Goal: Task Accomplishment & Management: Manage account settings

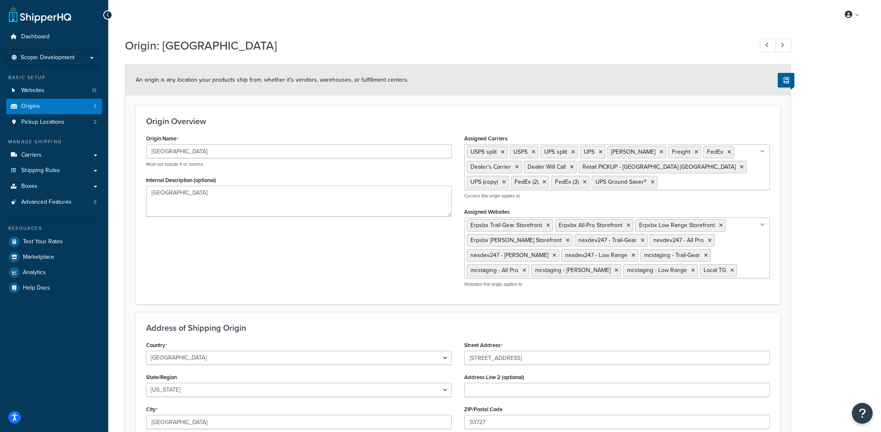
select select "5"
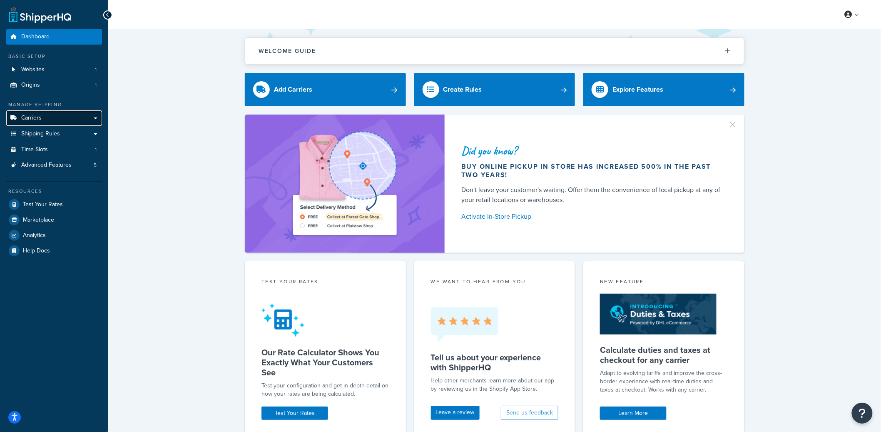
click at [49, 119] on link "Carriers" at bounding box center [54, 117] width 96 height 15
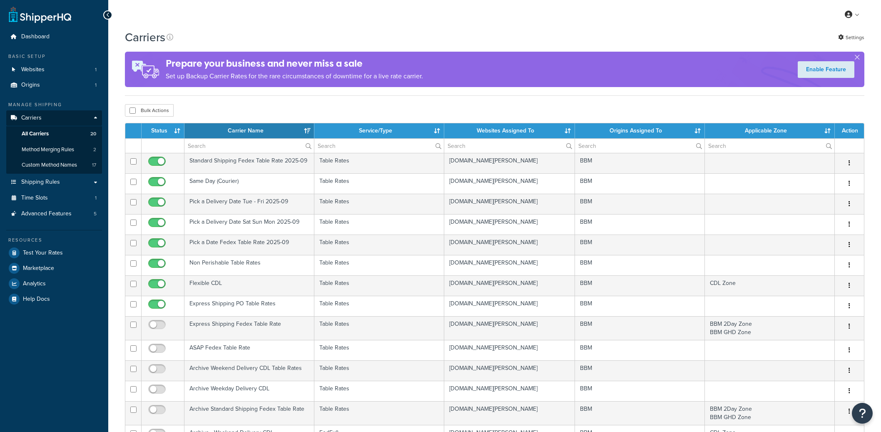
select select "15"
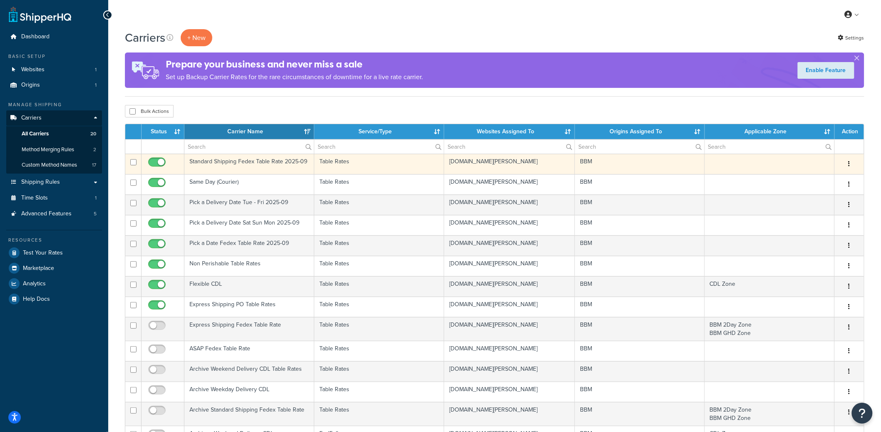
click at [255, 164] on td "Standard Shipping Fedex Table Rate 2025-09" at bounding box center [249, 164] width 130 height 20
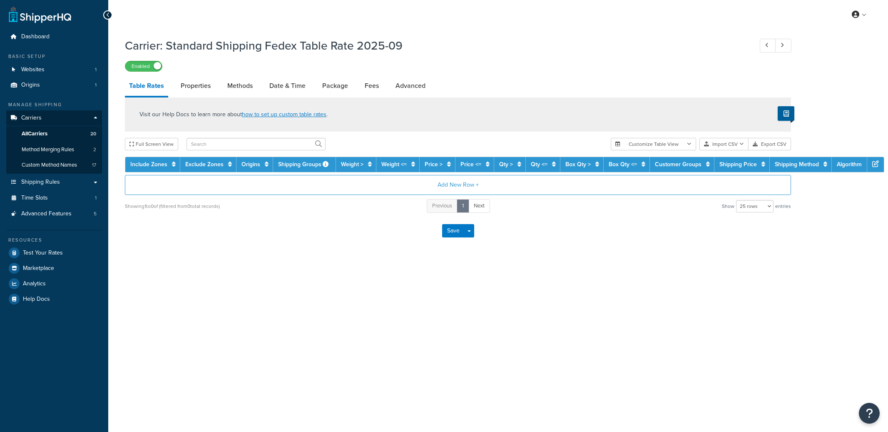
select select "25"
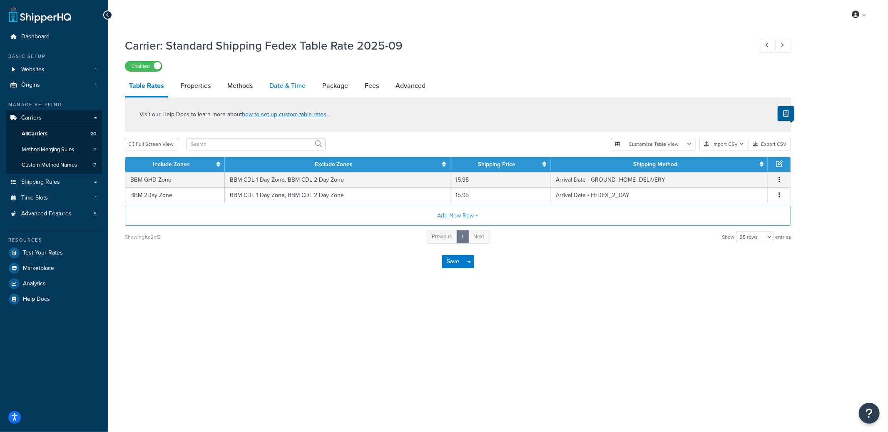
click at [278, 88] on link "Date & Time" at bounding box center [287, 86] width 45 height 20
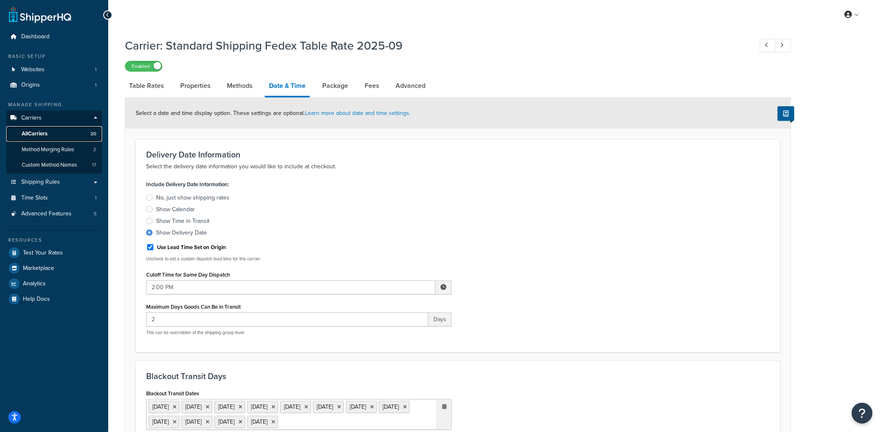
click at [65, 132] on link "All Carriers 20" at bounding box center [54, 133] width 96 height 15
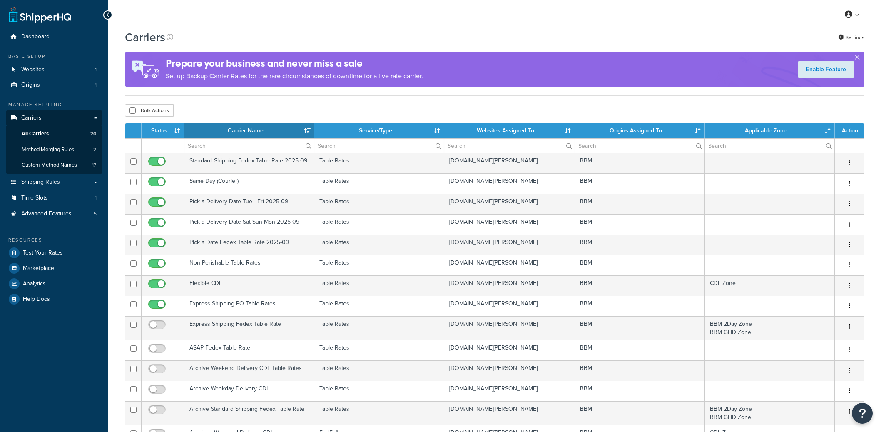
select select "15"
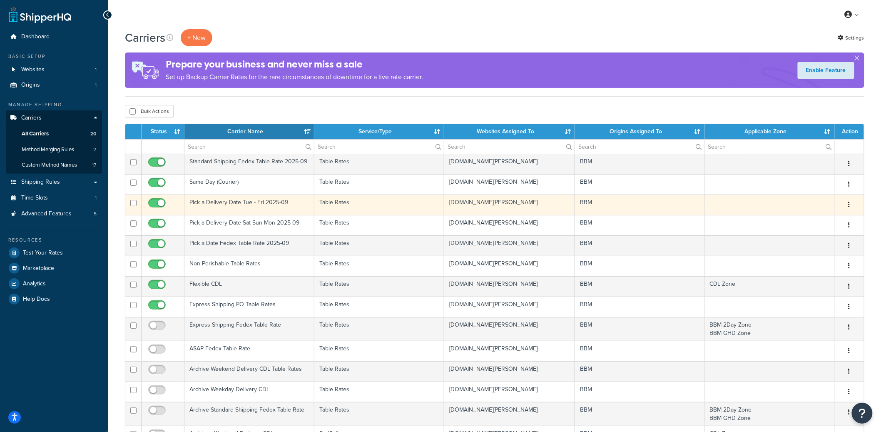
click at [849, 204] on icon "button" at bounding box center [850, 205] width 2 height 6
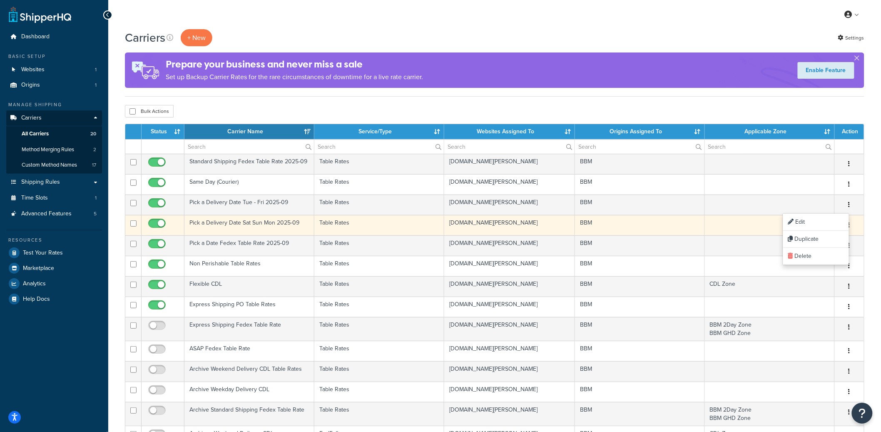
click at [852, 225] on button "button" at bounding box center [850, 225] width 12 height 13
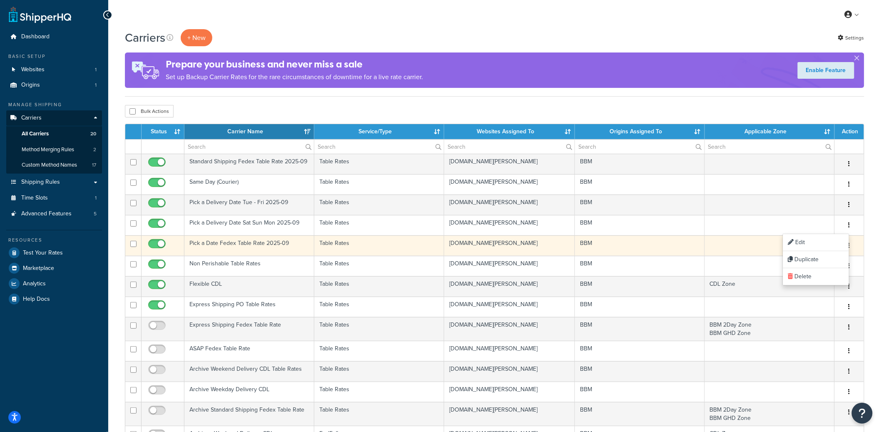
click at [854, 249] on button "button" at bounding box center [850, 245] width 12 height 13
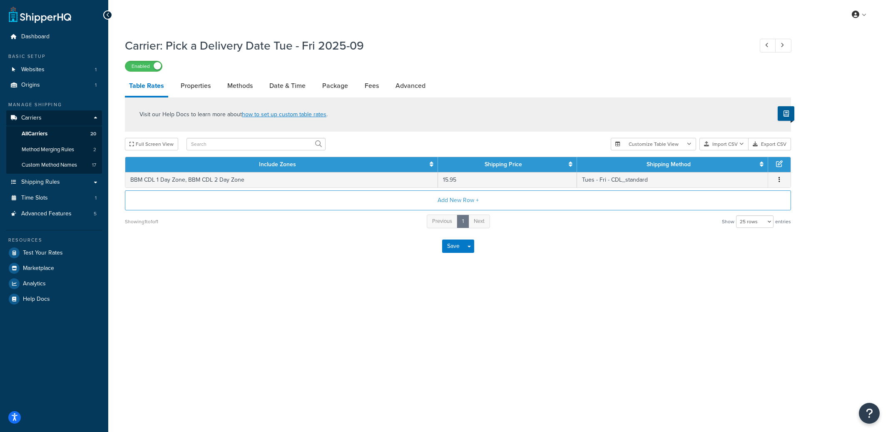
select select "25"
click at [245, 85] on link "Methods" at bounding box center [240, 86] width 34 height 20
select select "25"
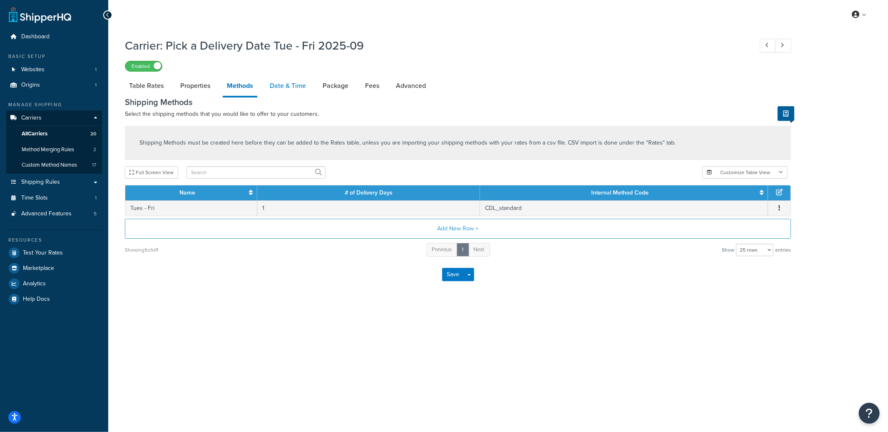
click at [294, 85] on link "Date & Time" at bounding box center [288, 86] width 45 height 20
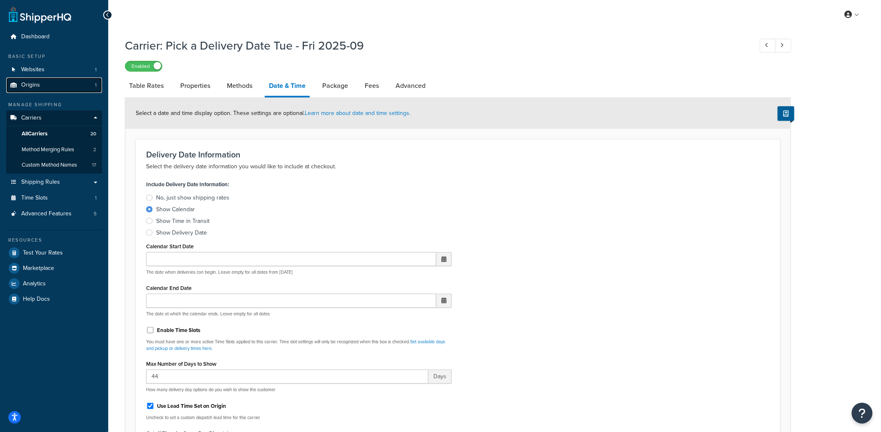
click at [68, 89] on link "Origins 1" at bounding box center [54, 84] width 96 height 15
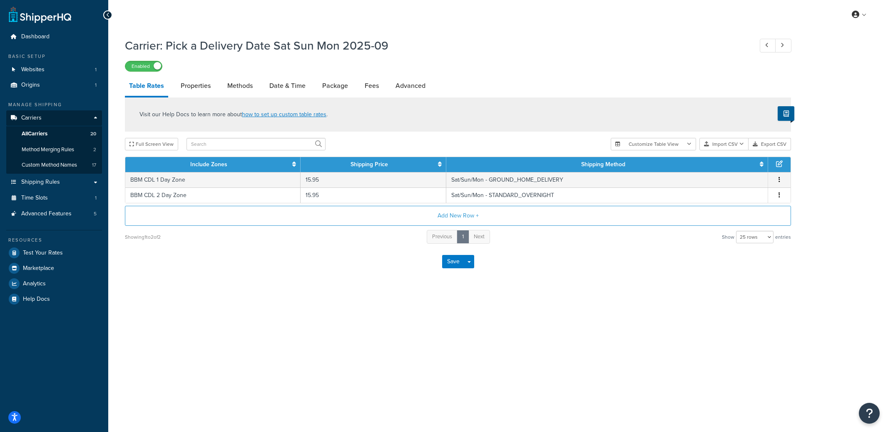
select select "25"
click at [241, 87] on link "Methods" at bounding box center [240, 86] width 34 height 20
select select "25"
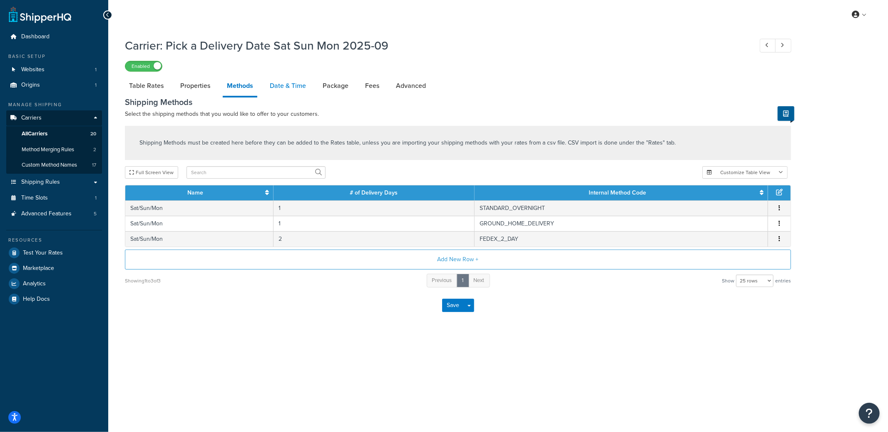
click at [283, 92] on link "Date & Time" at bounding box center [288, 86] width 45 height 20
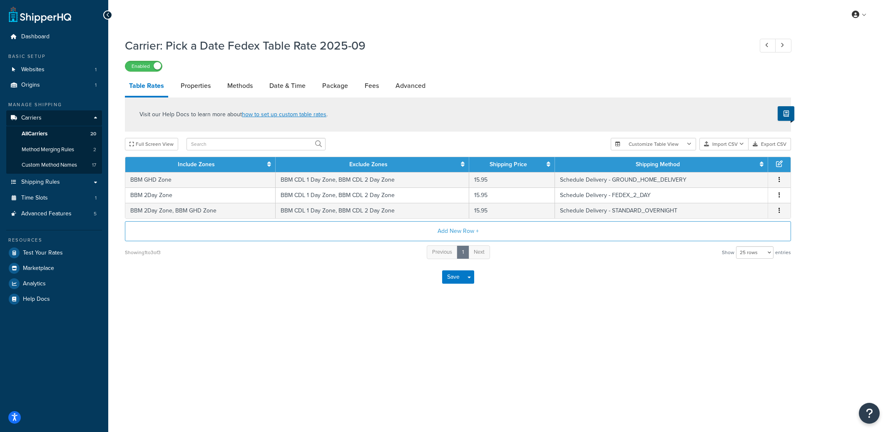
select select "25"
click at [249, 92] on link "Methods" at bounding box center [240, 86] width 34 height 20
select select "25"
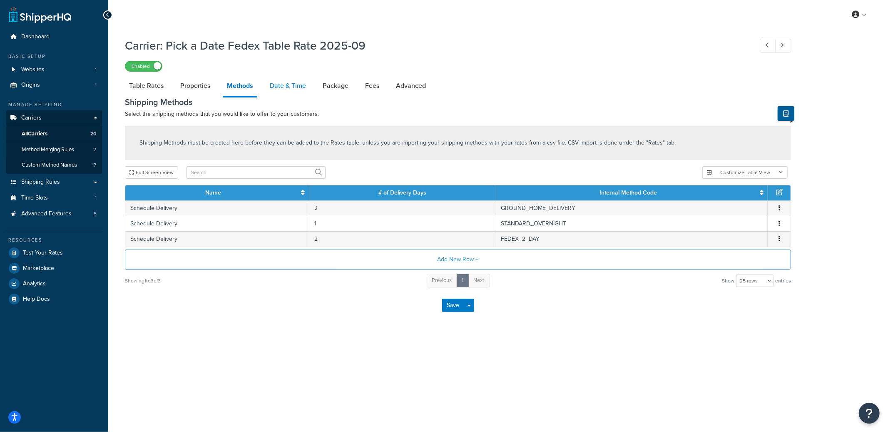
click at [276, 82] on link "Date & Time" at bounding box center [288, 86] width 45 height 20
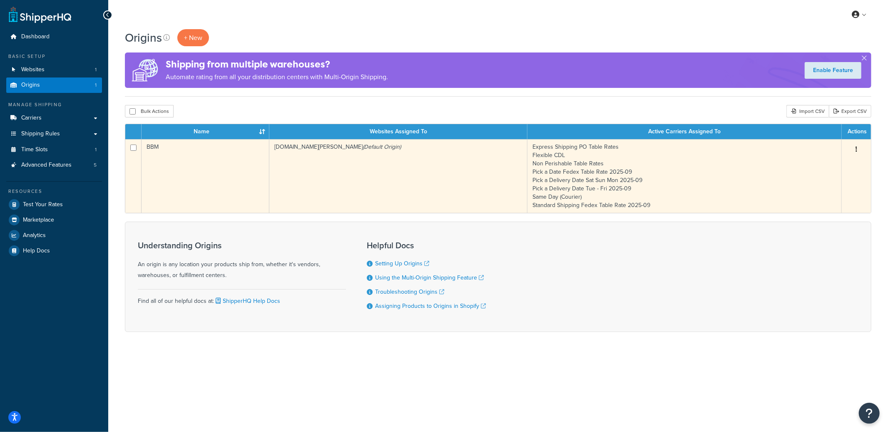
click at [329, 165] on td "[DOMAIN_NAME][PERSON_NAME] (Default Origin)" at bounding box center [398, 176] width 258 height 74
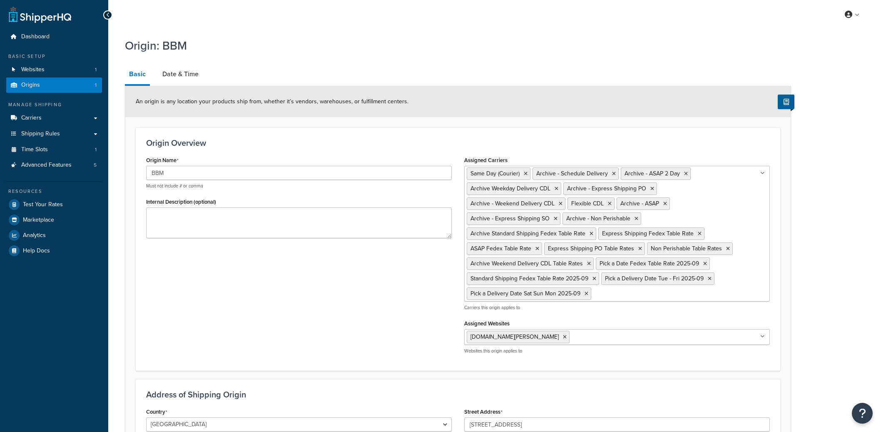
select select "30"
click at [182, 81] on link "Date & Time" at bounding box center [180, 74] width 45 height 20
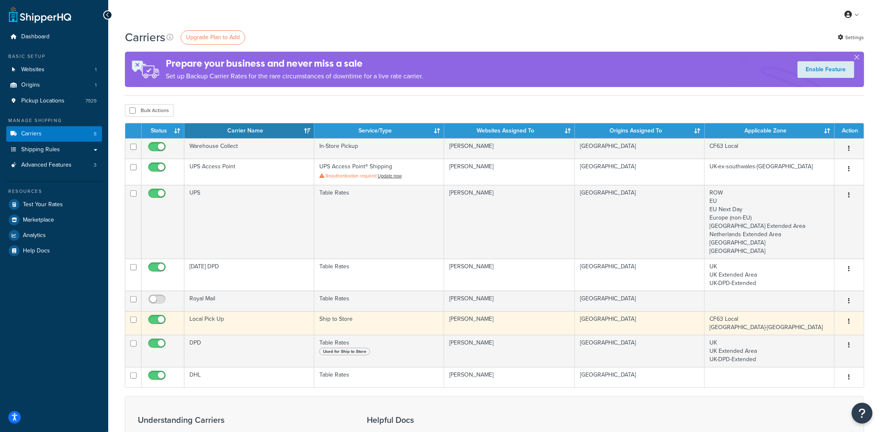
click at [233, 319] on td "Local Pick Up" at bounding box center [249, 323] width 130 height 24
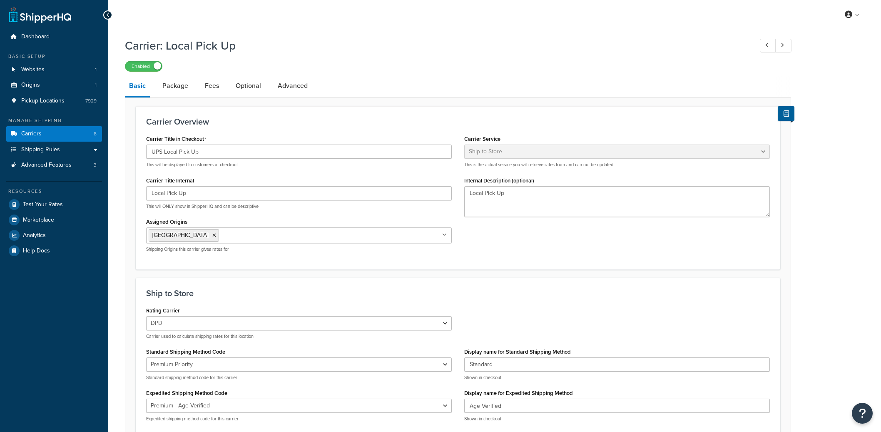
select select "shipToStore"
select select "159279"
select select "144893"
click at [70, 101] on link "Pickup Locations 7929" at bounding box center [54, 100] width 96 height 15
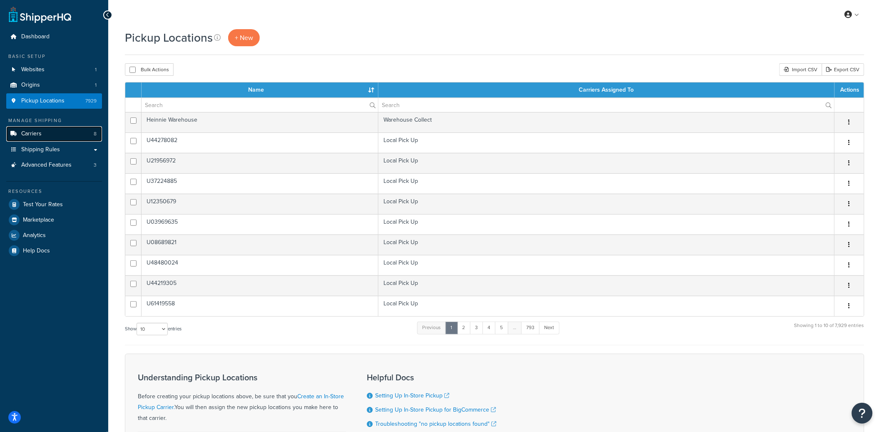
click at [72, 132] on link "Carriers 8" at bounding box center [54, 133] width 96 height 15
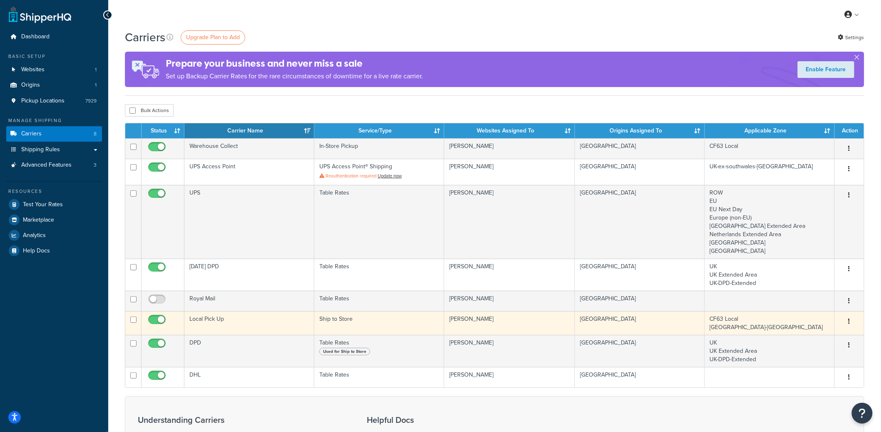
click at [244, 320] on td "Local Pick Up" at bounding box center [249, 323] width 130 height 24
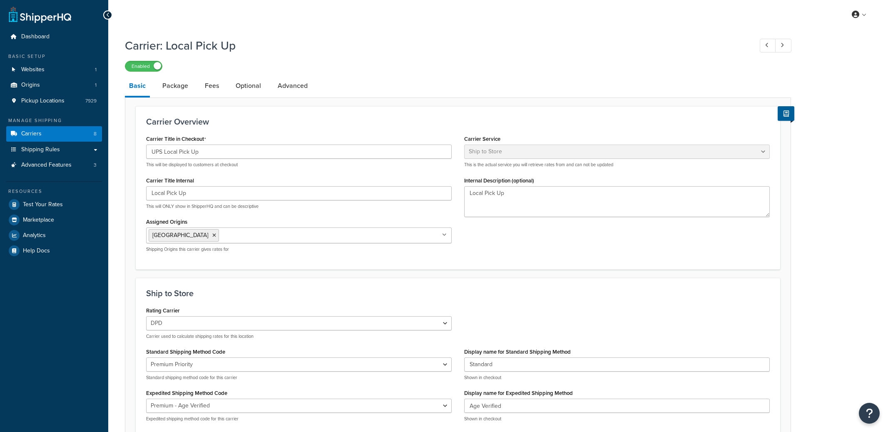
select select "shipToStore"
select select "159279"
select select "144893"
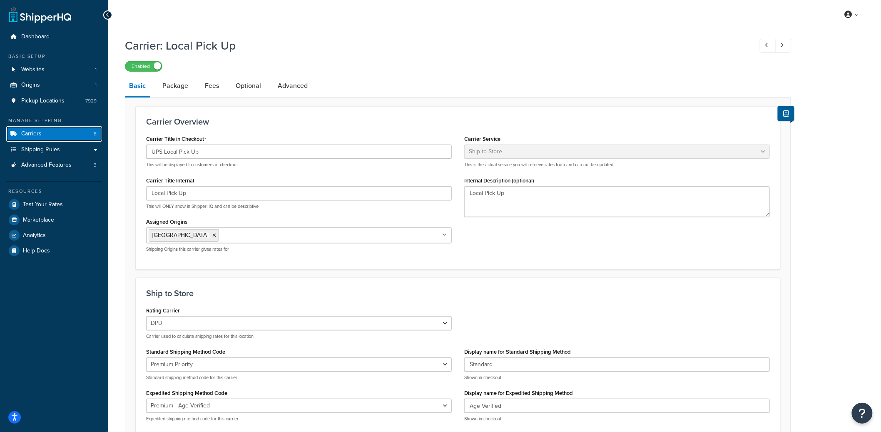
scroll to position [2, 0]
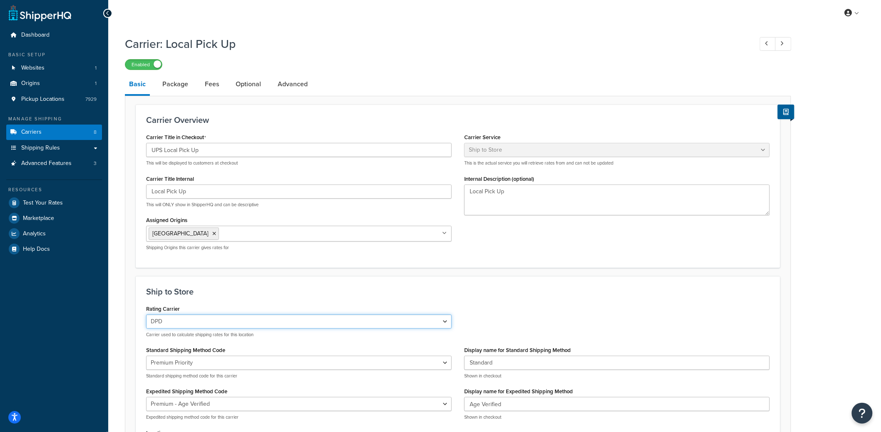
click at [253, 319] on select "DPD UPS Royal Mail DHL Saturday DPD" at bounding box center [299, 321] width 306 height 14
click at [146, 314] on select "DPD UPS Royal Mail DHL Saturday DPD" at bounding box center [299, 321] width 306 height 14
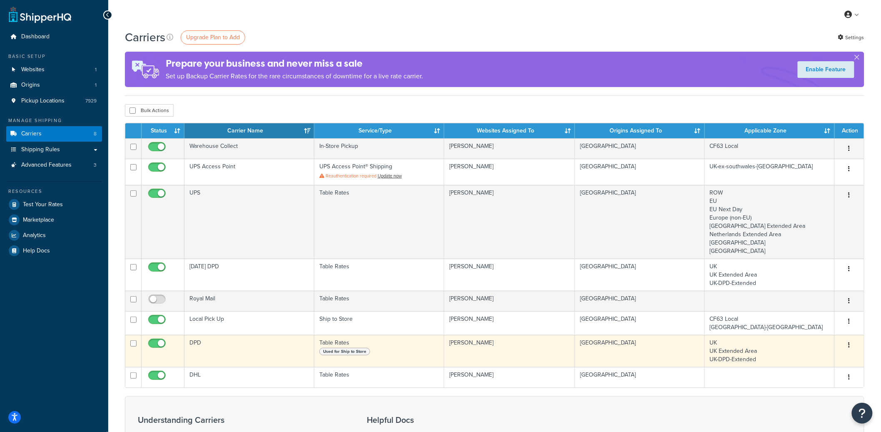
click at [273, 347] on td "DPD" at bounding box center [249, 351] width 130 height 32
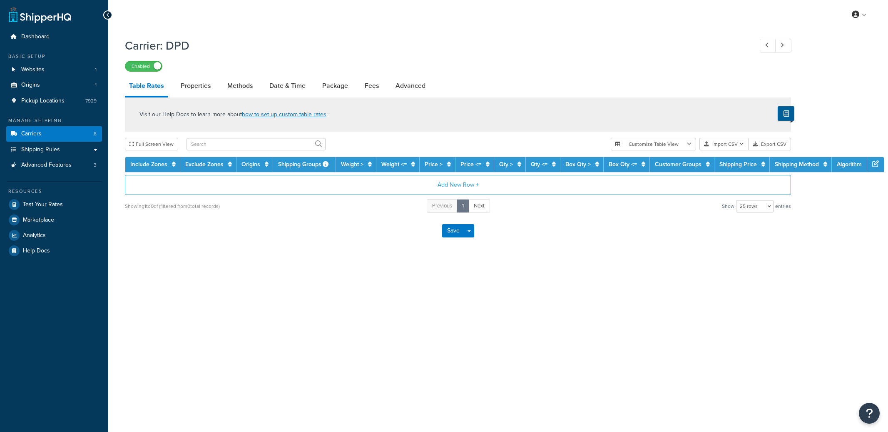
select select "25"
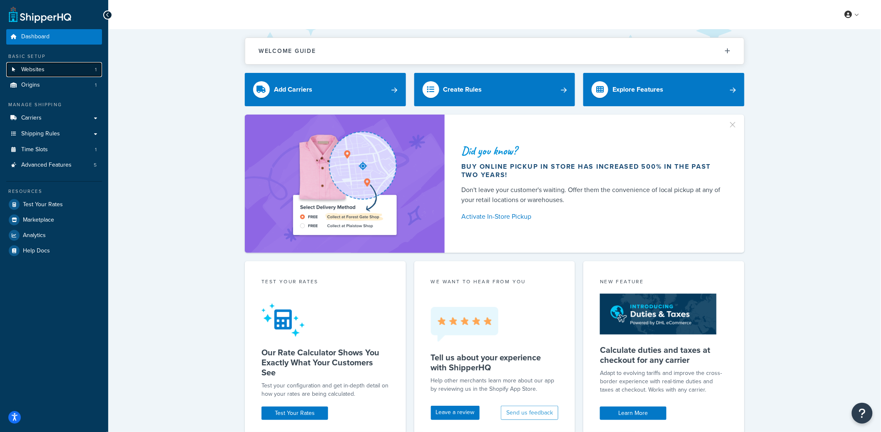
click at [62, 71] on link "Websites 1" at bounding box center [54, 69] width 96 height 15
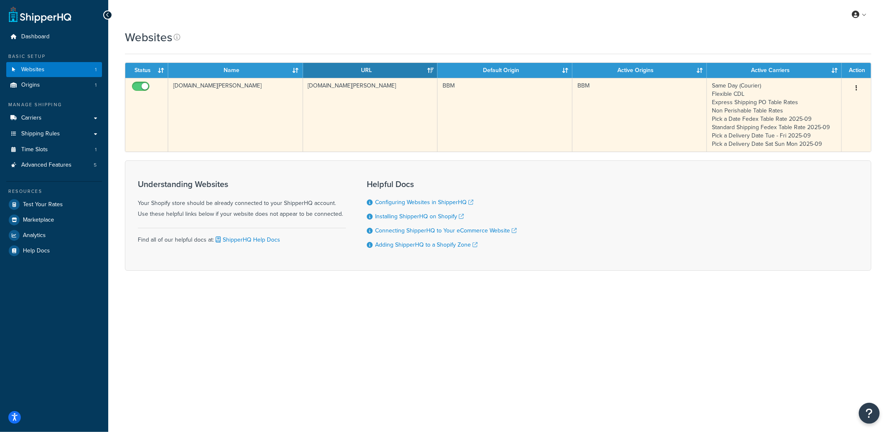
click at [261, 110] on td "[DOMAIN_NAME][PERSON_NAME]" at bounding box center [235, 115] width 135 height 74
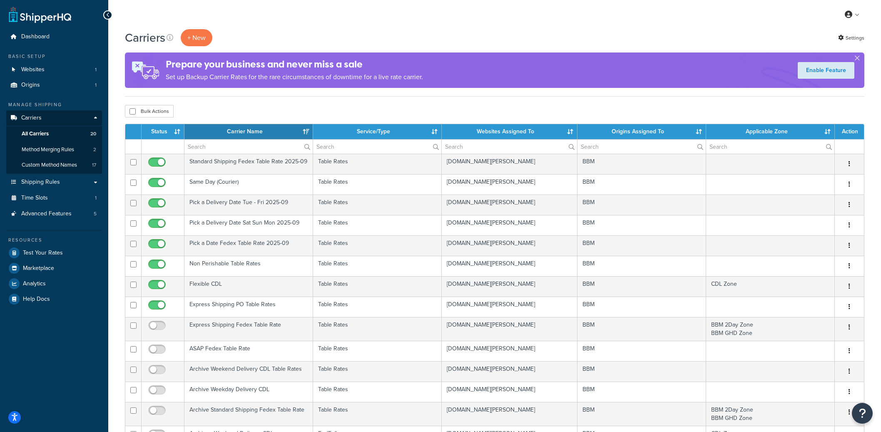
select select "15"
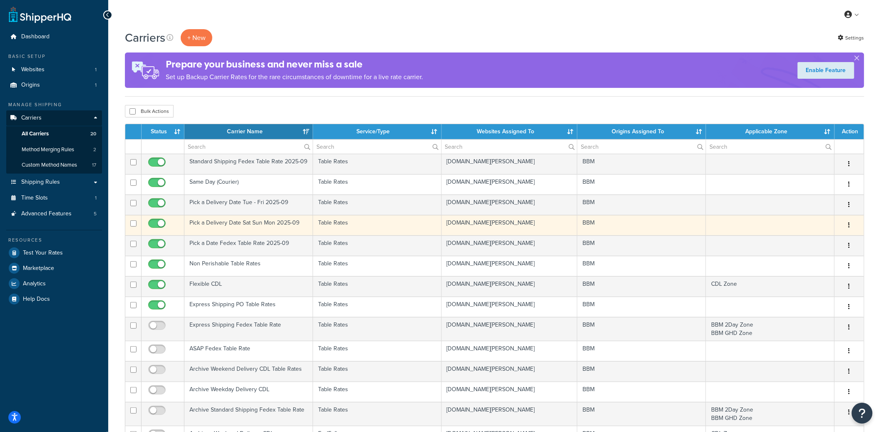
click at [278, 226] on td "Pick a Delivery Date Sat Sun Mon 2025-09" at bounding box center [248, 225] width 129 height 20
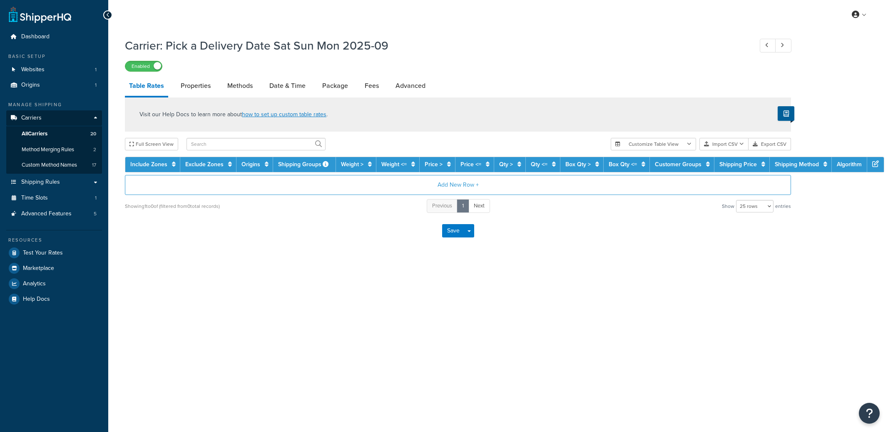
select select "25"
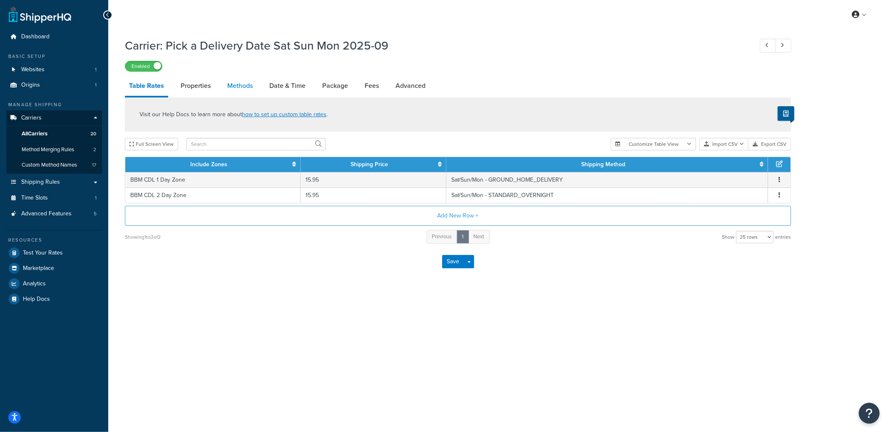
click at [243, 85] on link "Methods" at bounding box center [240, 86] width 34 height 20
select select "25"
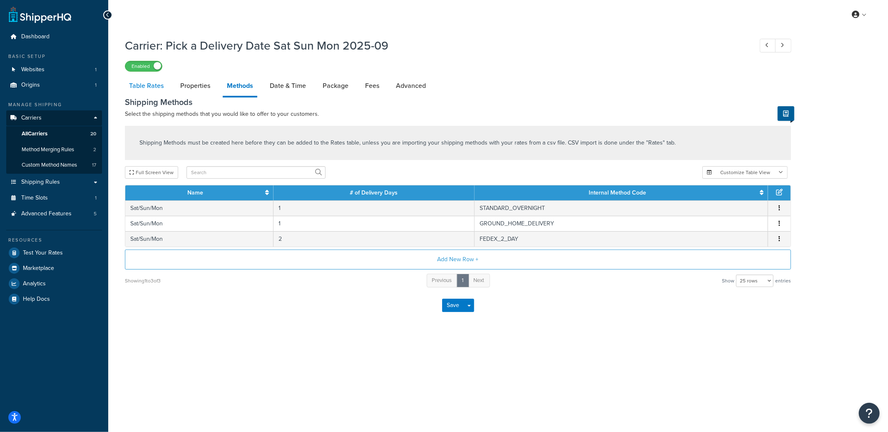
click at [152, 91] on link "Table Rates" at bounding box center [146, 86] width 43 height 20
select select "25"
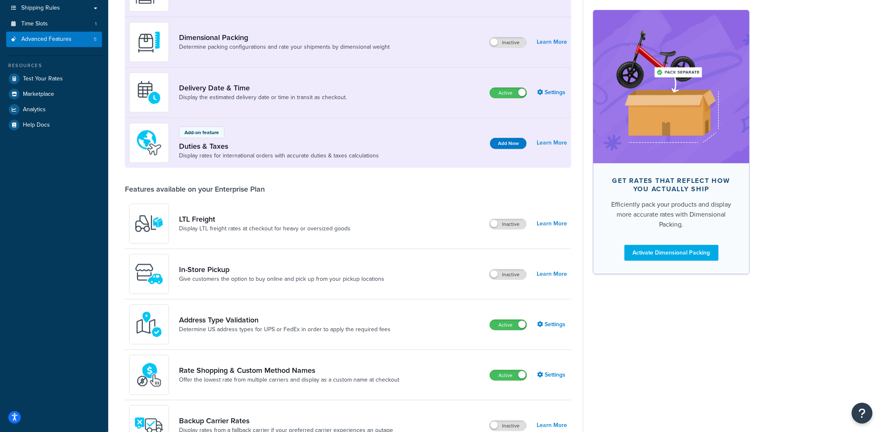
scroll to position [294, 0]
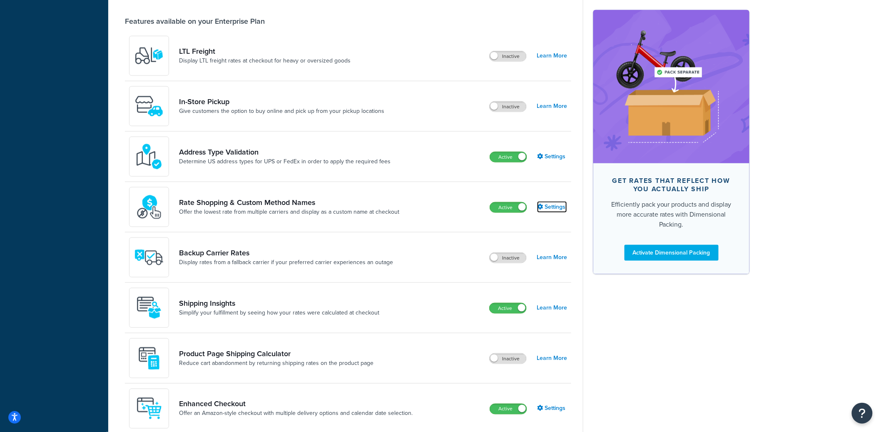
click at [558, 207] on link "Settings" at bounding box center [552, 207] width 30 height 12
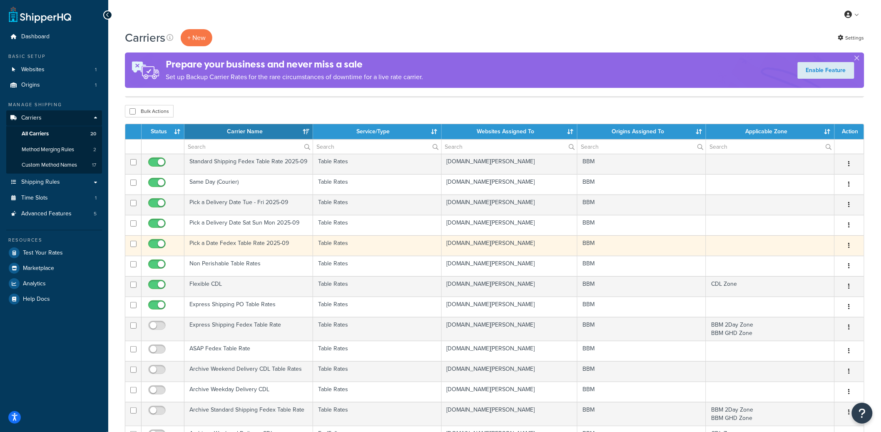
scroll to position [284, 0]
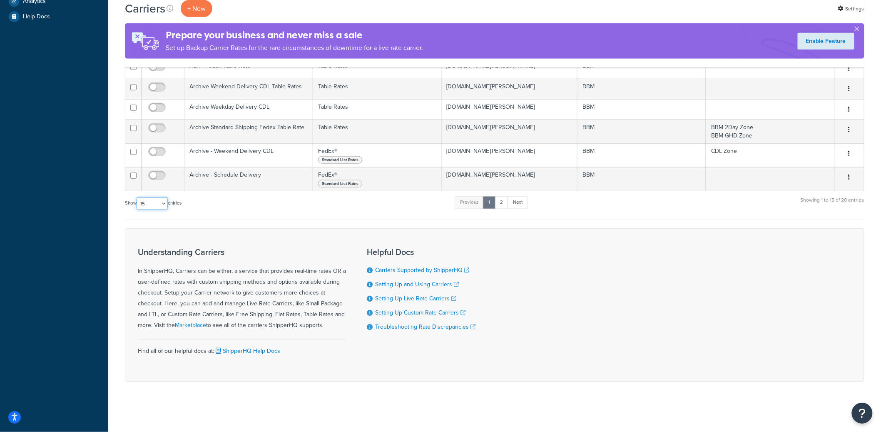
click at [154, 208] on select "10 15 25 50 100" at bounding box center [152, 203] width 31 height 12
select select "25"
click at [137, 210] on select "10 15 25 50 100" at bounding box center [152, 203] width 31 height 12
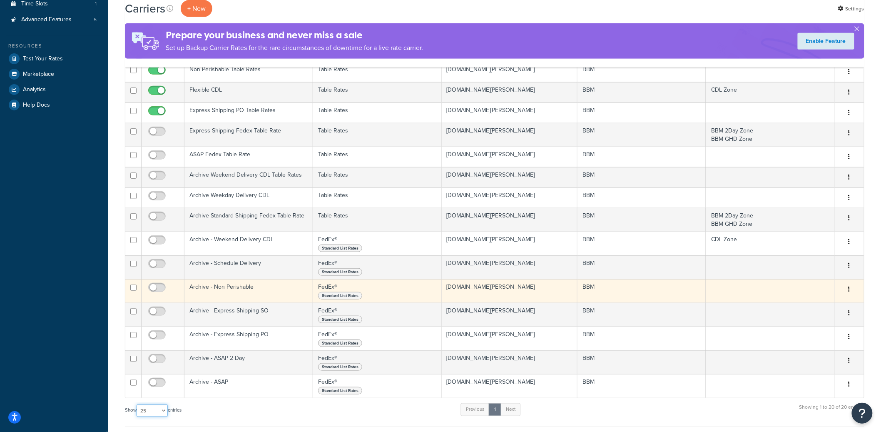
scroll to position [0, 0]
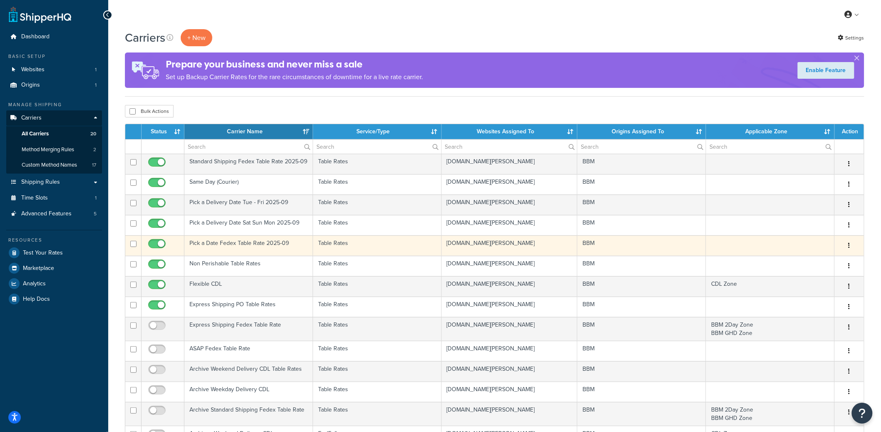
click at [850, 246] on icon "button" at bounding box center [850, 245] width 2 height 6
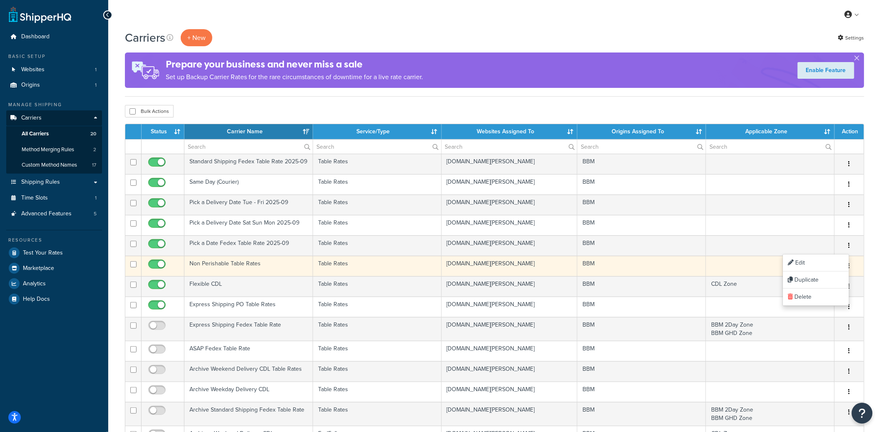
click at [852, 267] on button "button" at bounding box center [850, 265] width 12 height 13
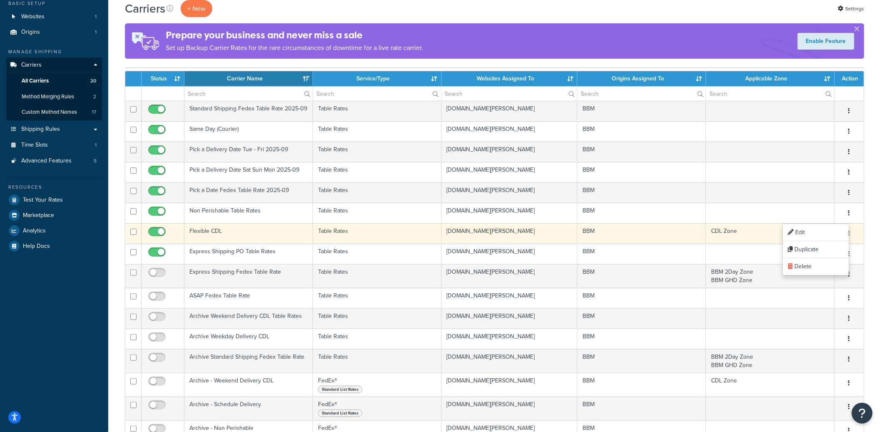
scroll to position [53, 0]
click at [851, 232] on button "button" at bounding box center [850, 232] width 12 height 13
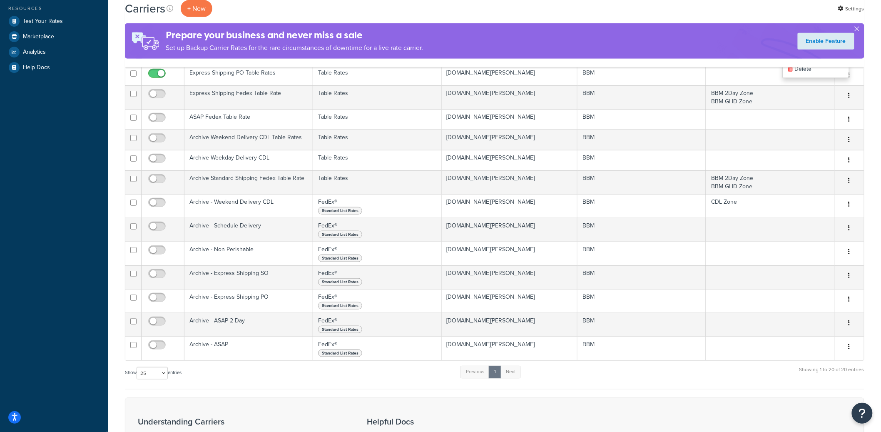
scroll to position [221, 0]
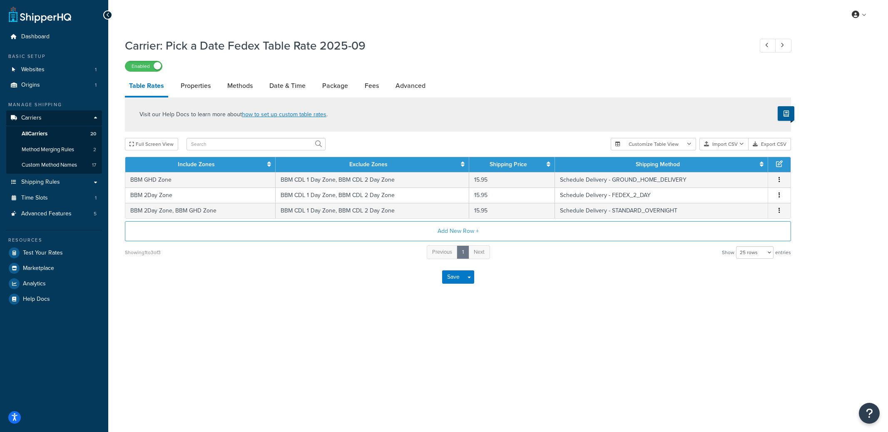
select select "25"
click at [236, 88] on link "Methods" at bounding box center [240, 86] width 34 height 20
select select "25"
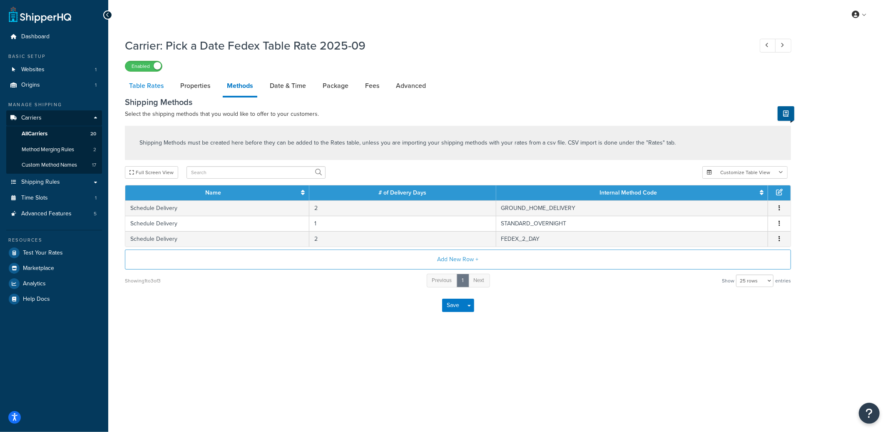
click at [161, 87] on link "Table Rates" at bounding box center [146, 86] width 43 height 20
select select "25"
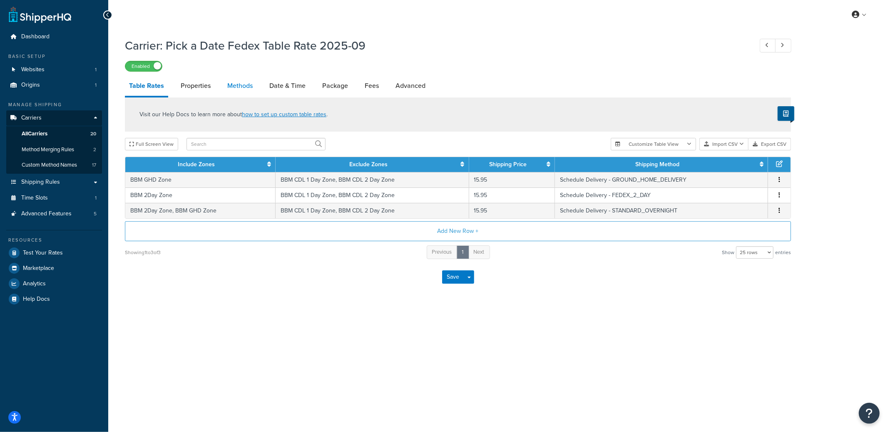
click at [244, 87] on link "Methods" at bounding box center [240, 86] width 34 height 20
select select "25"
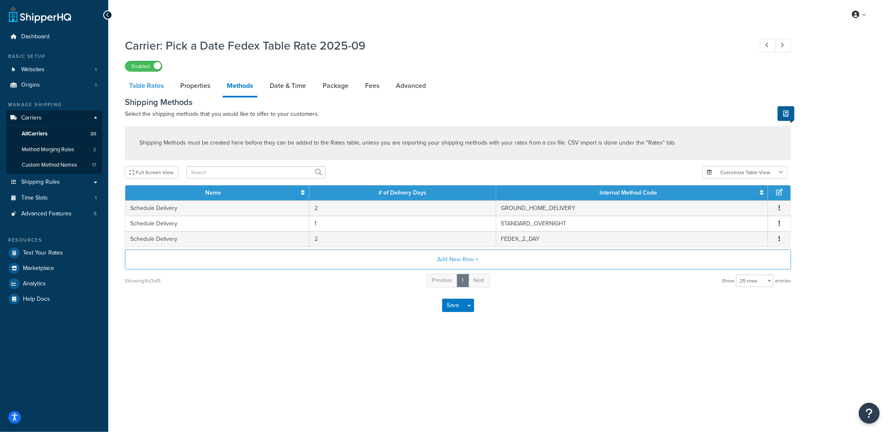
click at [154, 89] on link "Table Rates" at bounding box center [146, 86] width 43 height 20
select select "25"
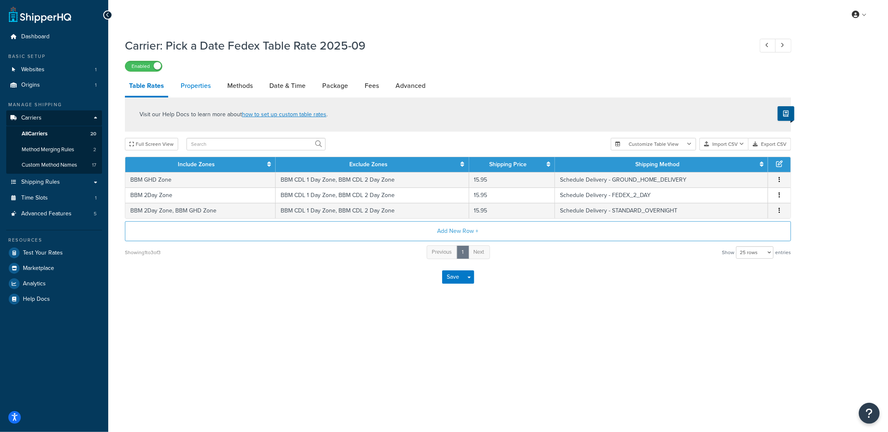
click at [197, 90] on link "Properties" at bounding box center [196, 86] width 38 height 20
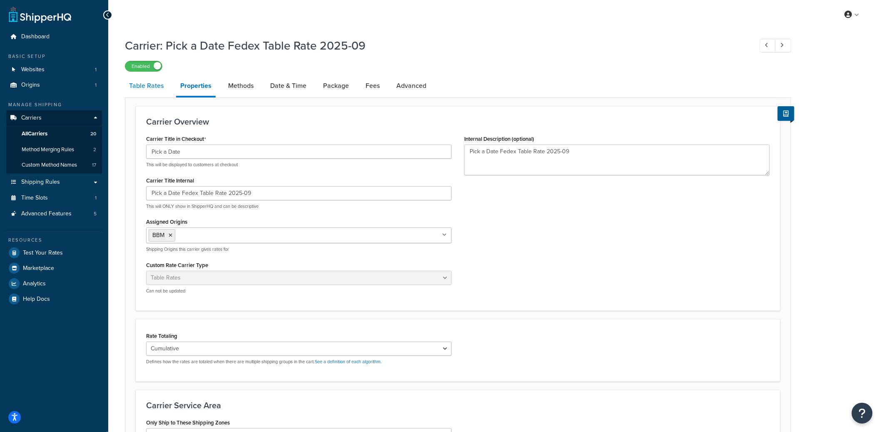
click at [156, 87] on link "Table Rates" at bounding box center [146, 86] width 43 height 20
select select "25"
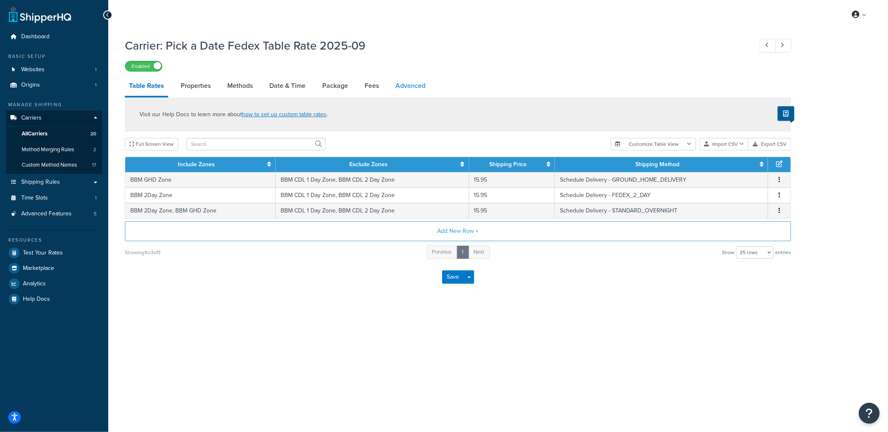
click at [421, 82] on link "Advanced" at bounding box center [410, 86] width 38 height 20
select select "false"
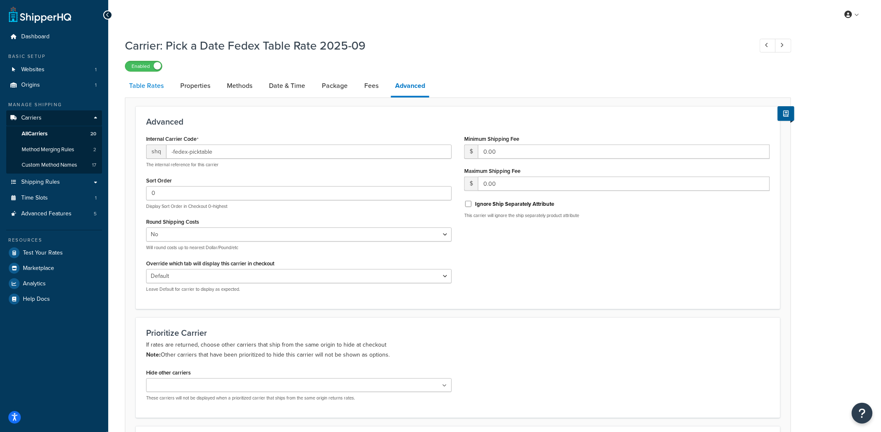
click at [153, 90] on link "Table Rates" at bounding box center [146, 86] width 43 height 20
select select "25"
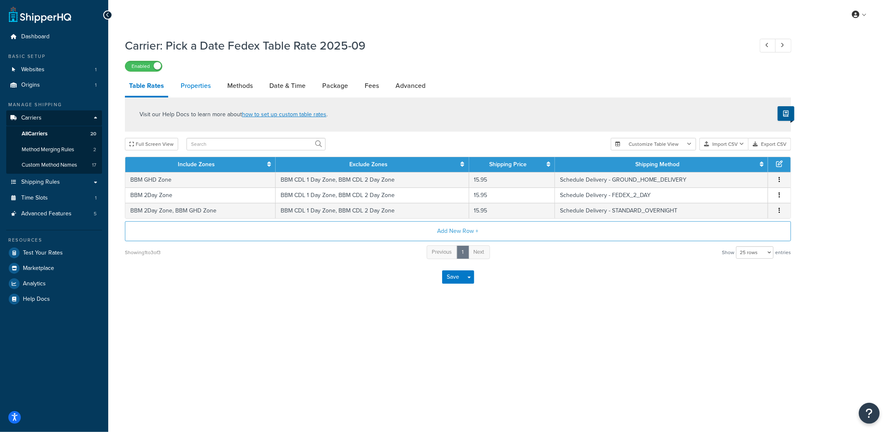
click at [194, 85] on link "Properties" at bounding box center [196, 86] width 38 height 20
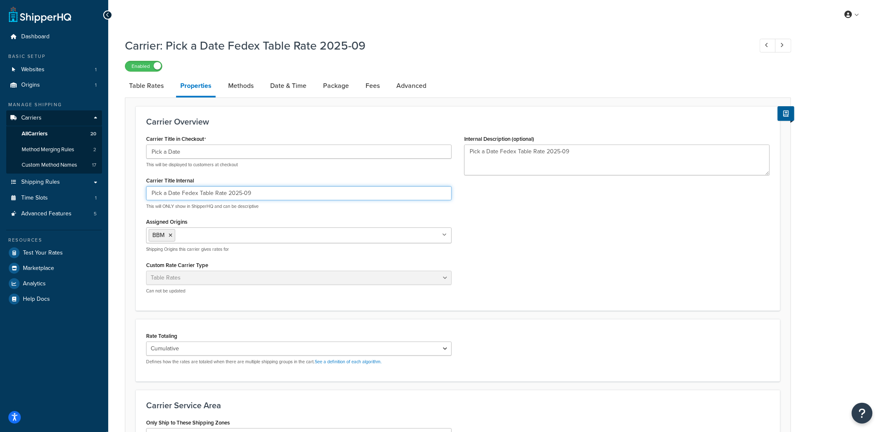
click at [198, 195] on input "Pick a Date Fedex Table Rate 2025-09" at bounding box center [299, 193] width 306 height 14
click at [198, 194] on input "Pick a Date Fedex Table Rate 2025-09" at bounding box center [299, 193] width 306 height 14
click at [414, 89] on link "Advanced" at bounding box center [411, 86] width 38 height 20
select select "false"
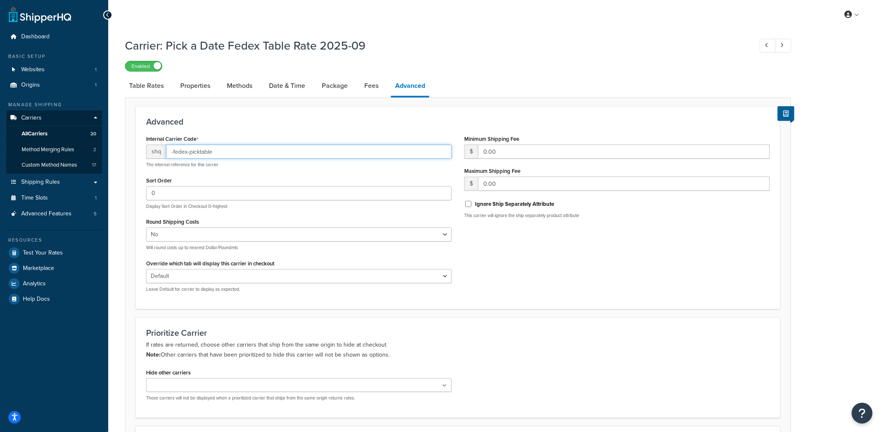
drag, startPoint x: 222, startPoint y: 150, endPoint x: 161, endPoint y: 151, distance: 61.2
click at [161, 151] on div "shq -fedex-picktable" at bounding box center [299, 151] width 306 height 14
click at [279, 91] on link "Date & Time" at bounding box center [287, 86] width 45 height 20
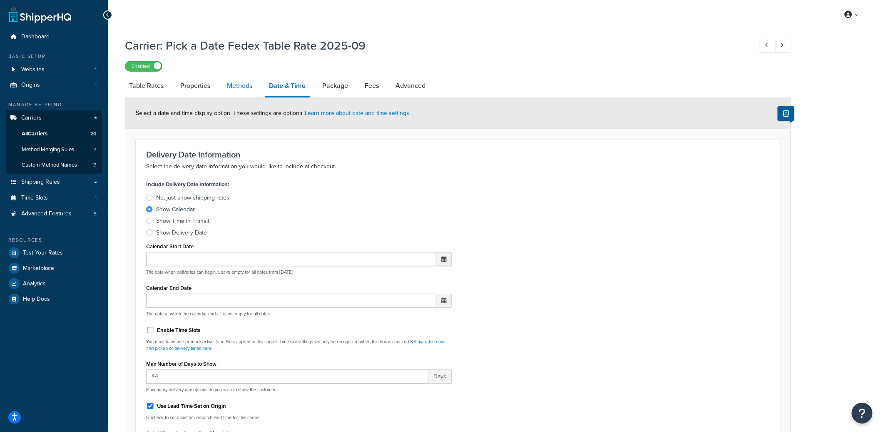
click at [241, 90] on link "Methods" at bounding box center [240, 86] width 34 height 20
select select "25"
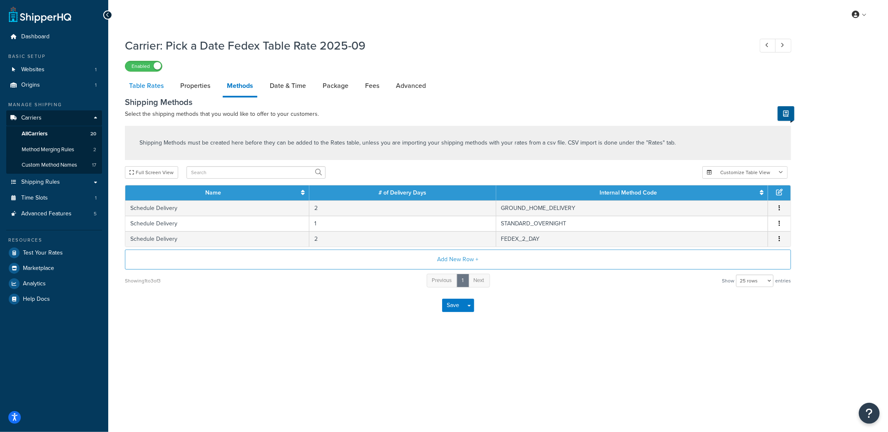
click at [146, 87] on link "Table Rates" at bounding box center [146, 86] width 43 height 20
select select "25"
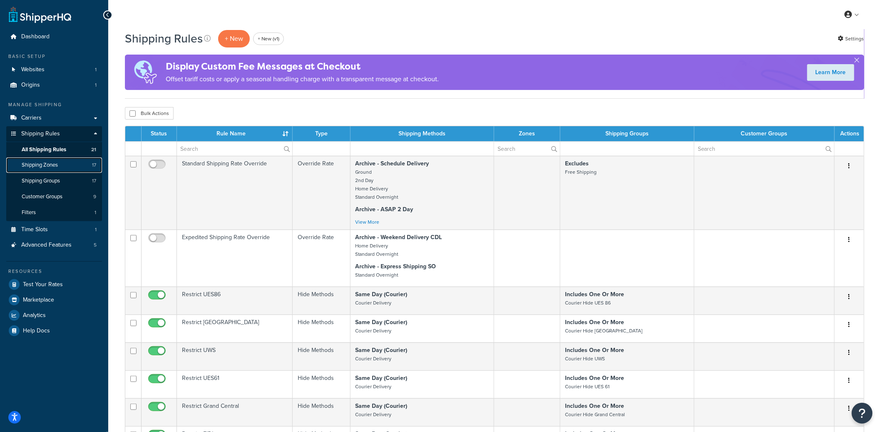
click at [67, 167] on link "Shipping Zones 17" at bounding box center [54, 164] width 96 height 15
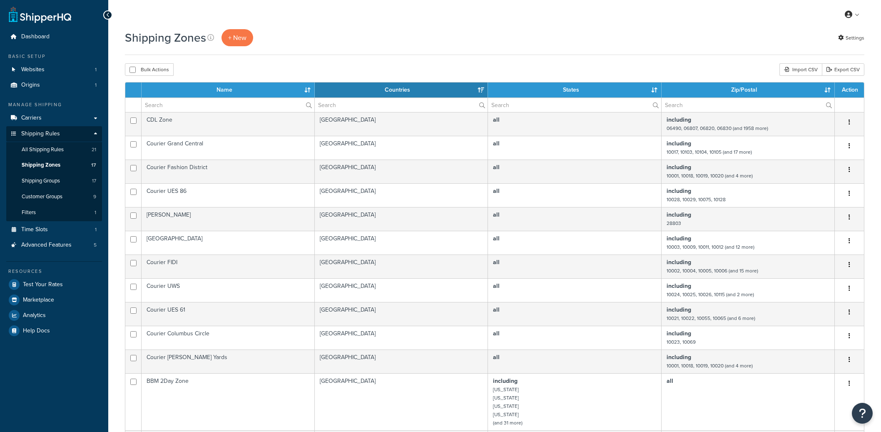
select select "15"
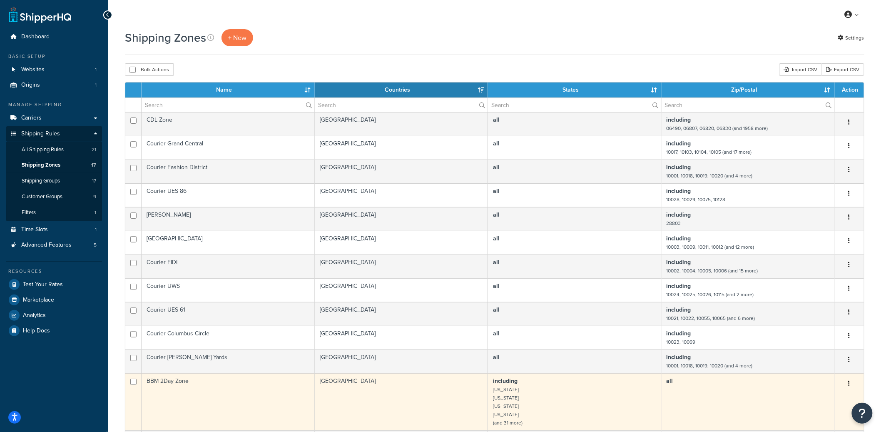
click at [270, 395] on td "BBM 2Day Zone" at bounding box center [228, 401] width 173 height 57
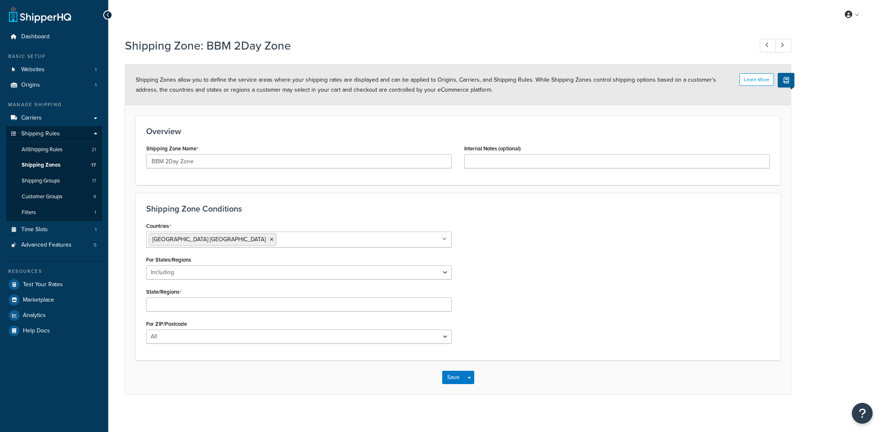
select select "including"
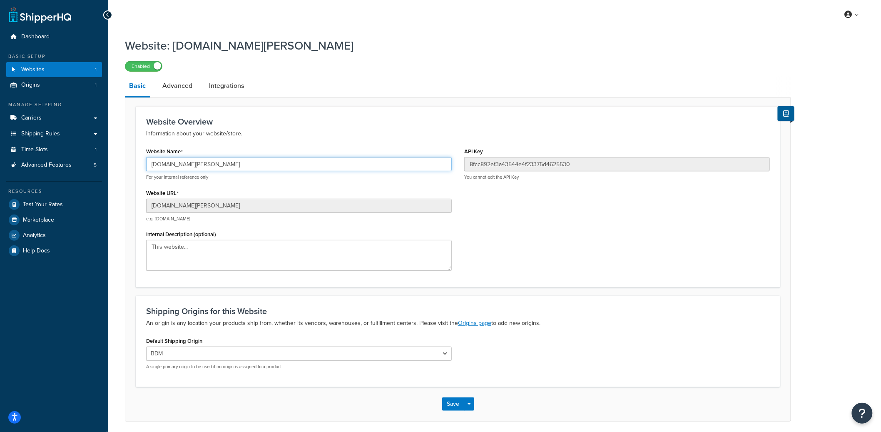
click at [201, 160] on input "baked-by-melissa.myshopify.com" at bounding box center [299, 164] width 306 height 14
click at [212, 167] on input "baked-by-melissa.myshopify.com" at bounding box center [299, 164] width 306 height 14
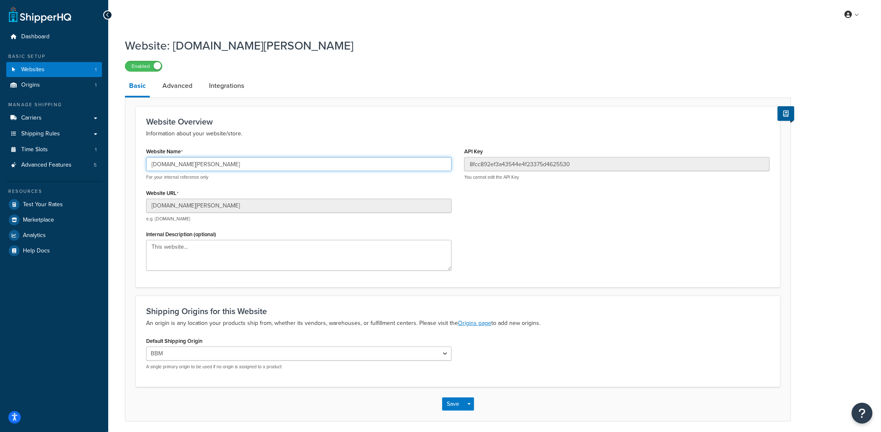
click at [212, 167] on input "baked-by-melissa.myshopify.com" at bounding box center [299, 164] width 306 height 14
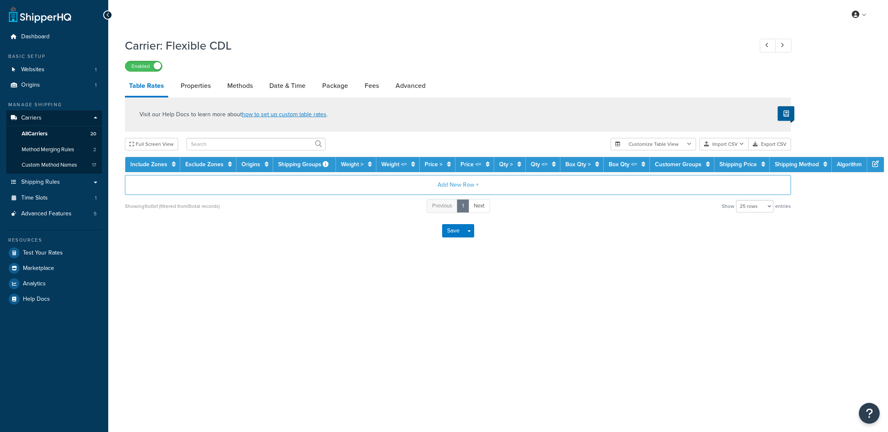
select select "25"
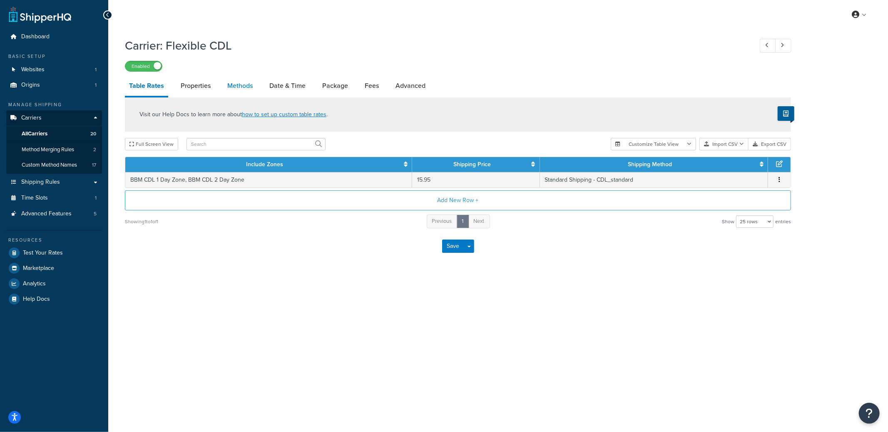
click at [236, 82] on link "Methods" at bounding box center [240, 86] width 34 height 20
select select "25"
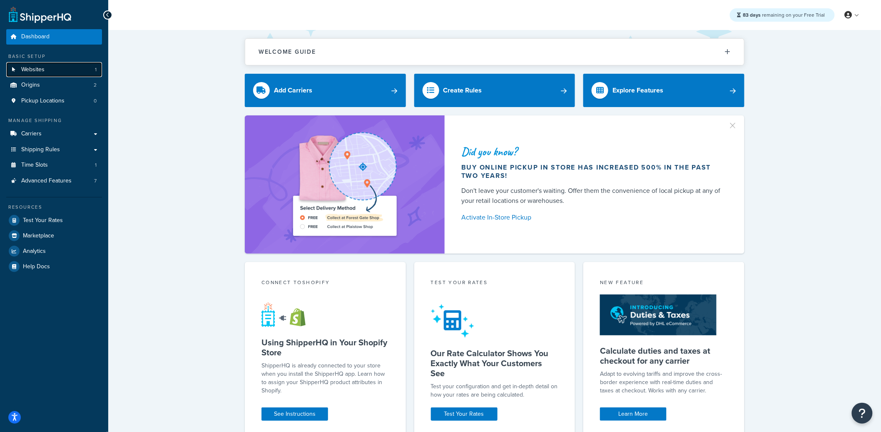
click at [64, 70] on link "Websites 1" at bounding box center [54, 69] width 96 height 15
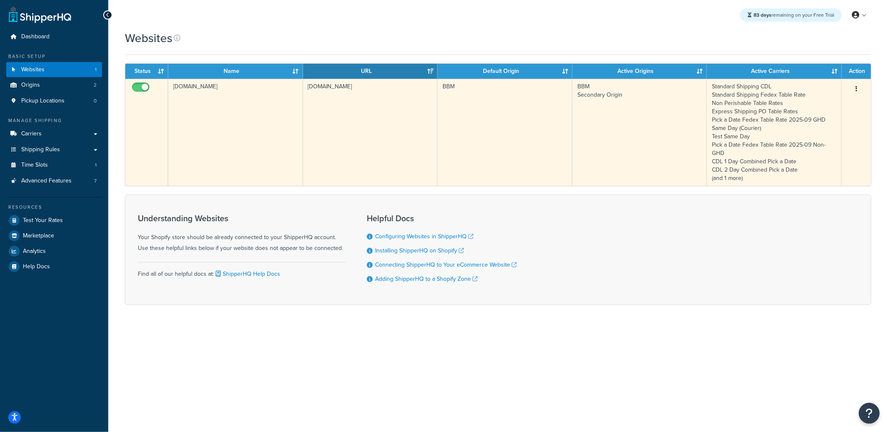
click at [189, 91] on td "[DOMAIN_NAME]" at bounding box center [235, 132] width 135 height 107
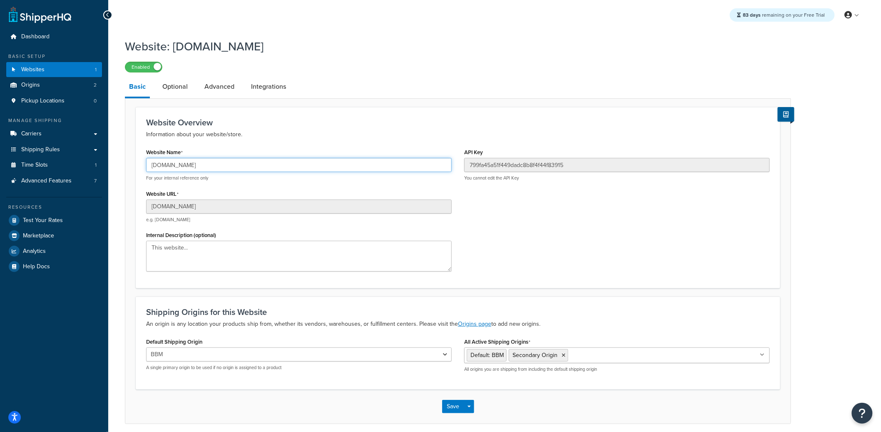
click at [193, 167] on input "[DOMAIN_NAME]" at bounding box center [299, 165] width 306 height 14
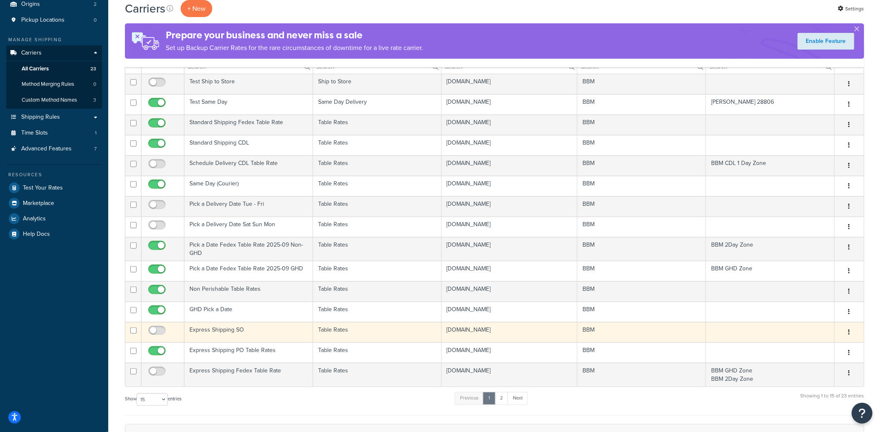
scroll to position [82, 0]
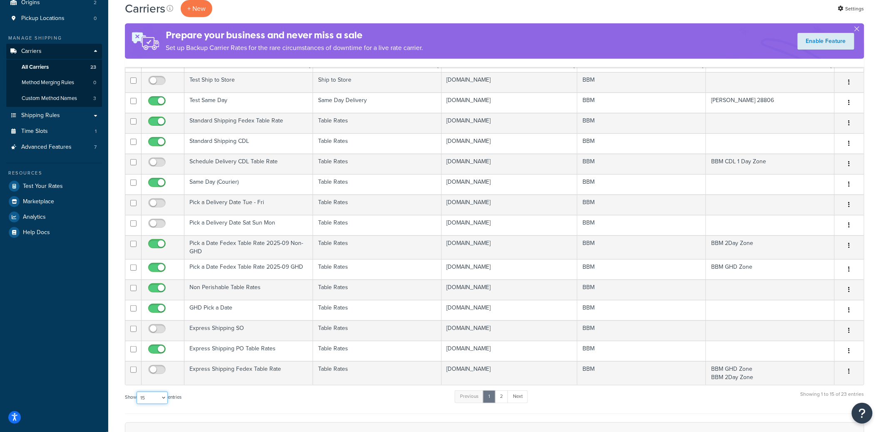
click at [152, 398] on select "10 15 25 50 100" at bounding box center [152, 397] width 31 height 12
select select "25"
click at [137, 404] on select "10 15 25 50 100" at bounding box center [152, 397] width 31 height 12
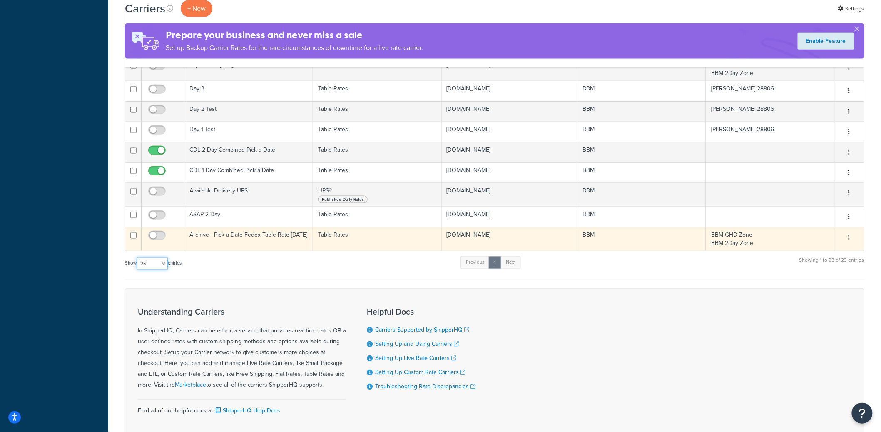
scroll to position [385, 0]
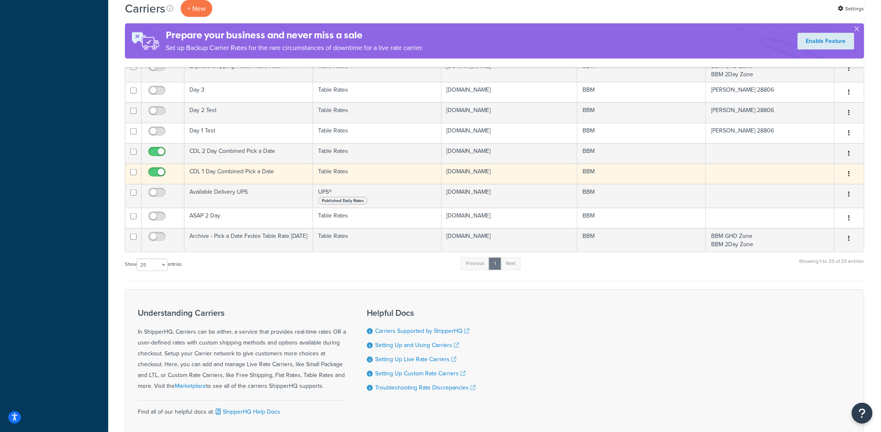
click at [271, 178] on td "CDL 1 Day Combined Pick a Date" at bounding box center [248, 174] width 129 height 20
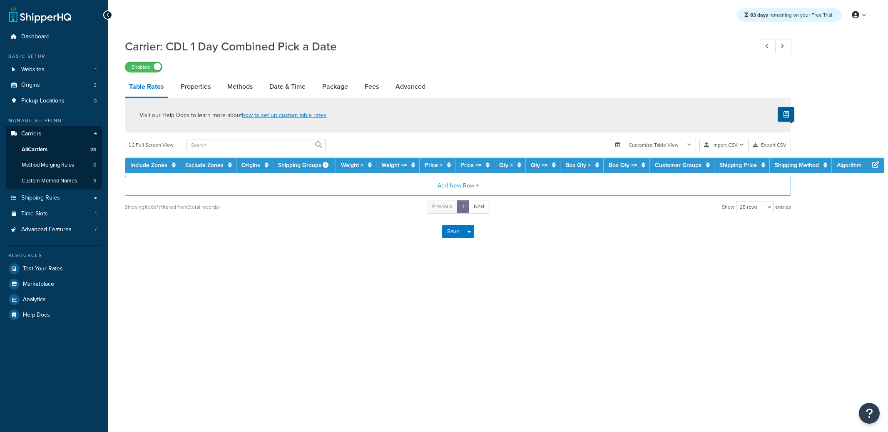
select select "25"
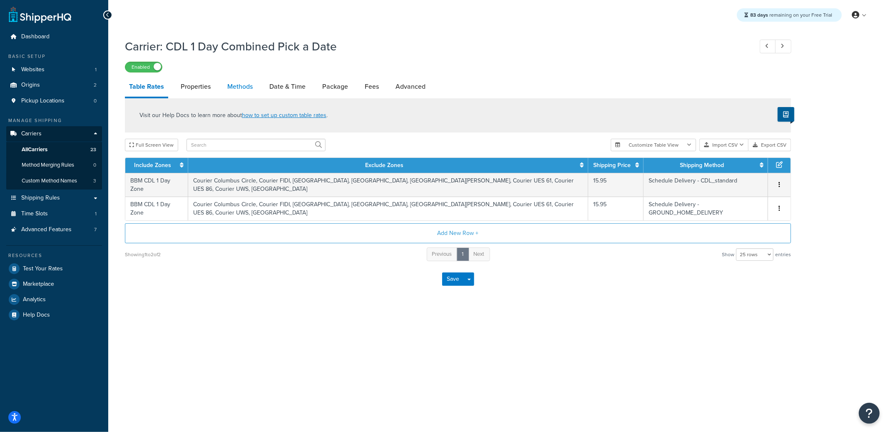
click at [226, 93] on link "Methods" at bounding box center [240, 87] width 34 height 20
select select "25"
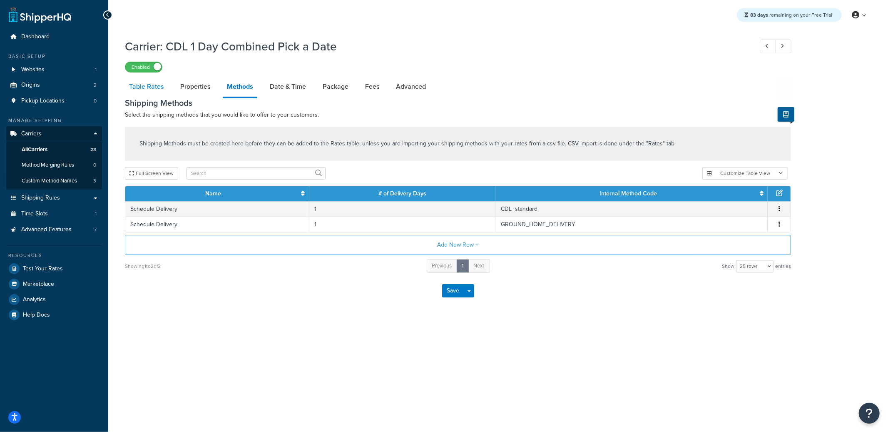
click at [139, 92] on link "Table Rates" at bounding box center [146, 87] width 43 height 20
select select "25"
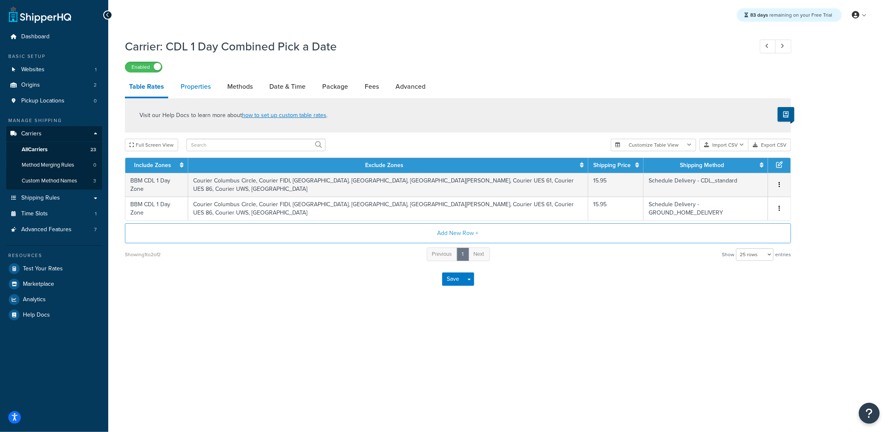
click at [197, 87] on link "Properties" at bounding box center [196, 87] width 38 height 20
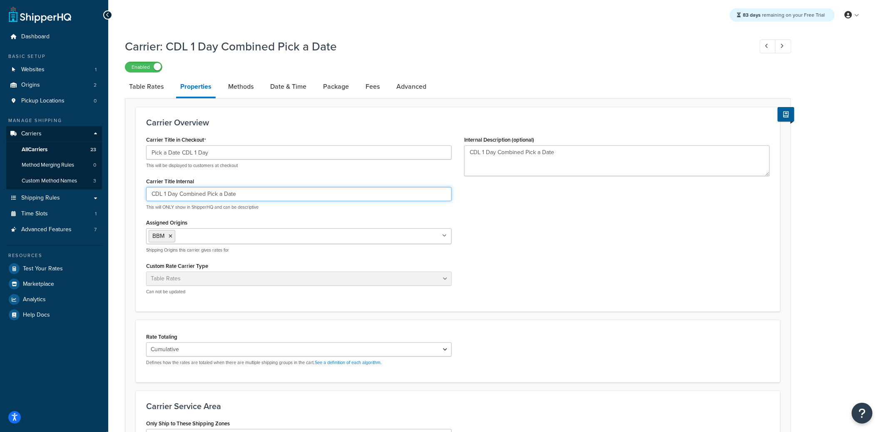
drag, startPoint x: 247, startPoint y: 194, endPoint x: 140, endPoint y: 193, distance: 107.0
click at [140, 193] on div "Carrier Title in Checkout Pick a Date CDL 1 Day This will be displayed to custo…" at bounding box center [299, 217] width 318 height 167
click at [162, 96] on link "Table Rates" at bounding box center [146, 87] width 43 height 20
select select "25"
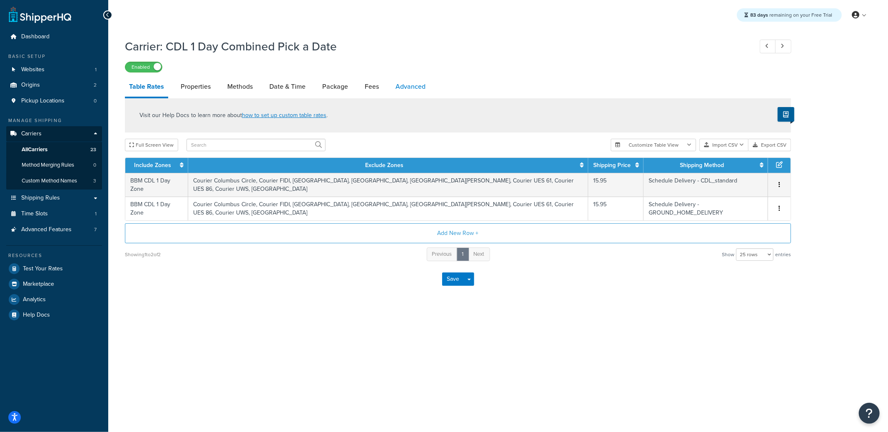
click at [408, 91] on link "Advanced" at bounding box center [410, 87] width 38 height 20
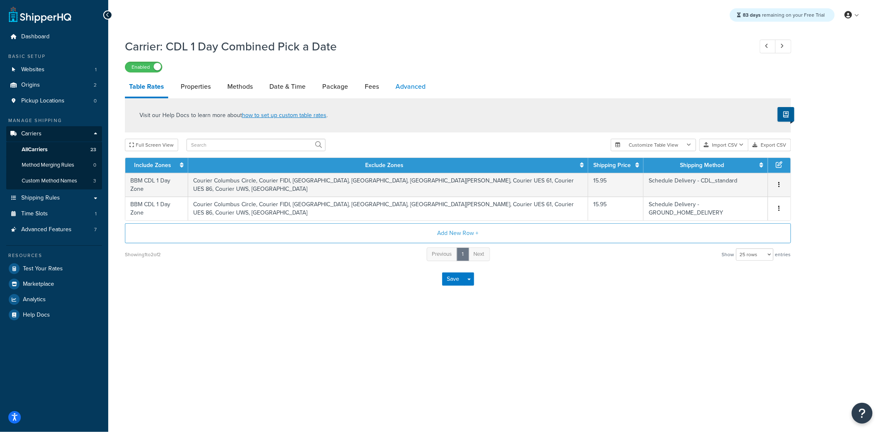
select select "false"
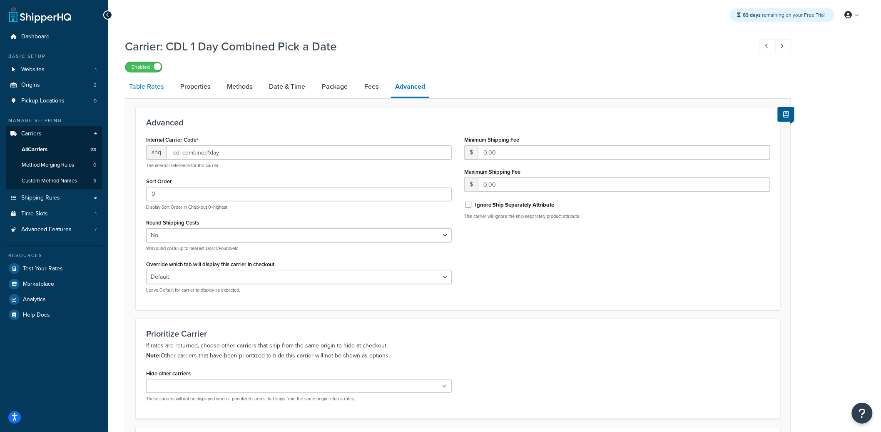
click at [157, 91] on link "Table Rates" at bounding box center [146, 87] width 43 height 20
select select "25"
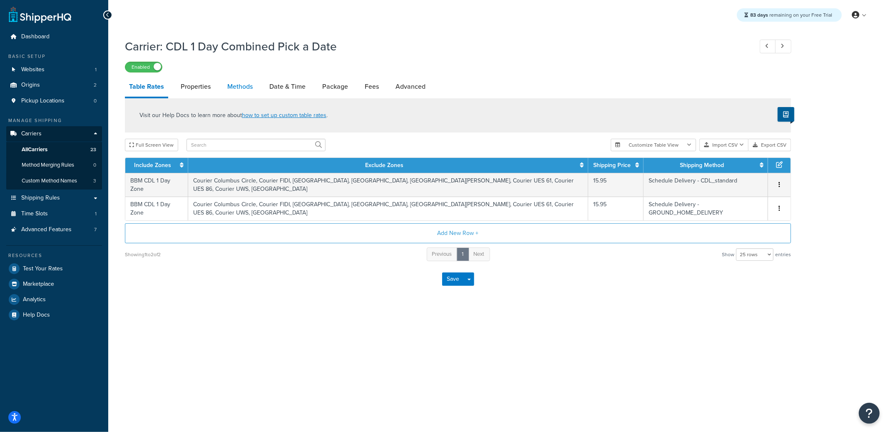
click at [239, 86] on link "Methods" at bounding box center [240, 87] width 34 height 20
select select "25"
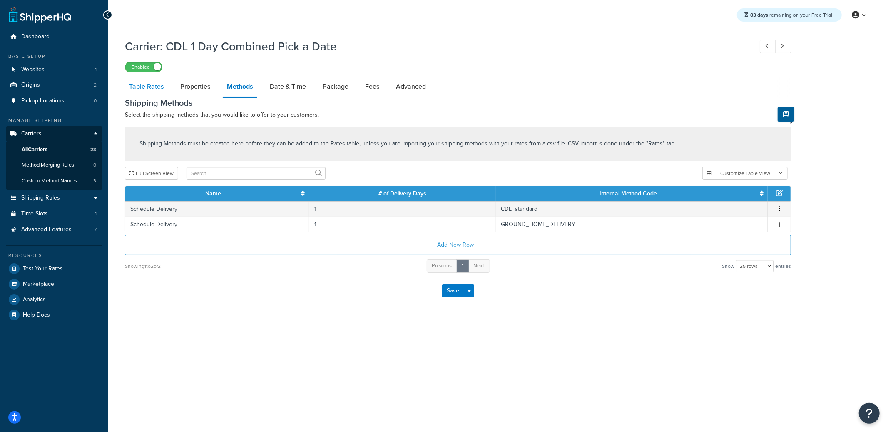
click at [163, 86] on link "Table Rates" at bounding box center [146, 87] width 43 height 20
select select "25"
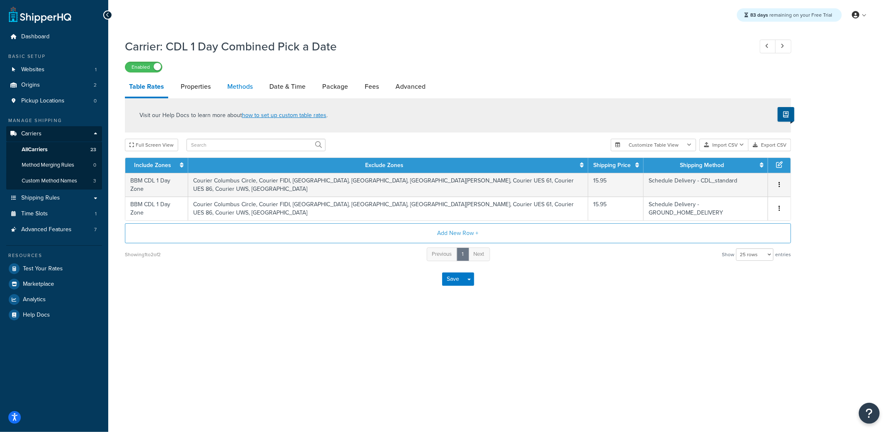
click at [245, 92] on link "Methods" at bounding box center [240, 87] width 34 height 20
select select "25"
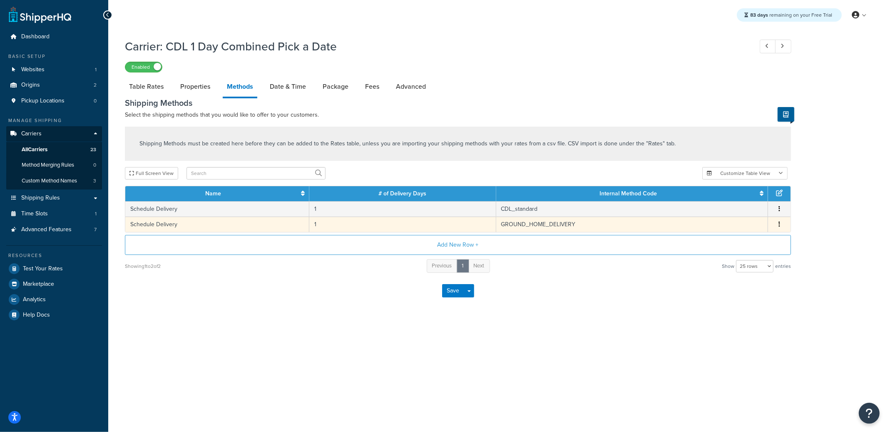
click at [224, 224] on td "Schedule Delivery" at bounding box center [217, 224] width 184 height 15
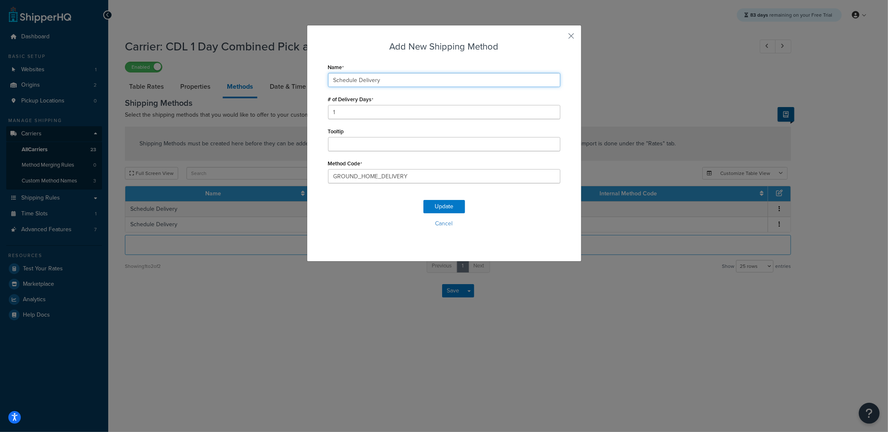
click at [393, 84] on input "Schedule Delivery" at bounding box center [444, 80] width 232 height 14
type input "Schedule Delivery Gr"
click at [439, 203] on button "Update" at bounding box center [444, 206] width 42 height 13
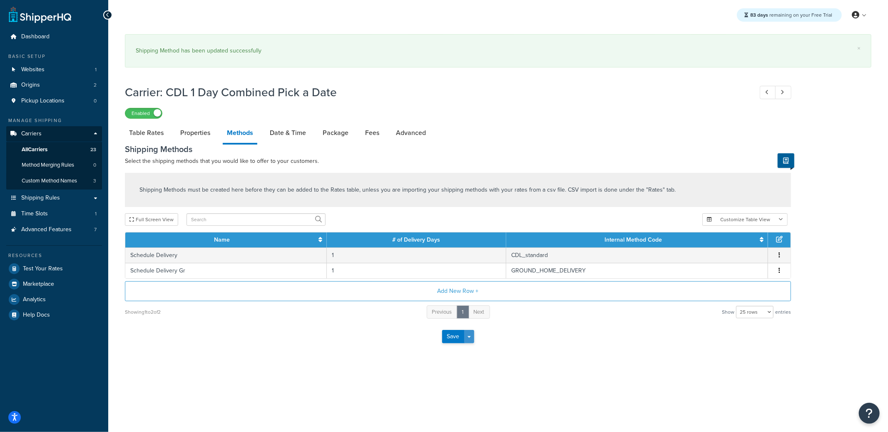
click at [473, 334] on button "Save Dropdown" at bounding box center [469, 336] width 10 height 13
click at [480, 351] on button "Save and Edit" at bounding box center [472, 351] width 61 height 17
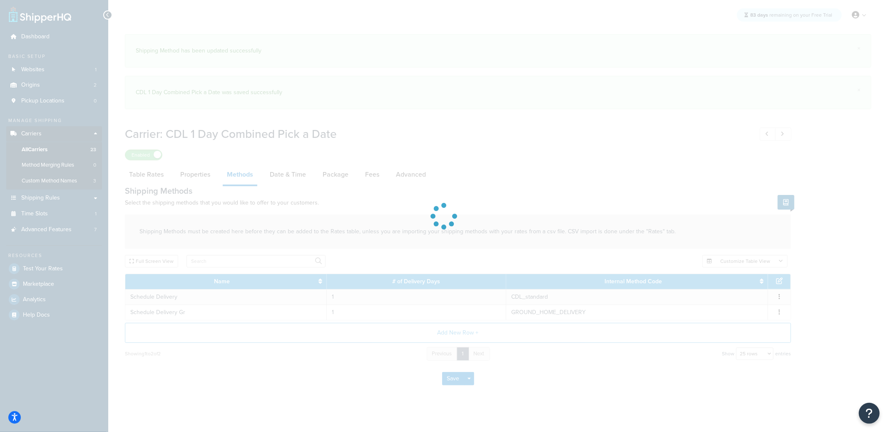
select select "25"
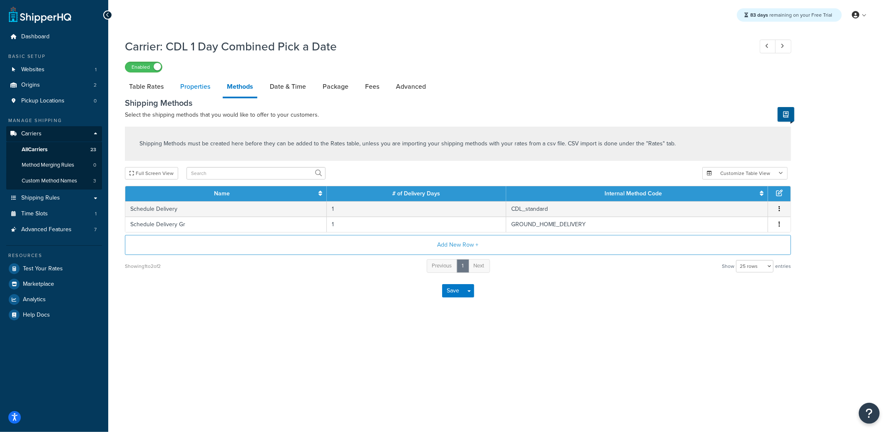
click at [181, 90] on link "Properties" at bounding box center [195, 87] width 38 height 20
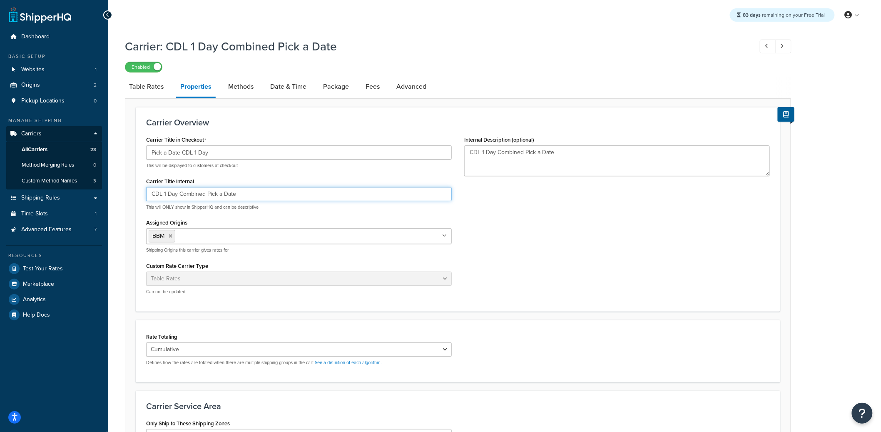
click at [199, 197] on input "CDL 1 Day Combined Pick a Date" at bounding box center [299, 194] width 306 height 14
click at [279, 86] on link "Date & Time" at bounding box center [288, 87] width 45 height 20
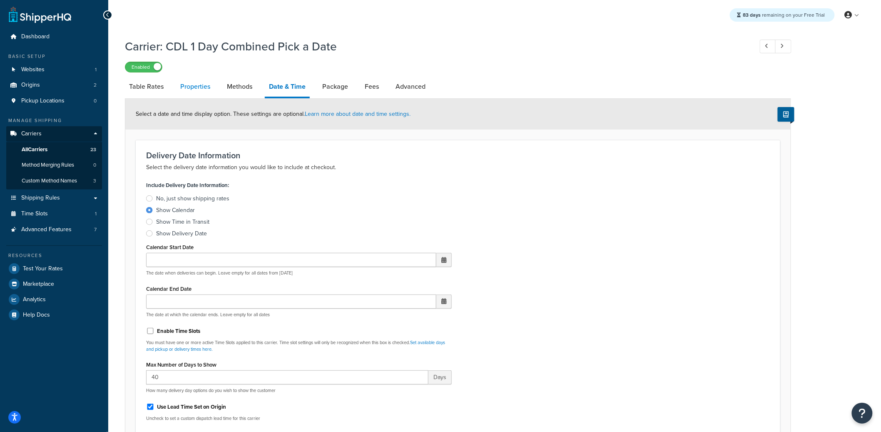
click at [209, 92] on link "Properties" at bounding box center [195, 87] width 38 height 20
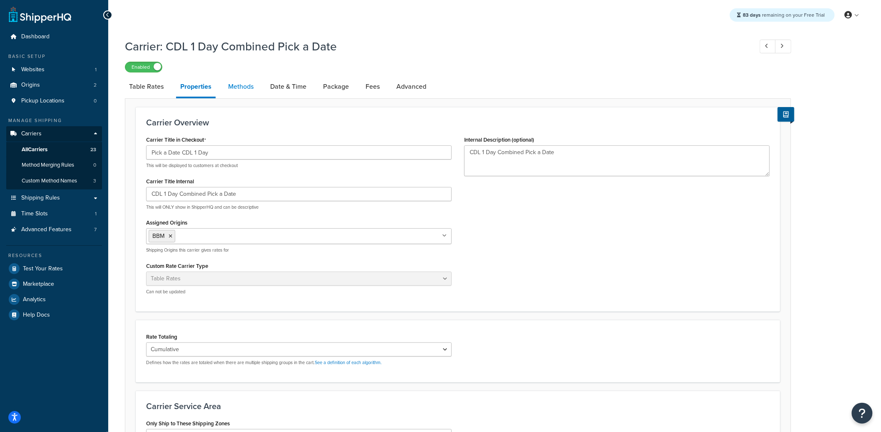
click at [234, 90] on link "Methods" at bounding box center [241, 87] width 34 height 20
select select "25"
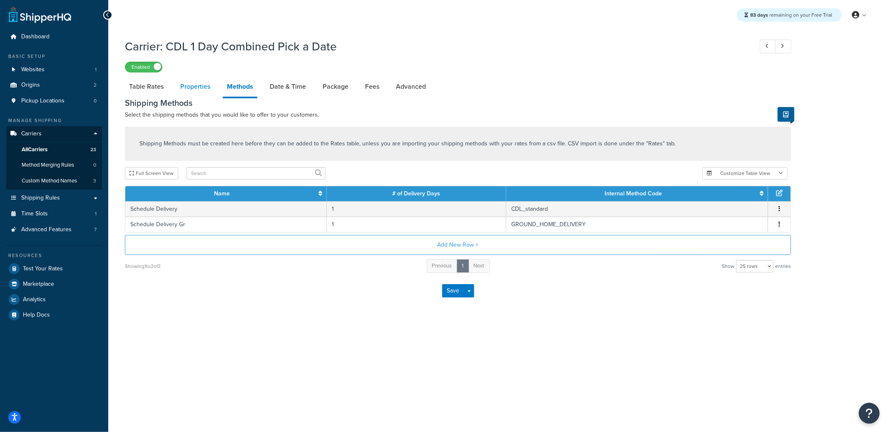
click at [200, 92] on link "Properties" at bounding box center [195, 87] width 38 height 20
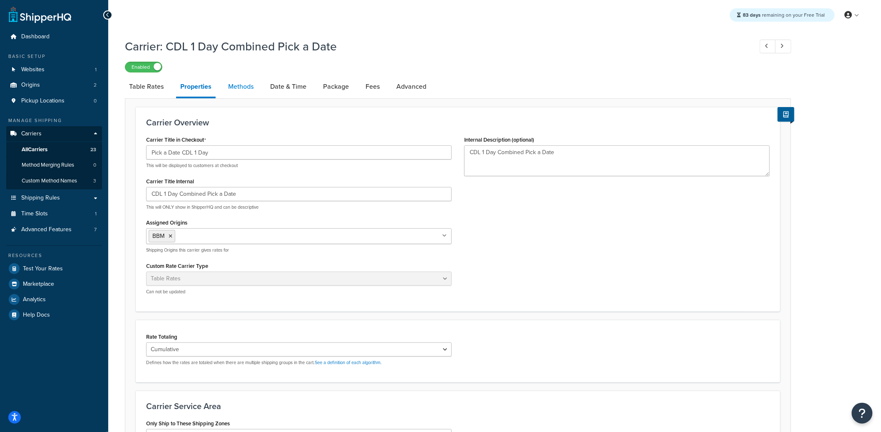
click at [239, 87] on link "Methods" at bounding box center [241, 87] width 34 height 20
select select "25"
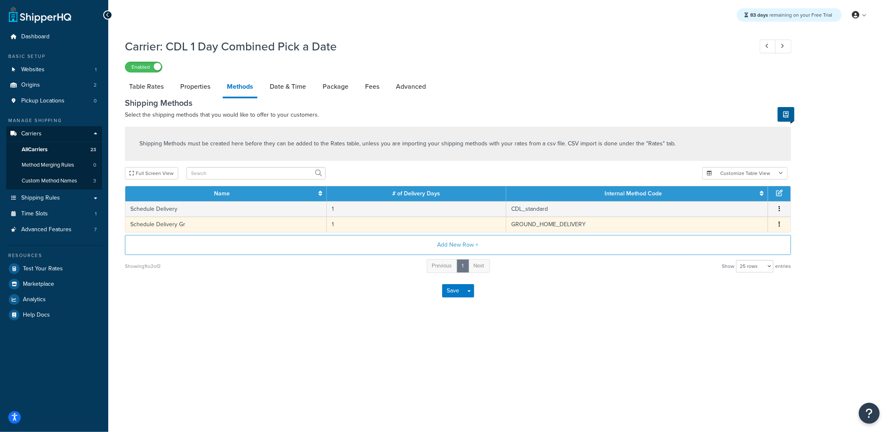
click at [234, 226] on td "Schedule Delivery Gr" at bounding box center [226, 224] width 202 height 15
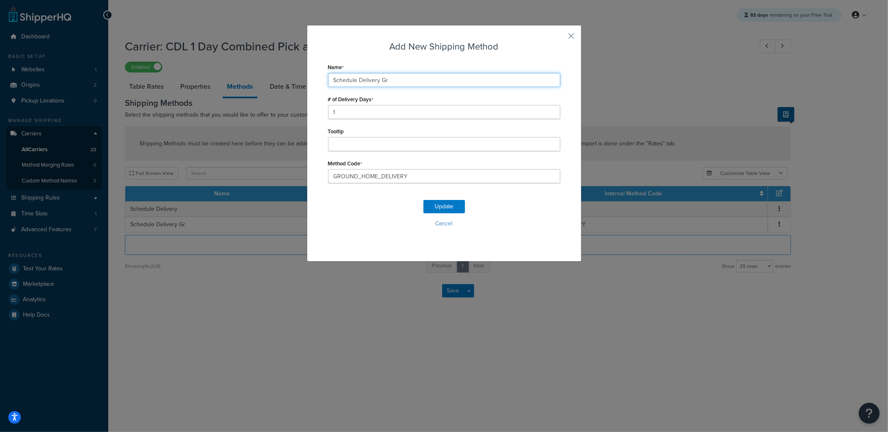
click at [392, 81] on input "Schedule Delivery Gr" at bounding box center [444, 80] width 232 height 14
type input "Schedule Delivery"
click at [433, 202] on button "Update" at bounding box center [444, 206] width 42 height 13
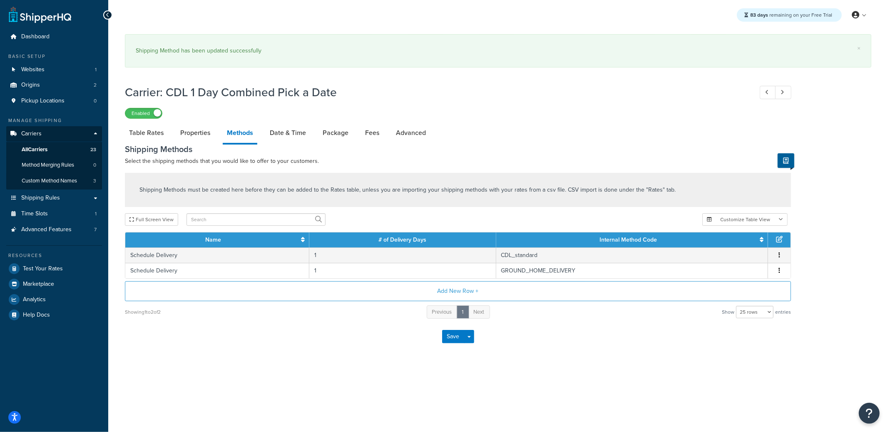
click at [470, 327] on div "Save Save Dropdown Save and Edit" at bounding box center [458, 336] width 666 height 34
click at [468, 337] on button "Save Dropdown" at bounding box center [469, 336] width 10 height 13
click at [471, 351] on button "Save and Edit" at bounding box center [472, 351] width 61 height 17
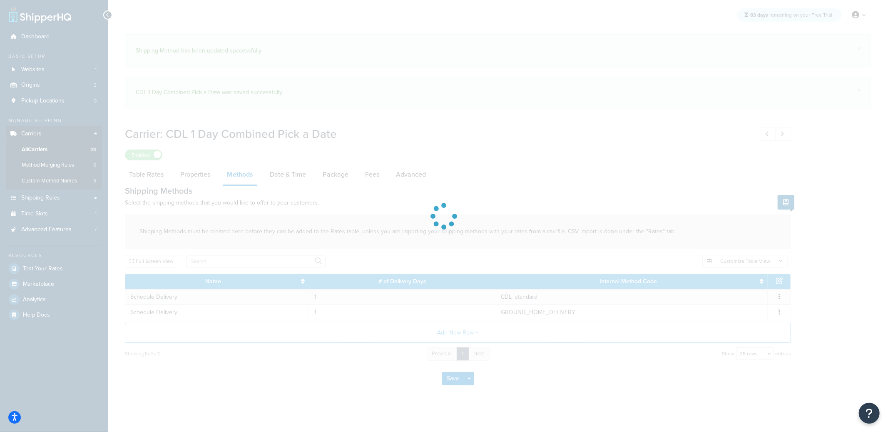
select select "25"
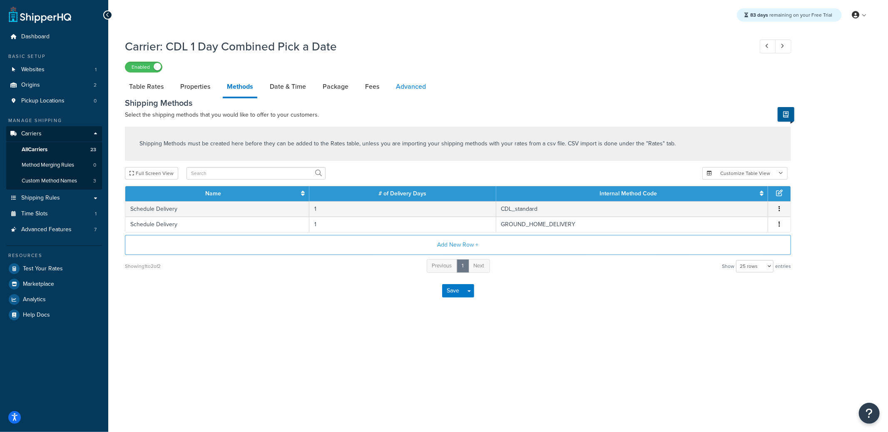
click at [418, 85] on link "Advanced" at bounding box center [411, 87] width 38 height 20
select select "false"
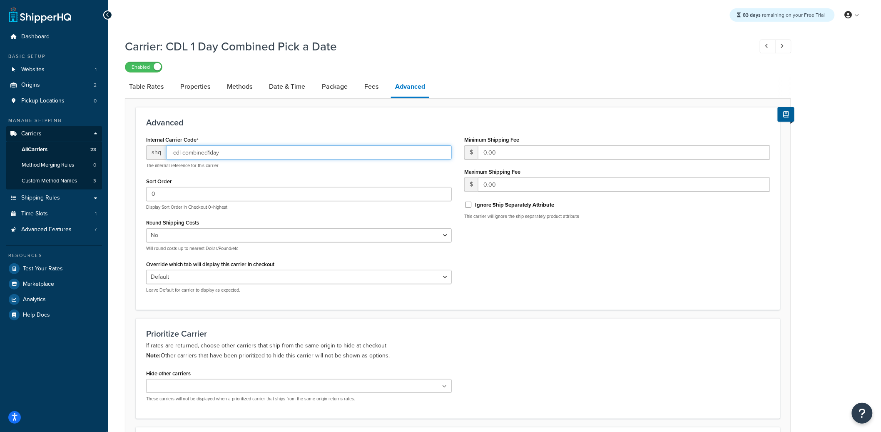
drag, startPoint x: 230, startPoint y: 151, endPoint x: 164, endPoint y: 152, distance: 65.4
click at [164, 152] on div "shq -cdl-combined1day" at bounding box center [299, 152] width 306 height 14
click at [189, 87] on link "Properties" at bounding box center [195, 87] width 38 height 20
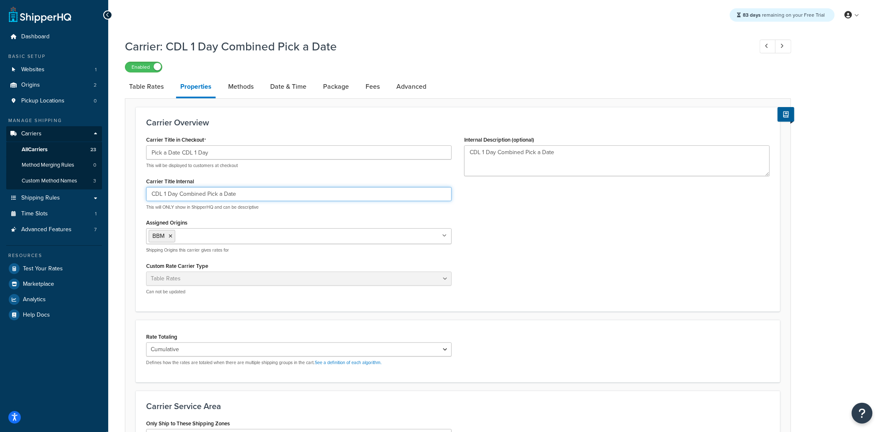
click at [192, 192] on input "CDL 1 Day Combined Pick a Date" at bounding box center [299, 194] width 306 height 14
click at [277, 86] on link "Date & Time" at bounding box center [288, 87] width 45 height 20
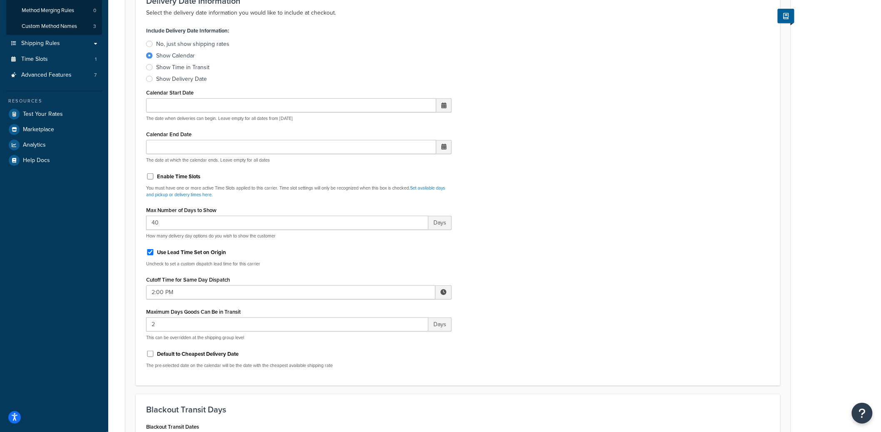
scroll to position [80, 0]
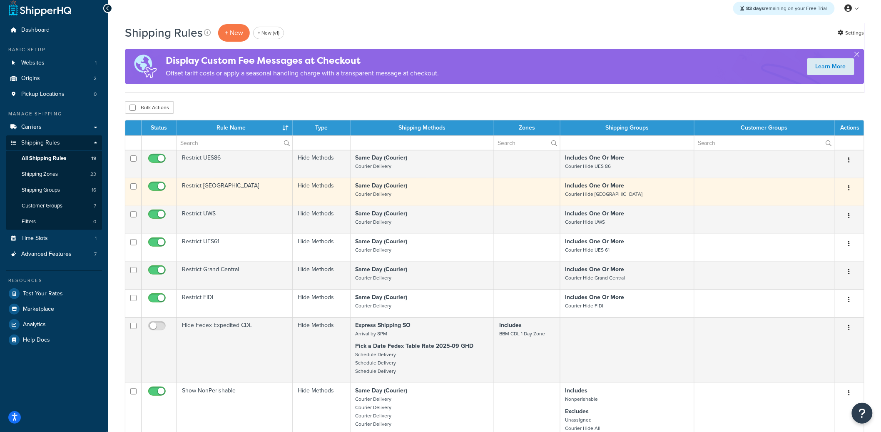
scroll to position [417, 0]
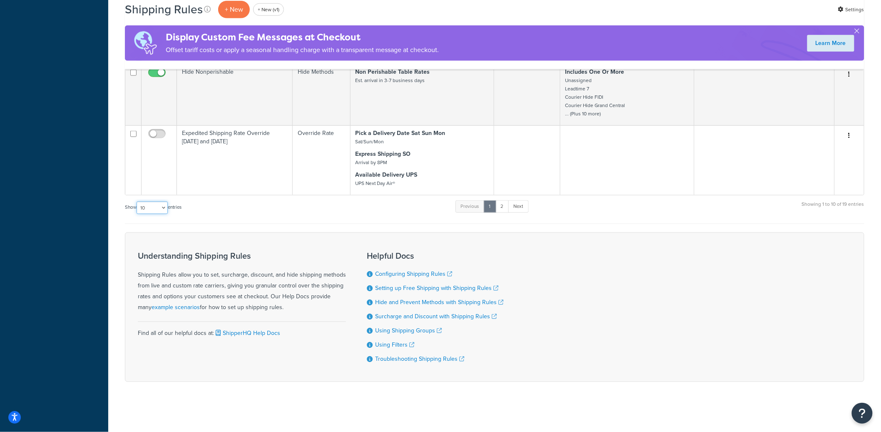
click at [162, 210] on select "10 15 25 50 100 1000" at bounding box center [152, 208] width 31 height 12
select select "50"
click at [137, 202] on select "10 15 25 50 100 1000" at bounding box center [152, 208] width 31 height 12
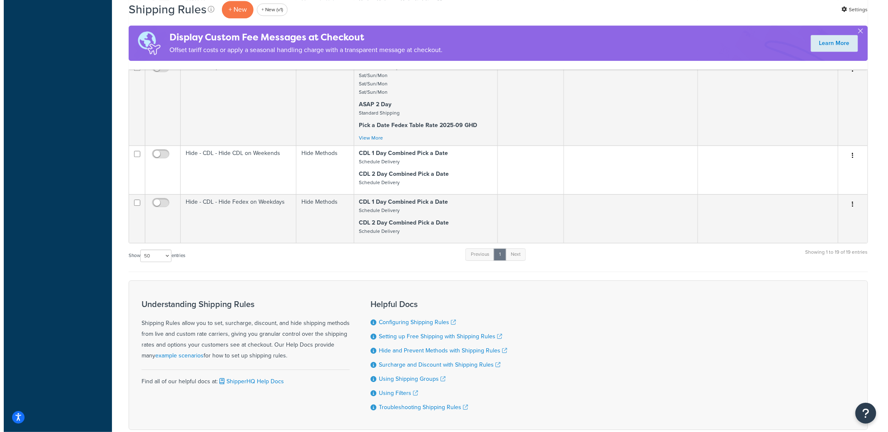
scroll to position [973, 0]
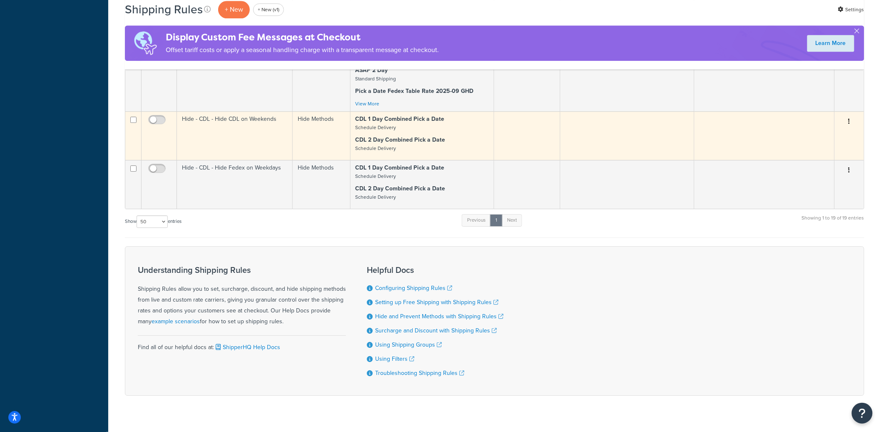
click at [851, 128] on button "button" at bounding box center [850, 121] width 12 height 13
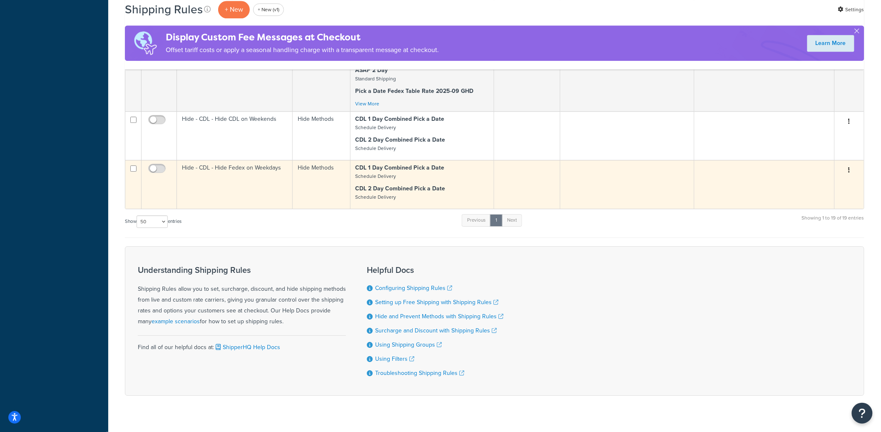
click at [852, 177] on button "button" at bounding box center [850, 170] width 12 height 13
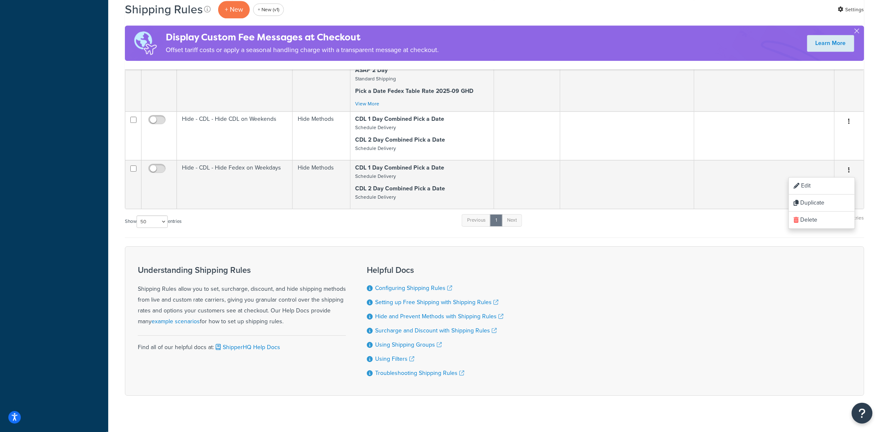
click at [234, 18] on div "+ New + New (v1)" at bounding box center [252, 9] width 69 height 19
click at [235, 14] on p "+ New" at bounding box center [234, 9] width 32 height 17
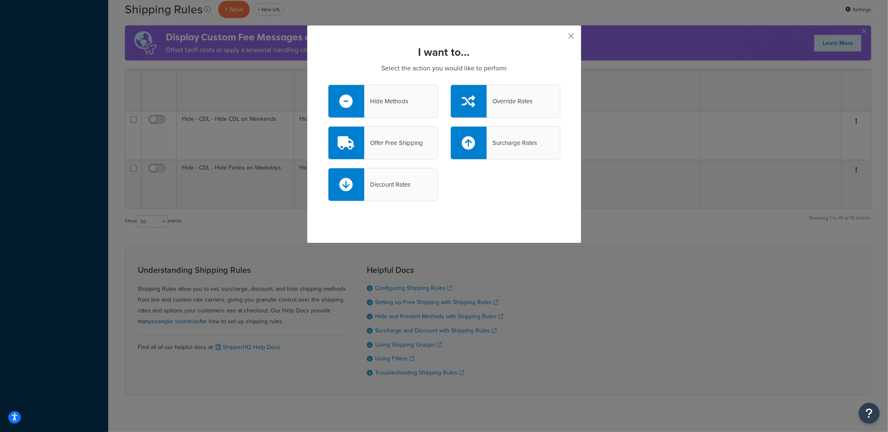
click at [378, 109] on div "Hide Methods" at bounding box center [383, 101] width 110 height 33
click at [0, 0] on input "Hide Methods" at bounding box center [0, 0] width 0 height 0
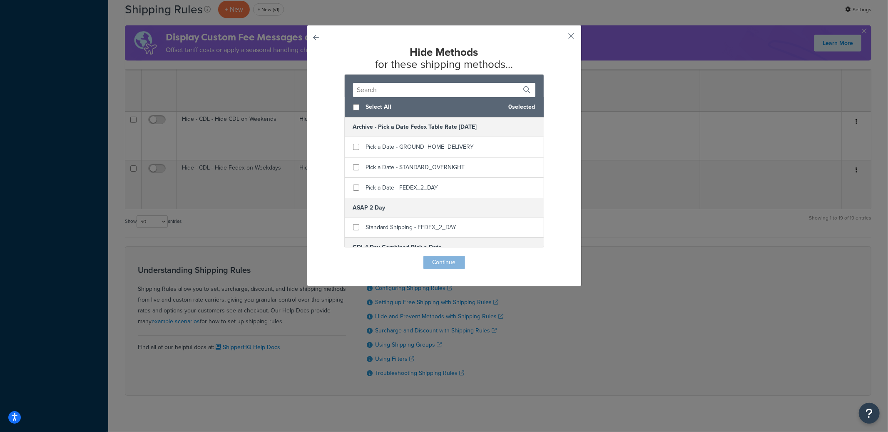
click at [406, 87] on input "text" at bounding box center [444, 90] width 182 height 14
paste input "CDL 1 Day Combined Pick a Date"
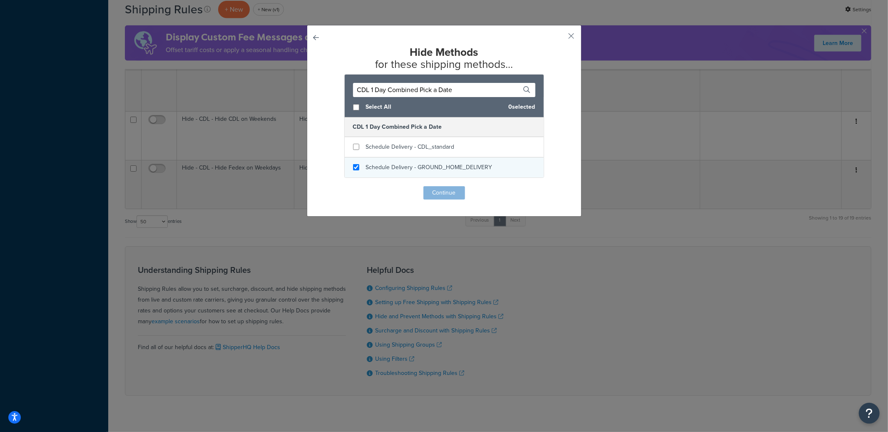
type input "CDL 1 Day Combined Pick a Date"
checkbox input "true"
click at [432, 167] on span "Schedule Delivery - GROUND_HOME_DELIVERY" at bounding box center [429, 167] width 127 height 9
click at [433, 195] on button "Continue" at bounding box center [444, 192] width 42 height 13
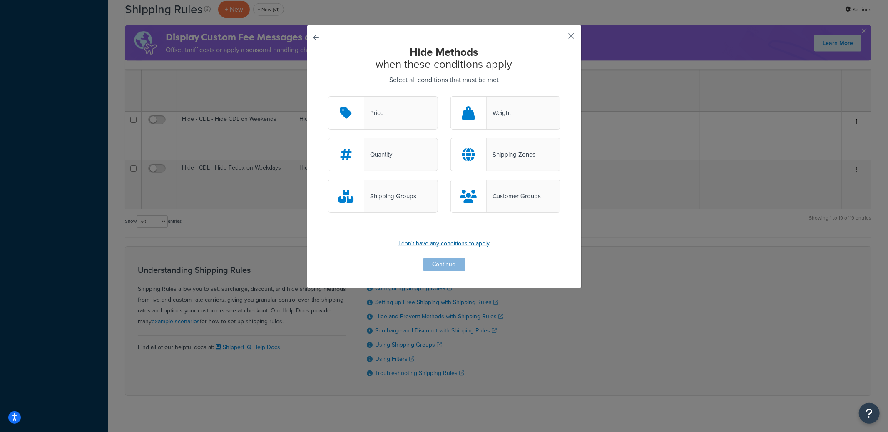
click at [436, 241] on p "I don't have any conditions to apply" at bounding box center [444, 244] width 232 height 12
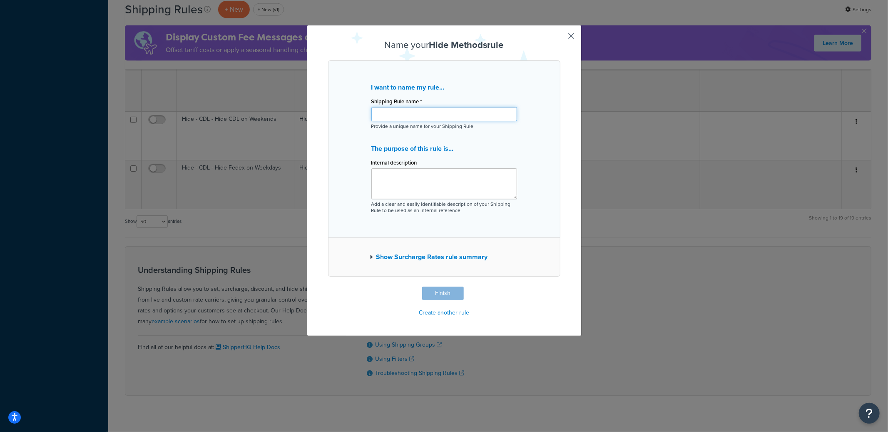
click at [397, 117] on input "Shipping Rule name *" at bounding box center [444, 114] width 146 height 14
paste input "Hide - CDL - Hide Fedex on Weekdays"
type input "Test | Hide - CDL - Hide Fedex on Weekdays"
click at [438, 295] on button "Finish" at bounding box center [443, 292] width 42 height 13
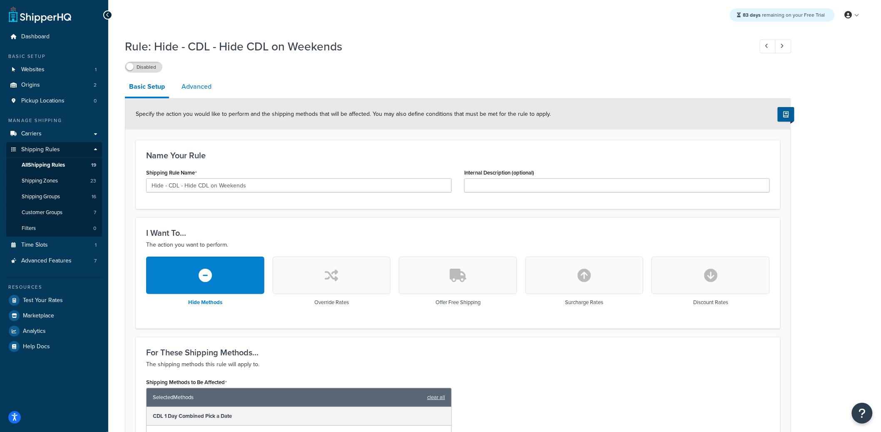
click at [192, 93] on link "Advanced" at bounding box center [196, 87] width 38 height 20
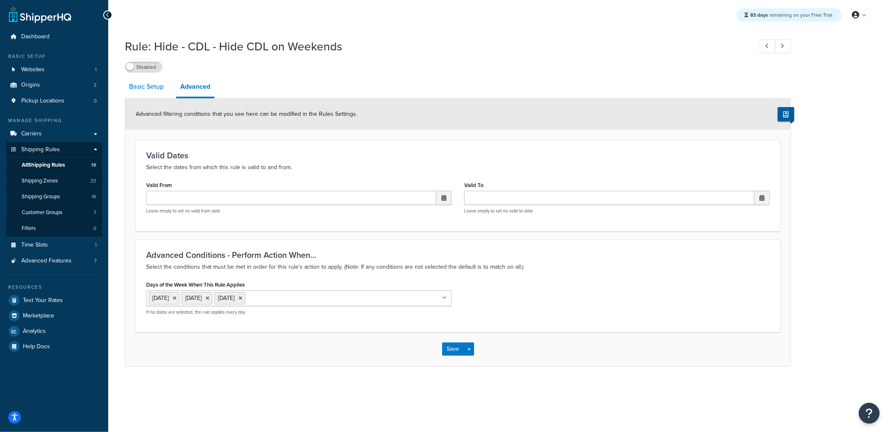
click at [135, 89] on link "Basic Setup" at bounding box center [146, 87] width 43 height 20
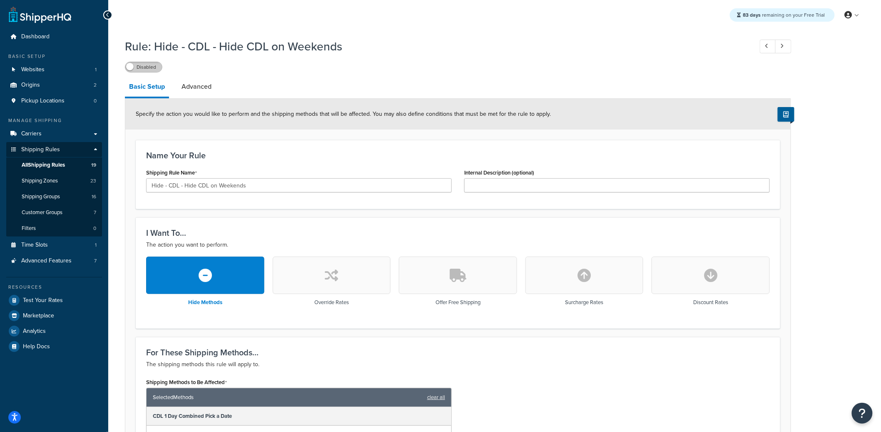
click at [152, 67] on label "Disabled" at bounding box center [143, 67] width 37 height 10
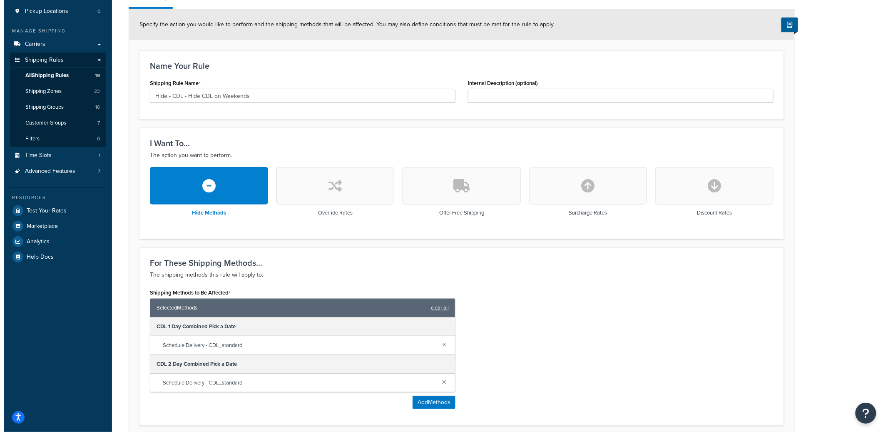
scroll to position [132, 0]
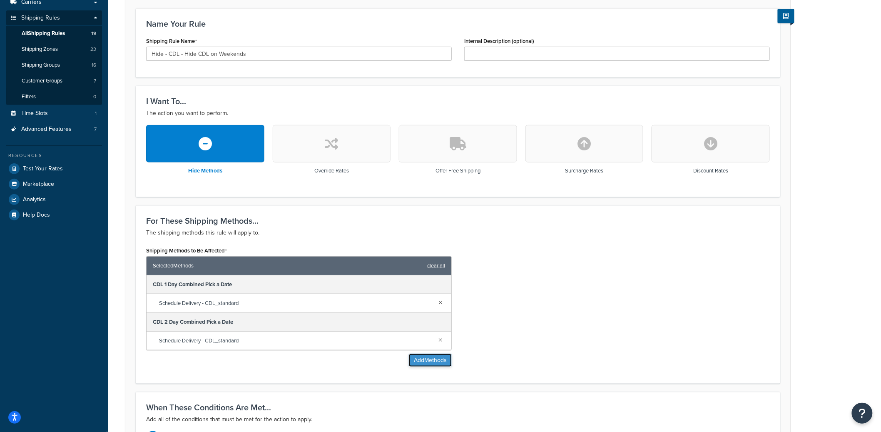
click at [433, 362] on button "Add Methods" at bounding box center [430, 359] width 43 height 13
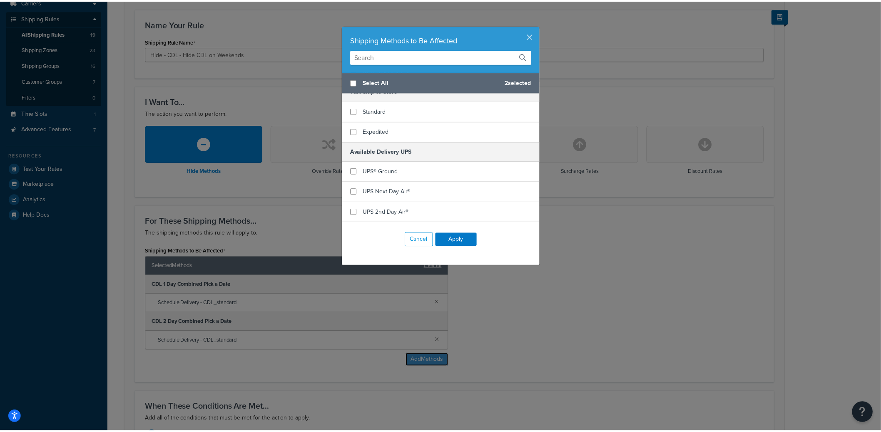
scroll to position [1705, 0]
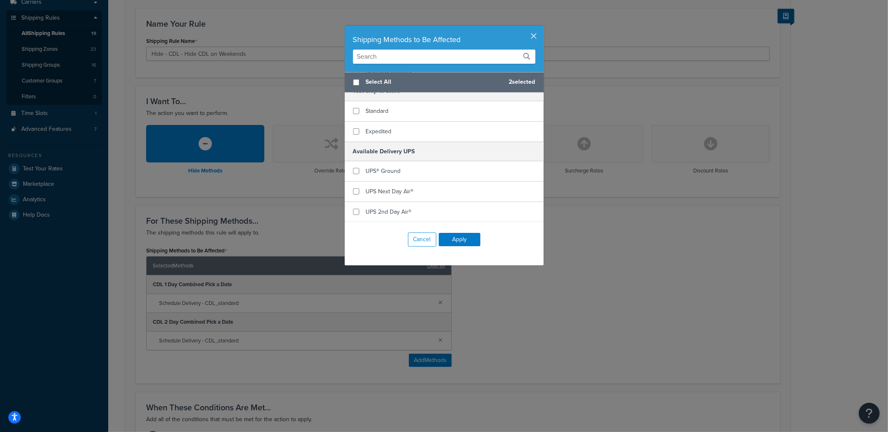
click at [542, 27] on button "button" at bounding box center [543, 26] width 2 height 2
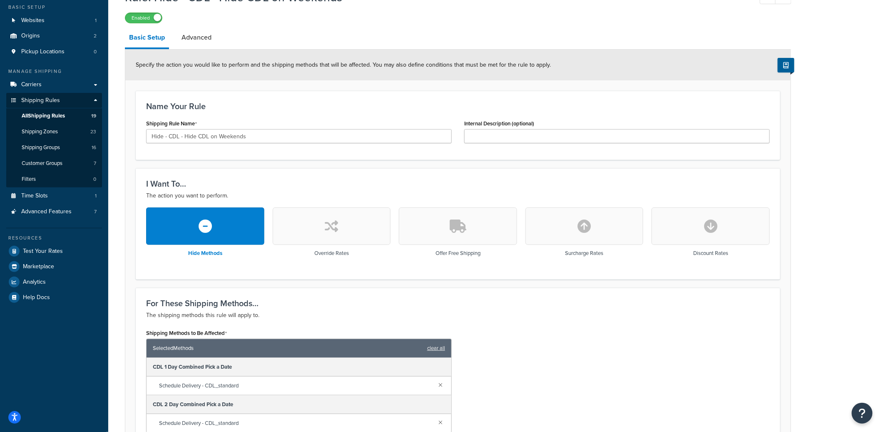
scroll to position [0, 0]
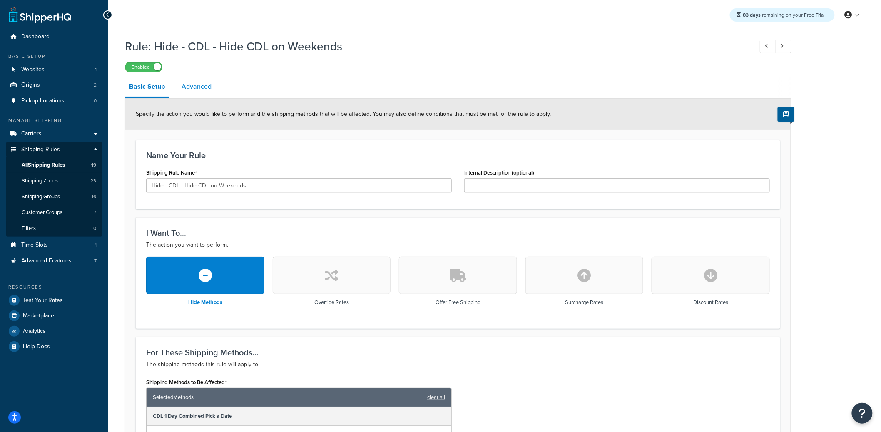
click at [209, 95] on link "Advanced" at bounding box center [196, 87] width 38 height 20
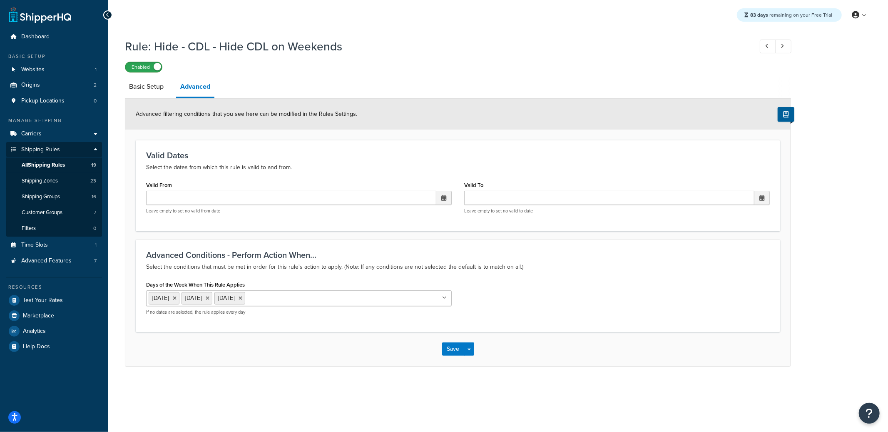
click at [143, 70] on label "Enabled" at bounding box center [143, 67] width 37 height 10
click at [149, 87] on link "Basic Setup" at bounding box center [146, 87] width 43 height 20
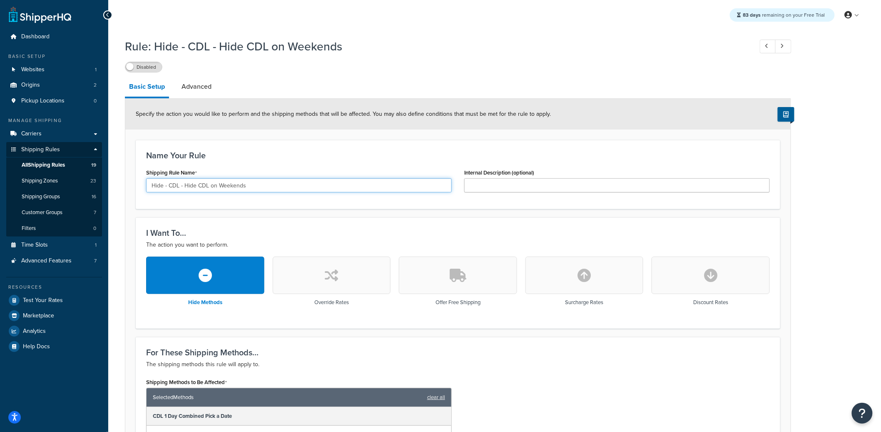
click at [199, 189] on input "Hide - CDL - Hide CDL on Weekends" at bounding box center [299, 185] width 306 height 14
click at [152, 70] on label "Disabled" at bounding box center [143, 67] width 37 height 10
click at [152, 68] on label "Enabled" at bounding box center [143, 67] width 37 height 10
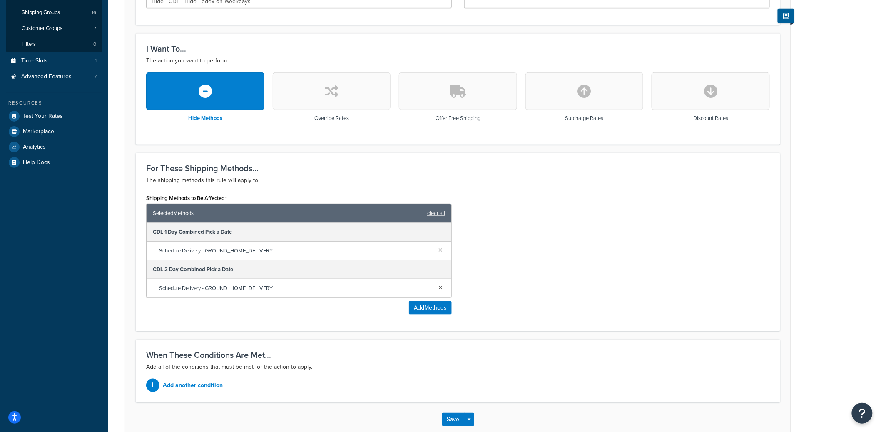
scroll to position [17, 0]
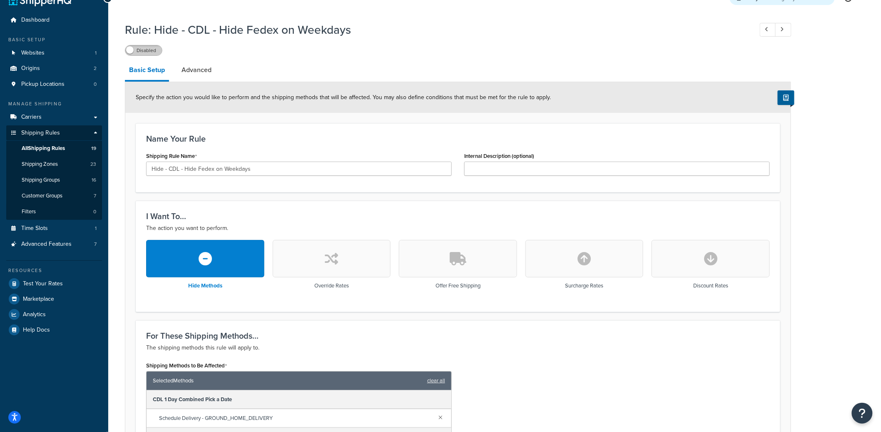
click at [147, 49] on label "Disabled" at bounding box center [143, 50] width 37 height 10
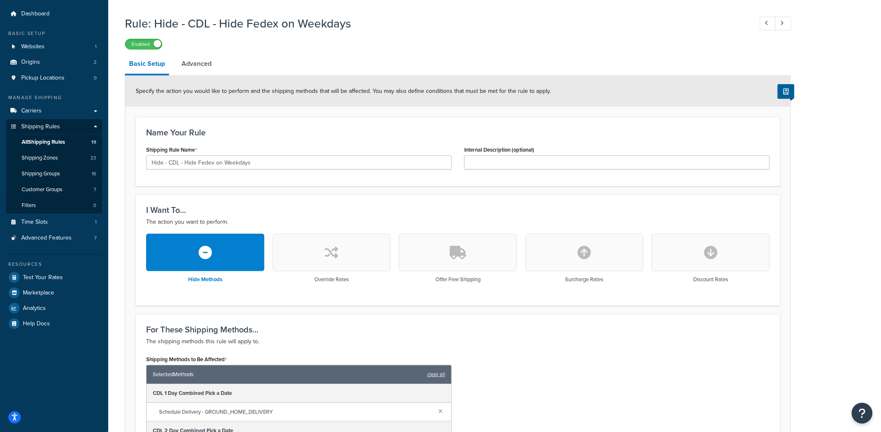
scroll to position [20, 0]
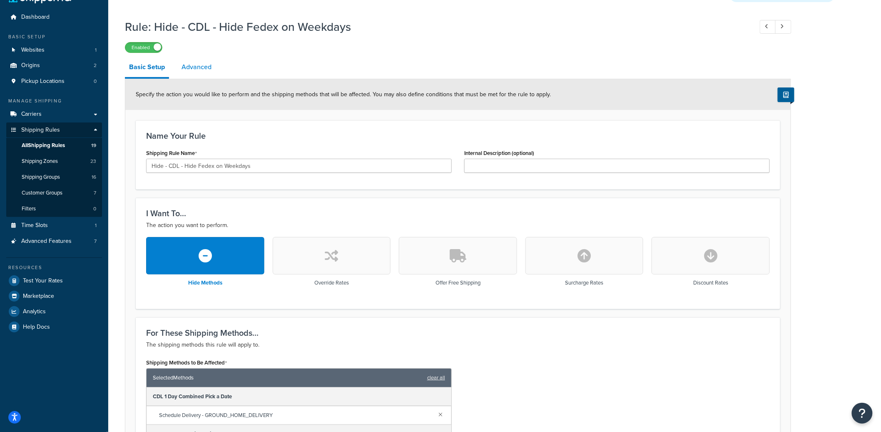
click at [199, 67] on link "Advanced" at bounding box center [196, 67] width 38 height 20
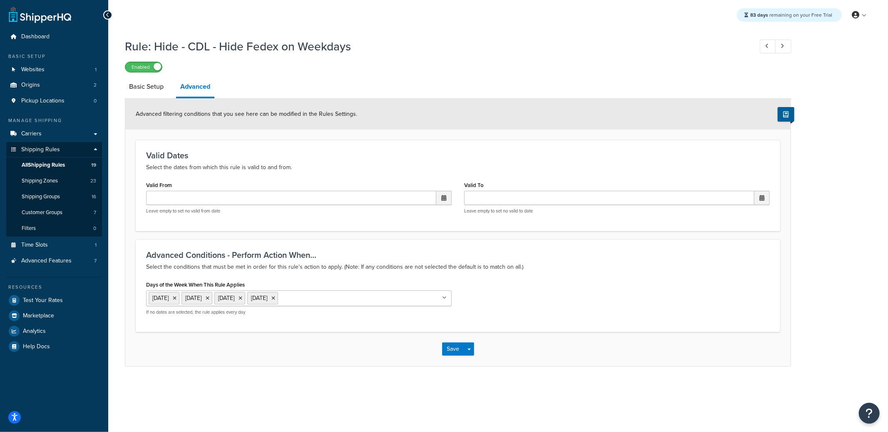
click at [154, 69] on span at bounding box center [157, 66] width 7 height 7
click at [150, 94] on link "Basic Setup" at bounding box center [146, 87] width 43 height 20
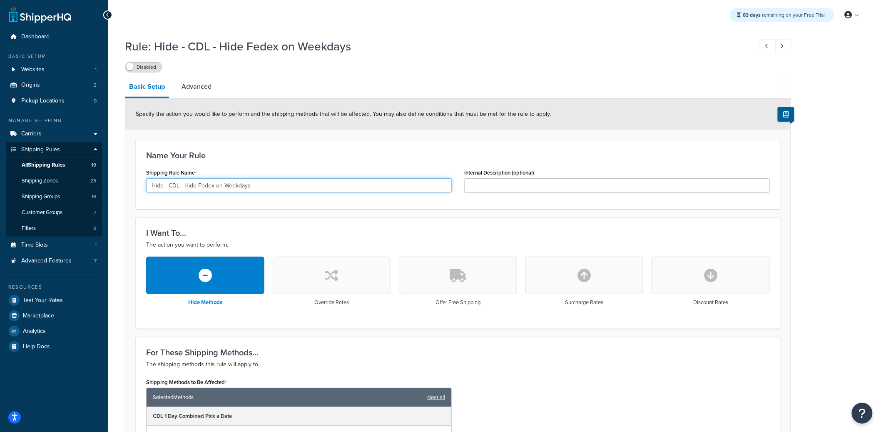
click at [196, 189] on input "Hide - CDL - Hide Fedex on Weekdays" at bounding box center [299, 185] width 306 height 14
click at [146, 70] on label "Disabled" at bounding box center [143, 67] width 37 height 10
click at [147, 67] on label "Enabled" at bounding box center [143, 67] width 37 height 10
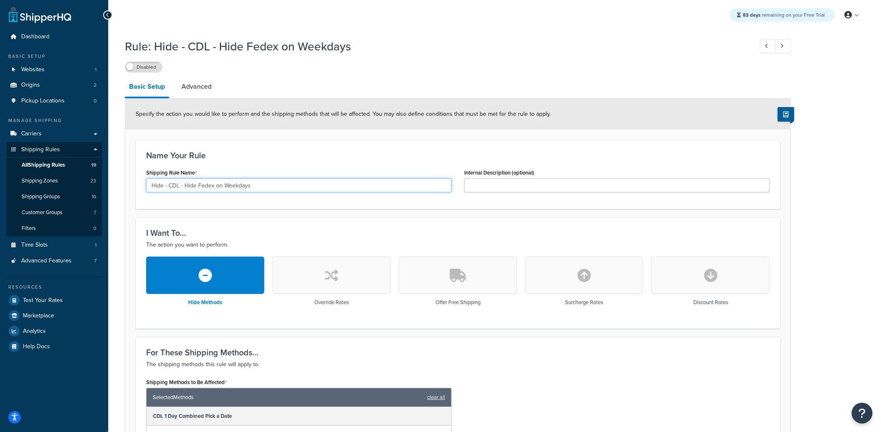
click at [207, 185] on input "Hide - CDL - Hide Fedex on Weekdays" at bounding box center [299, 185] width 306 height 14
click at [142, 71] on label "Disabled" at bounding box center [143, 67] width 37 height 10
click at [147, 68] on label "Enabled" at bounding box center [143, 67] width 37 height 10
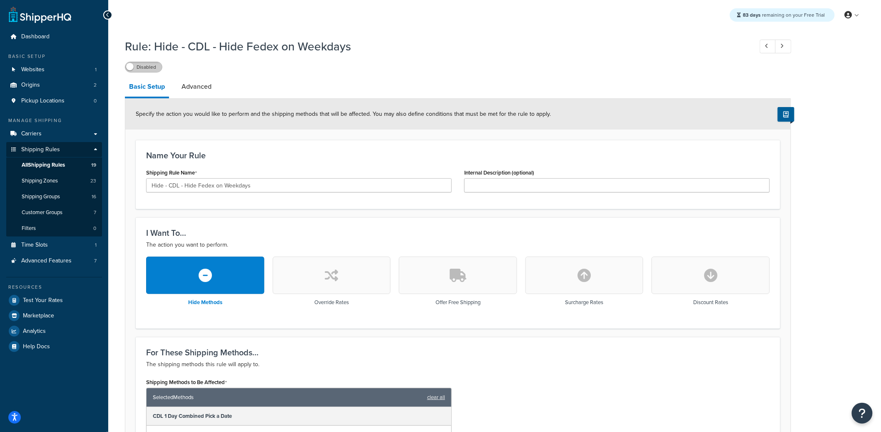
click at [156, 63] on label "Disabled" at bounding box center [143, 67] width 37 height 10
click at [140, 65] on label "Enabled" at bounding box center [143, 67] width 37 height 10
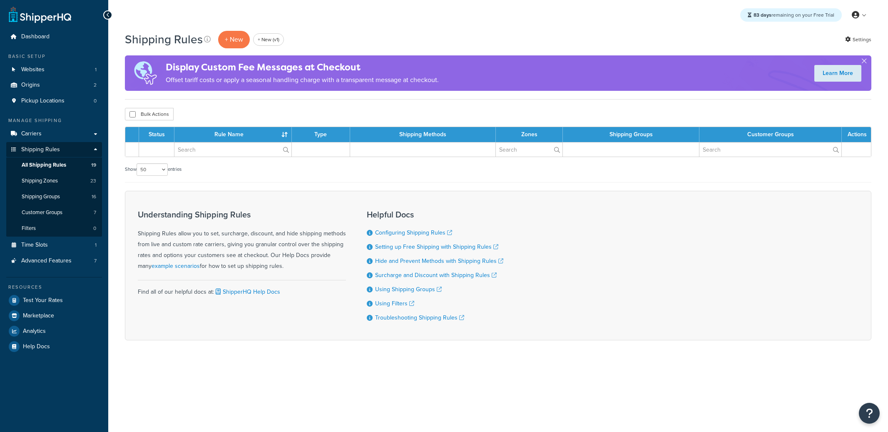
select select "50"
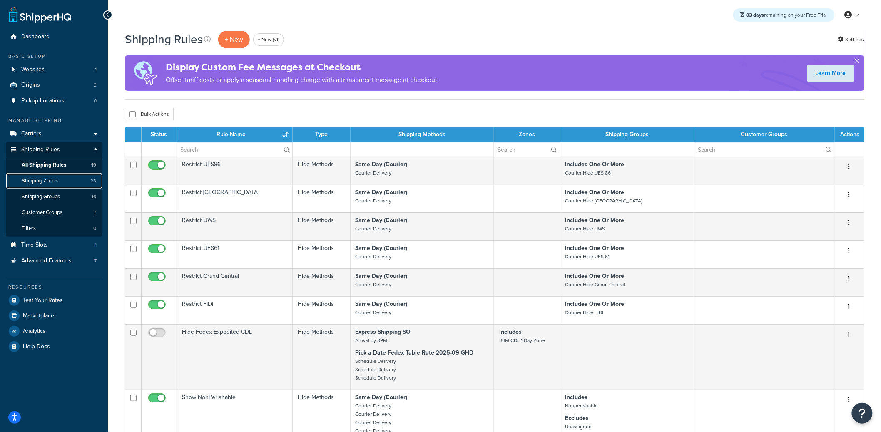
click at [69, 182] on link "Shipping Zones 23" at bounding box center [54, 180] width 96 height 15
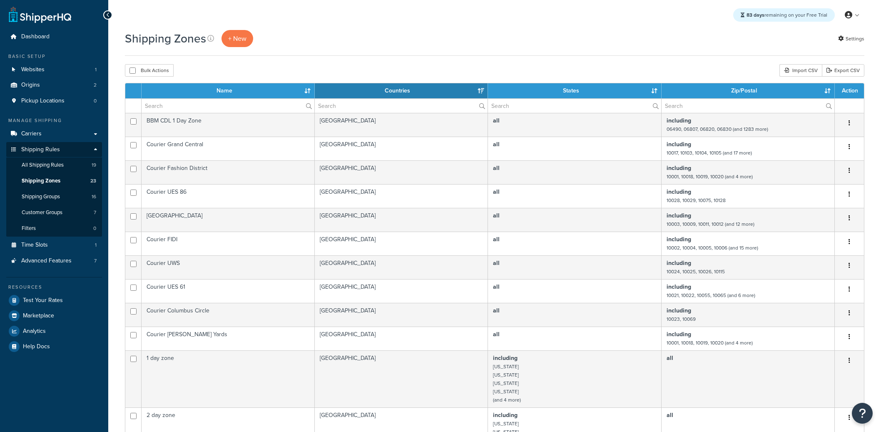
select select "15"
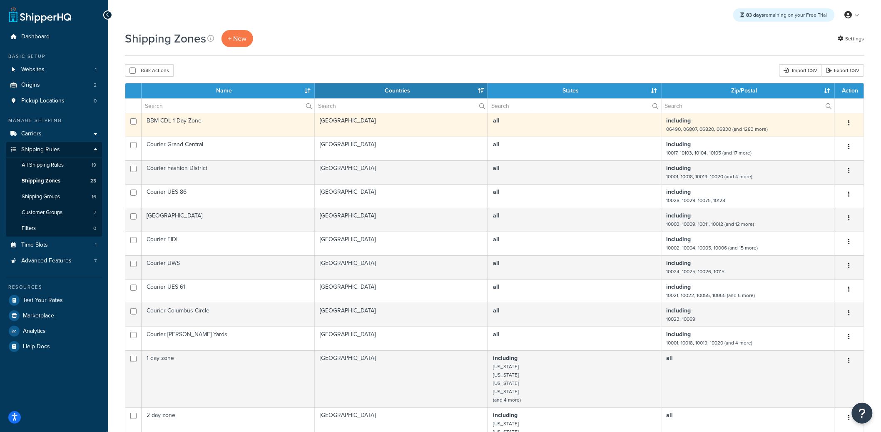
click at [239, 126] on td "BBM CDL 1 Day Zone" at bounding box center [228, 125] width 173 height 24
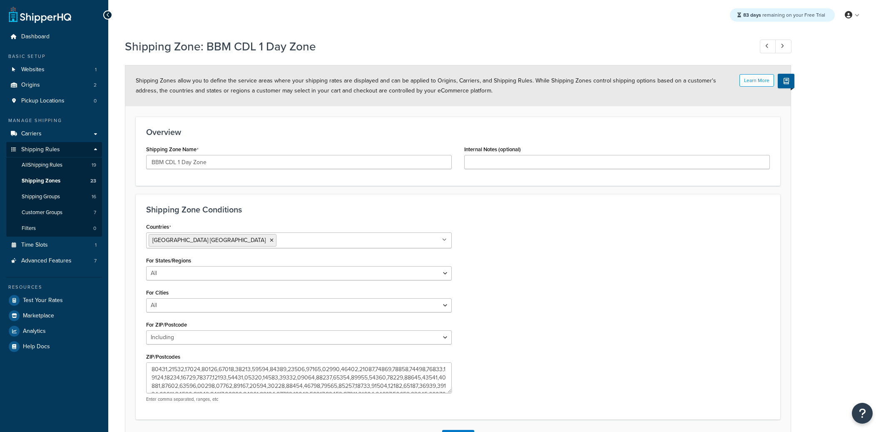
select select "including"
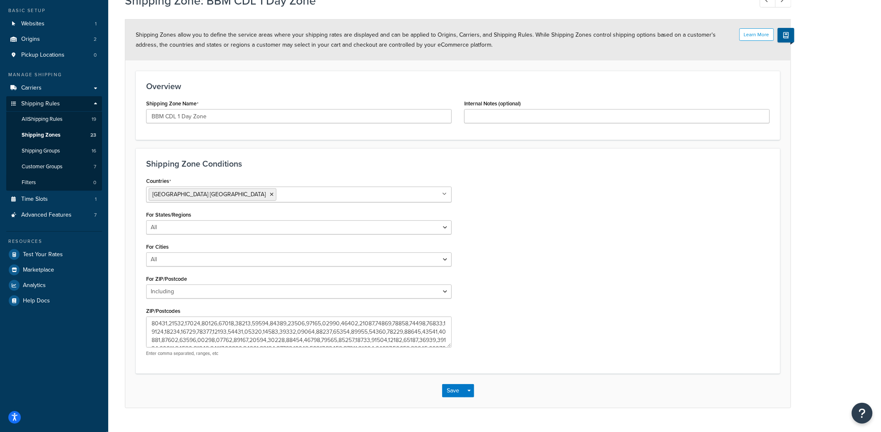
scroll to position [46, 0]
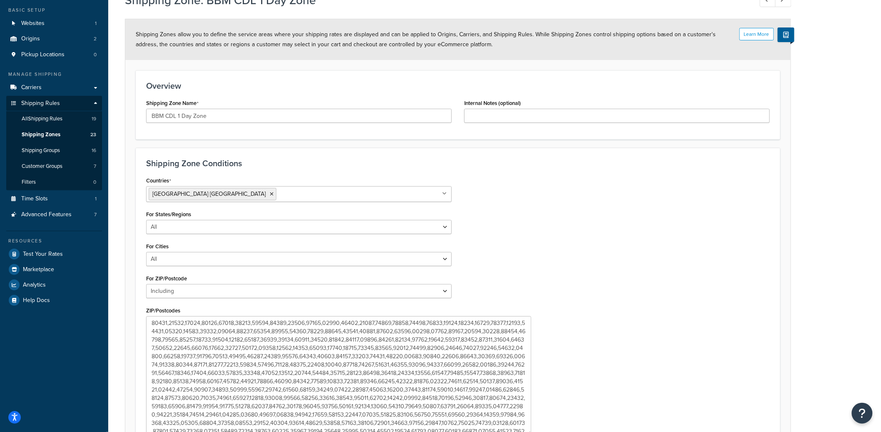
drag, startPoint x: 450, startPoint y: 345, endPoint x: 528, endPoint y: 411, distance: 102.2
click at [529, 431] on textarea "ZIP/Postcodes" at bounding box center [338, 375] width 385 height 119
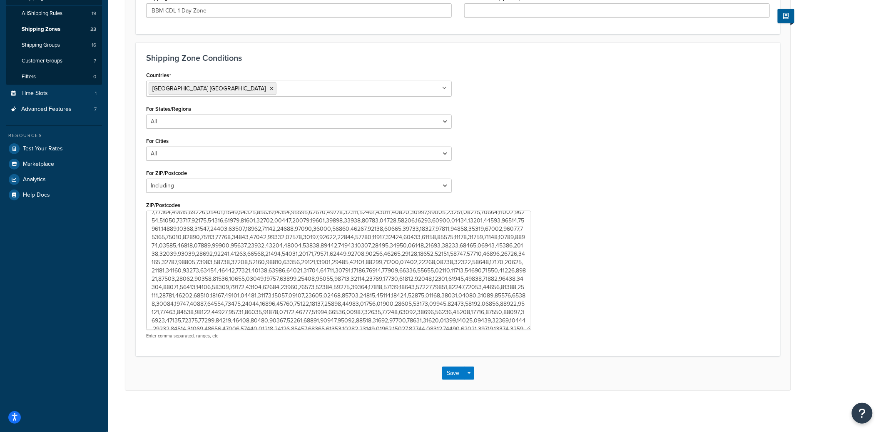
scroll to position [378, 0]
click at [403, 264] on textarea "ZIP/Postcodes" at bounding box center [338, 270] width 385 height 119
click at [403, 263] on textarea "ZIP/Postcodes" at bounding box center [338, 270] width 385 height 119
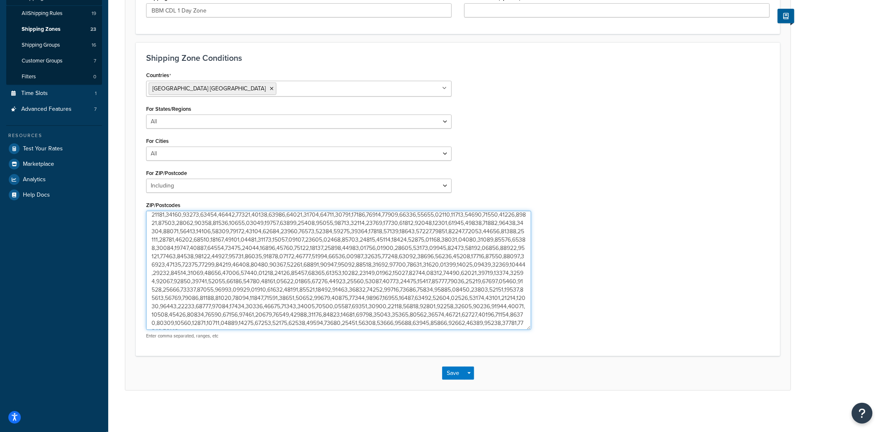
click at [403, 263] on textarea "ZIP/Postcodes" at bounding box center [338, 270] width 385 height 119
click at [411, 263] on textarea "ZIP/Postcodes" at bounding box center [338, 270] width 385 height 119
drag, startPoint x: 411, startPoint y: 263, endPoint x: 398, endPoint y: 264, distance: 13.4
click at [398, 264] on textarea "ZIP/Postcodes" at bounding box center [338, 270] width 385 height 119
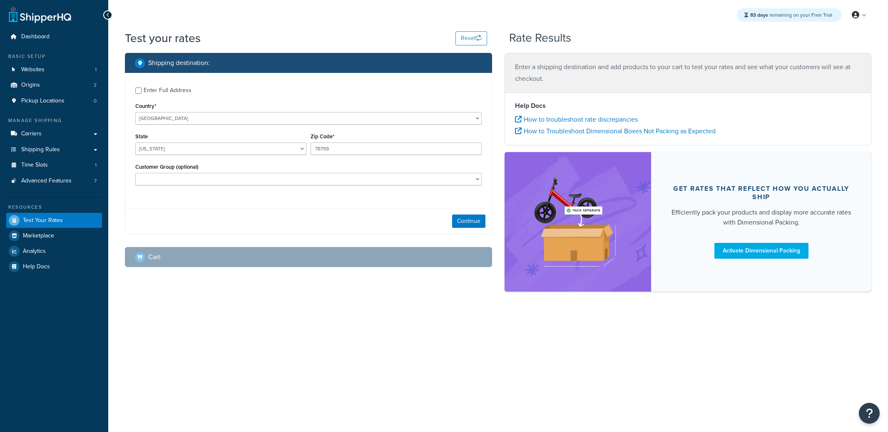
select select "[GEOGRAPHIC_DATA]"
checkbox input "true"
type input "11555"
select select "NY"
select select
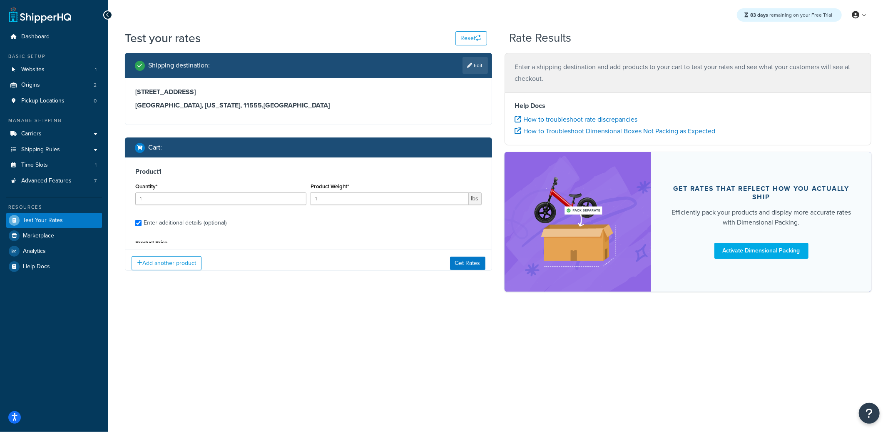
type input "1.9996"
type input "37"
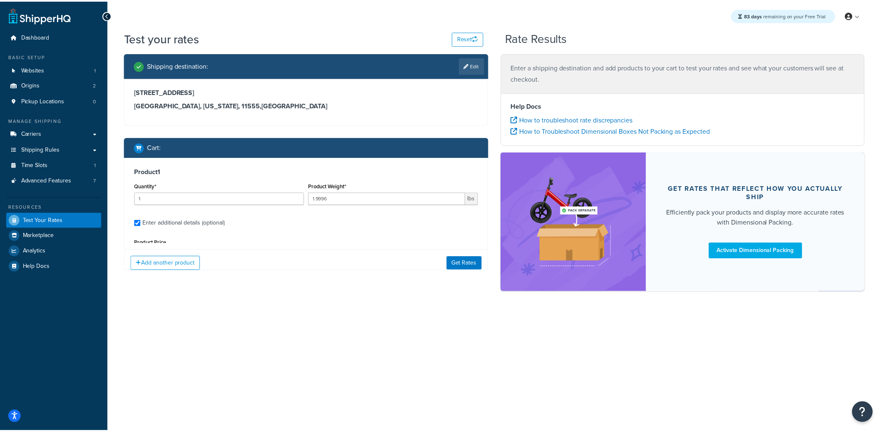
scroll to position [79, 0]
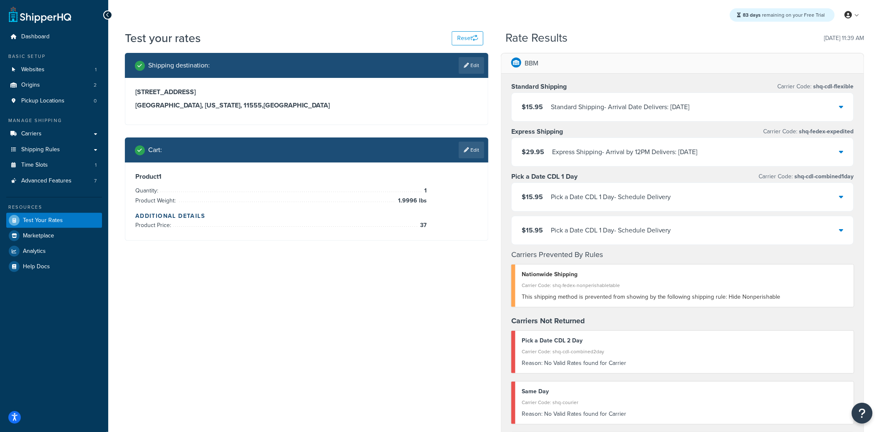
click at [747, 195] on div "$15.95 Pick a Date CDL 1 Day - Schedule Delivery" at bounding box center [683, 197] width 342 height 28
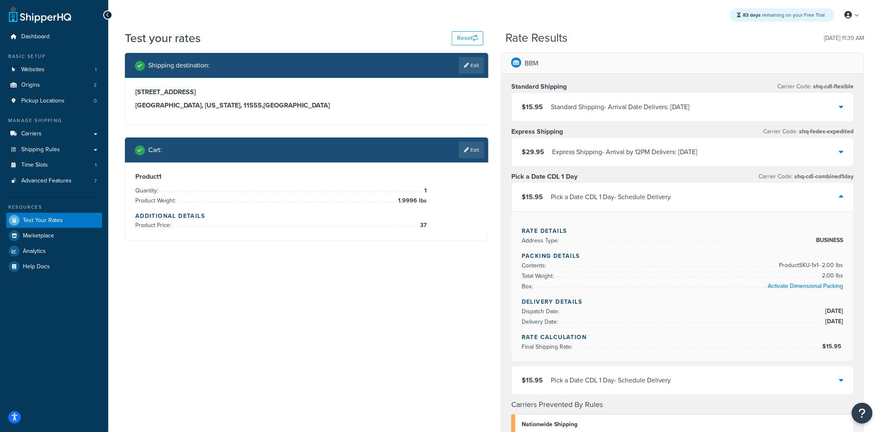
click at [747, 195] on div "$15.95 Pick a Date CDL 1 Day - Schedule Delivery" at bounding box center [683, 197] width 342 height 28
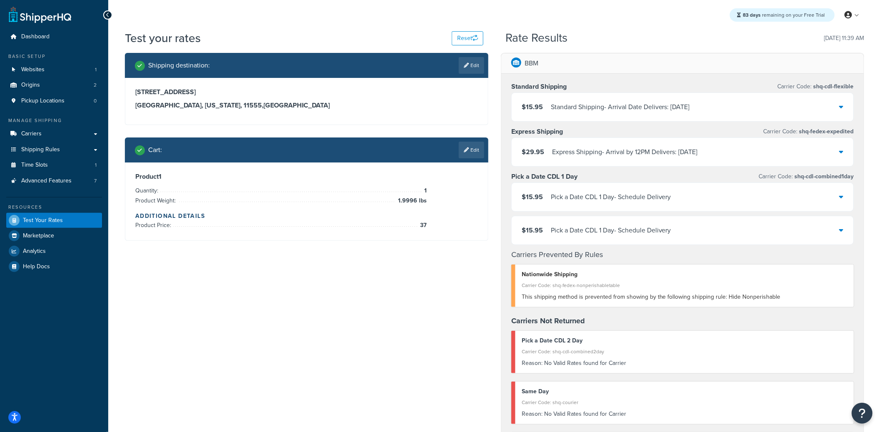
click at [662, 235] on div "Pick a Date CDL 1 Day - Schedule Delivery" at bounding box center [611, 230] width 120 height 12
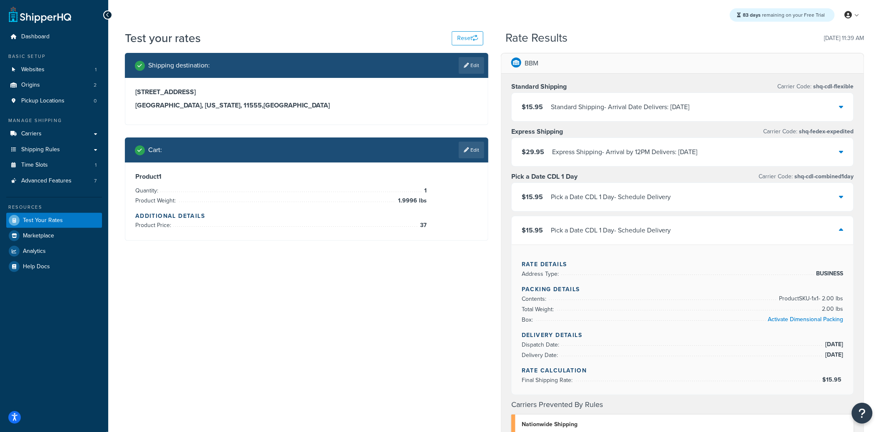
click at [666, 200] on div "Pick a Date CDL 1 Day - Schedule Delivery" at bounding box center [611, 197] width 120 height 12
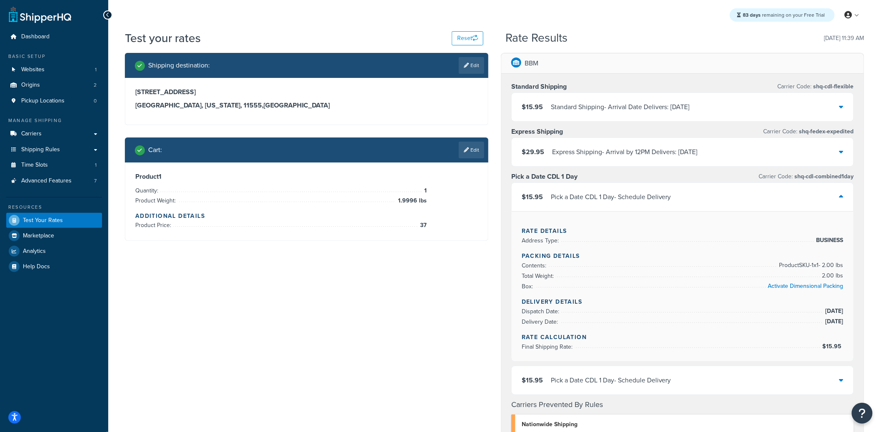
click at [666, 200] on div "Pick a Date CDL 1 Day - Schedule Delivery" at bounding box center [611, 197] width 120 height 12
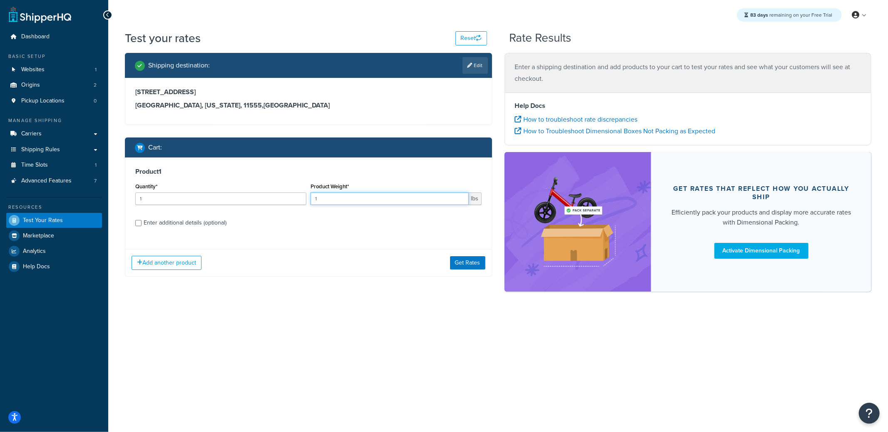
click at [351, 197] on input "1" at bounding box center [390, 198] width 158 height 12
type input "1.9997"
click at [479, 269] on button "Get Rates" at bounding box center [467, 262] width 35 height 13
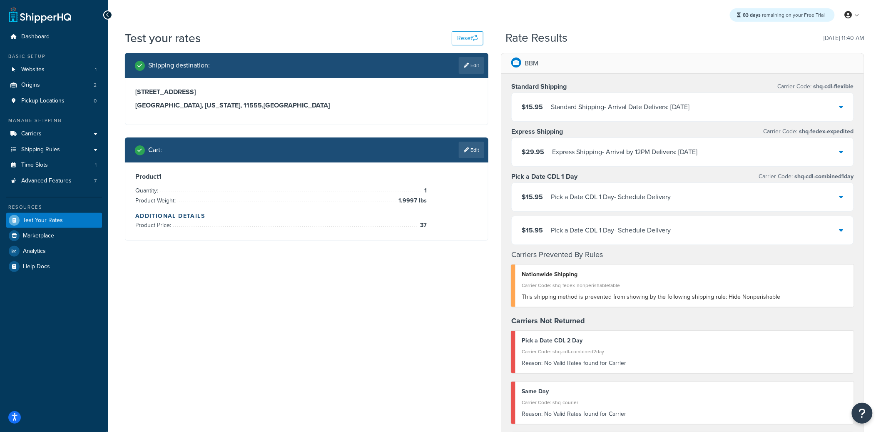
click at [610, 225] on div "Pick a Date CDL 1 Day - Schedule Delivery" at bounding box center [611, 230] width 120 height 12
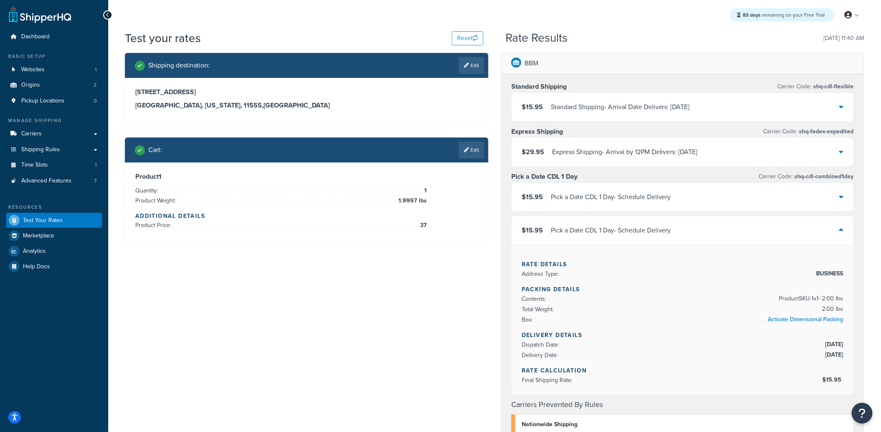
click at [681, 231] on div "$15.95 Pick a Date CDL 1 Day - Schedule Delivery" at bounding box center [683, 230] width 342 height 28
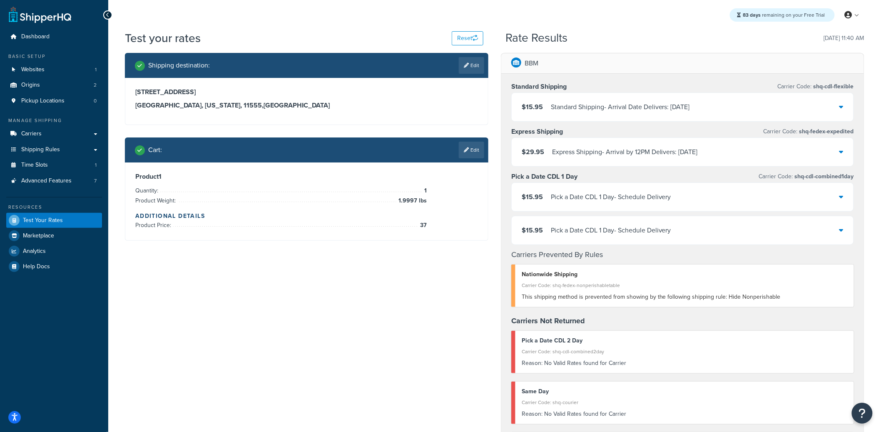
click at [681, 231] on div "$15.95 Pick a Date CDL 1 Day - Schedule Delivery" at bounding box center [683, 230] width 342 height 28
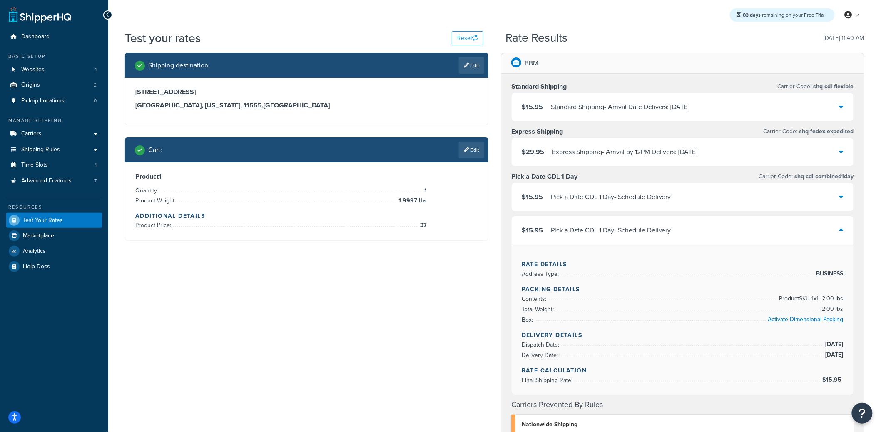
click at [681, 191] on div "$15.95 Pick a Date CDL 1 Day - Schedule Delivery" at bounding box center [683, 197] width 342 height 28
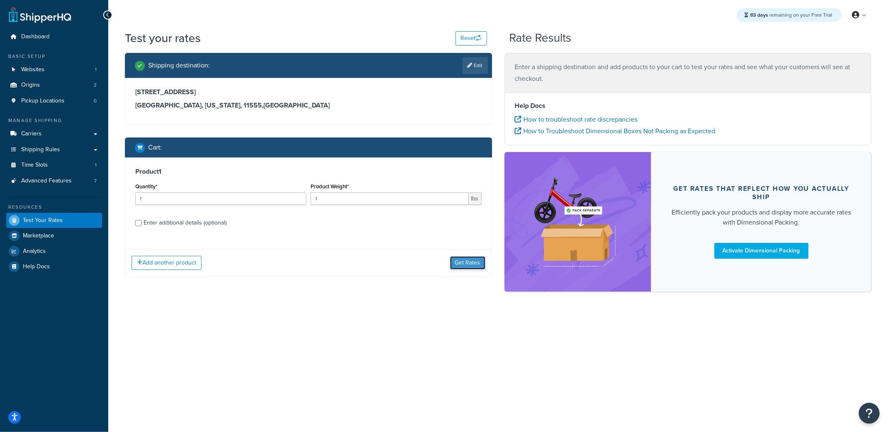
click at [459, 259] on button "Get Rates" at bounding box center [467, 262] width 35 height 13
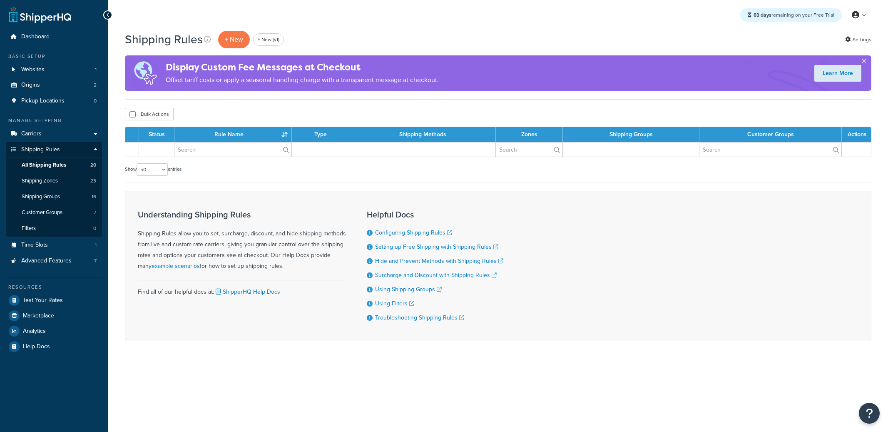
select select "50"
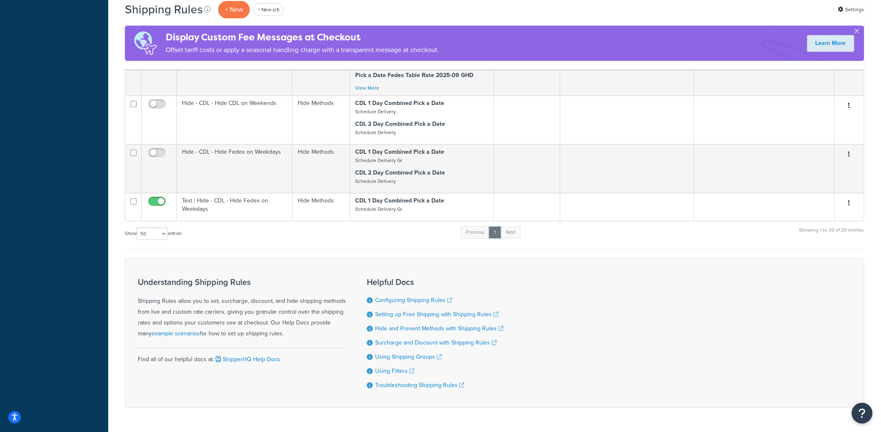
scroll to position [1033, 0]
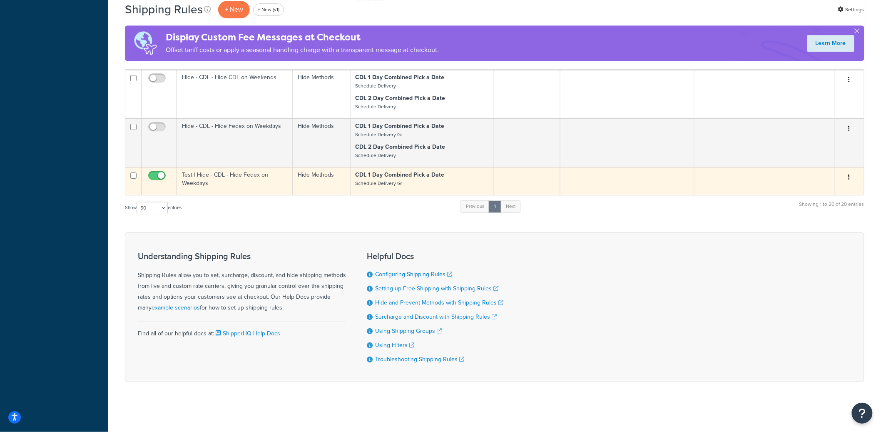
click at [160, 177] on input "checkbox" at bounding box center [158, 177] width 23 height 10
checkbox input "false"
click at [208, 183] on td "Test | Hide - CDL - Hide Fedex on Weekdays" at bounding box center [235, 181] width 116 height 28
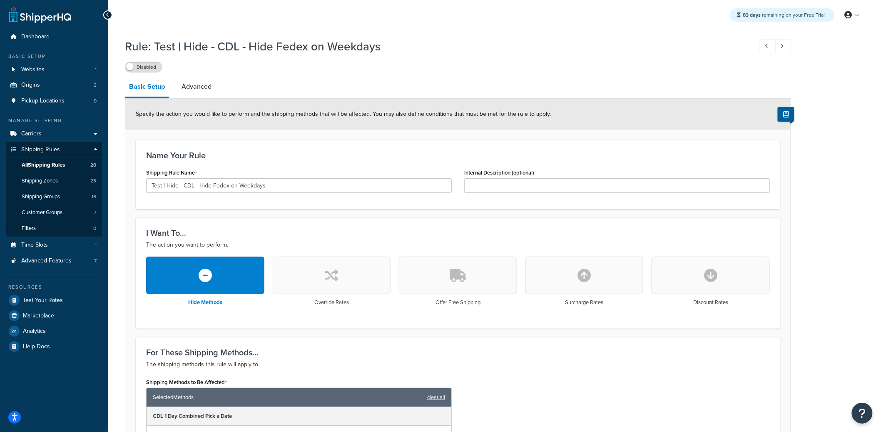
click at [140, 71] on label "Disabled" at bounding box center [143, 67] width 37 height 10
click at [154, 68] on span at bounding box center [157, 66] width 7 height 7
click at [201, 90] on link "Advanced" at bounding box center [196, 87] width 38 height 20
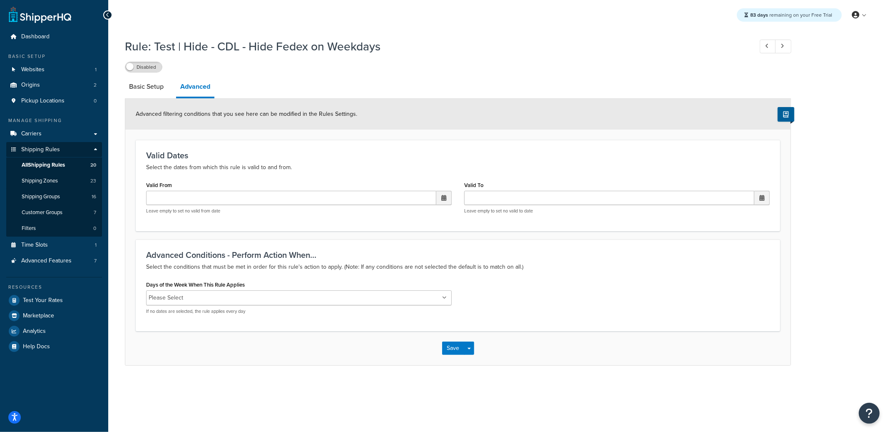
click at [216, 302] on input "Days of the Week When This Rule Applies" at bounding box center [223, 297] width 74 height 9
click at [528, 321] on div "Days of the Week When This Rule Applies Tuesday Wednesday Thursday Friday Monda…" at bounding box center [458, 300] width 636 height 43
click at [472, 348] on button "Save Dropdown" at bounding box center [469, 348] width 10 height 13
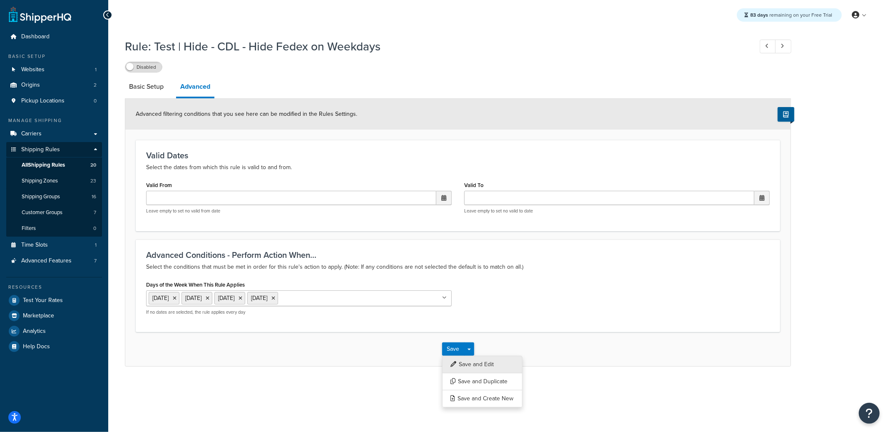
click at [473, 361] on button "Save and Edit" at bounding box center [482, 364] width 80 height 17
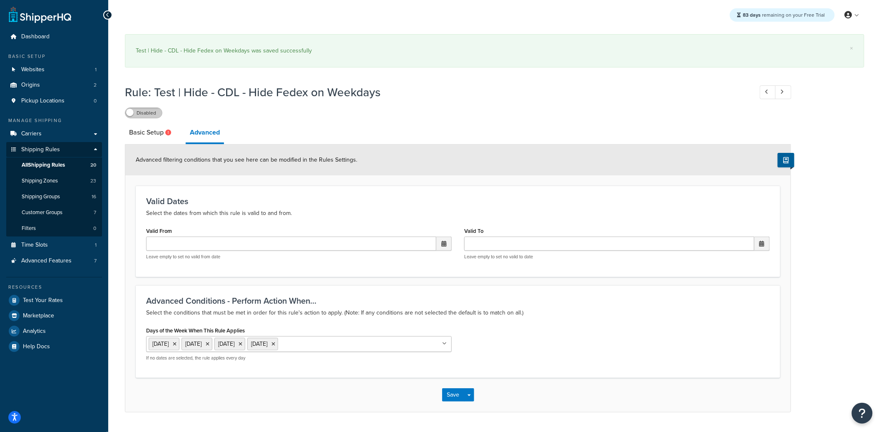
click at [155, 112] on label "Disabled" at bounding box center [143, 113] width 37 height 10
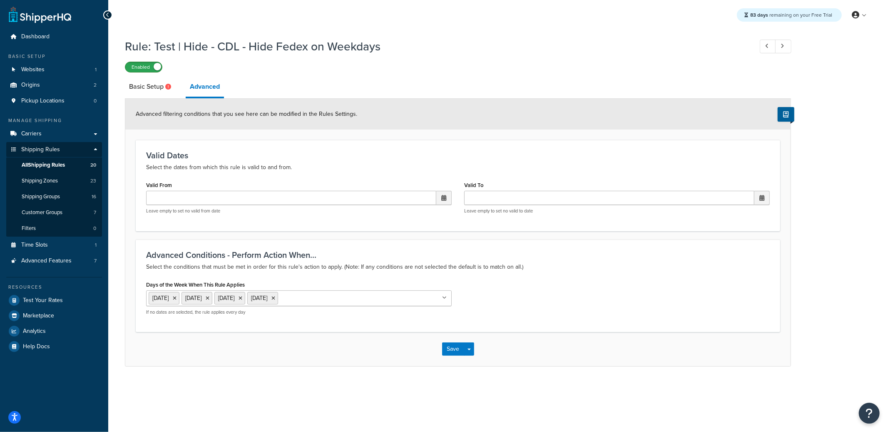
click at [146, 65] on label "Enabled" at bounding box center [143, 67] width 37 height 10
click at [154, 70] on label "Disabled" at bounding box center [143, 67] width 37 height 10
click at [147, 65] on label "Enabled" at bounding box center [143, 67] width 37 height 10
click at [60, 166] on span "All Shipping Rules" at bounding box center [43, 165] width 43 height 7
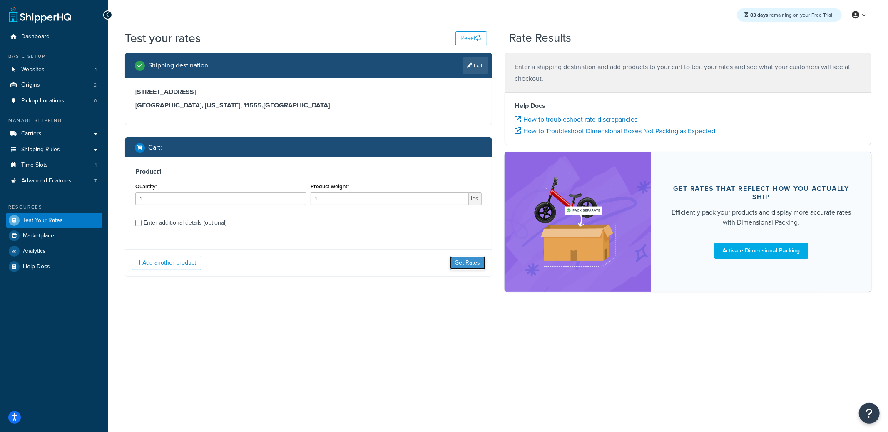
click at [461, 259] on button "Get Rates" at bounding box center [467, 262] width 35 height 13
click at [463, 263] on button "Get Rates" at bounding box center [467, 262] width 35 height 13
click at [462, 262] on button "Get Rates" at bounding box center [467, 262] width 35 height 13
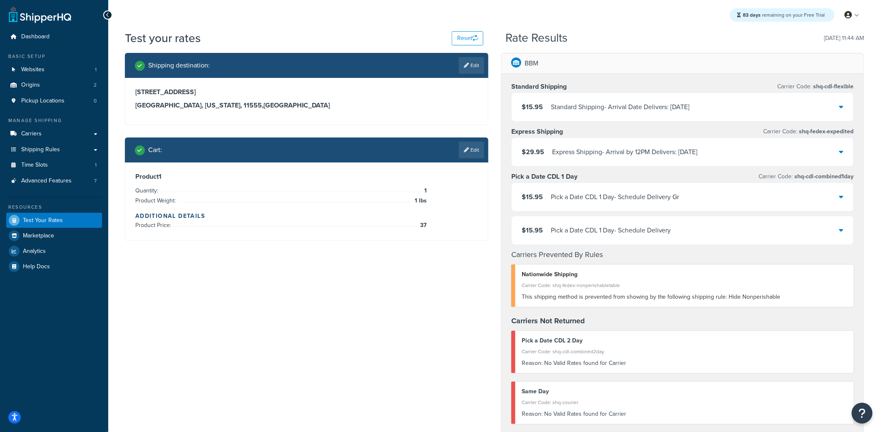
click at [614, 204] on div "$15.95 Pick a Date CDL 1 Day - Schedule Delivery Gr" at bounding box center [683, 197] width 342 height 28
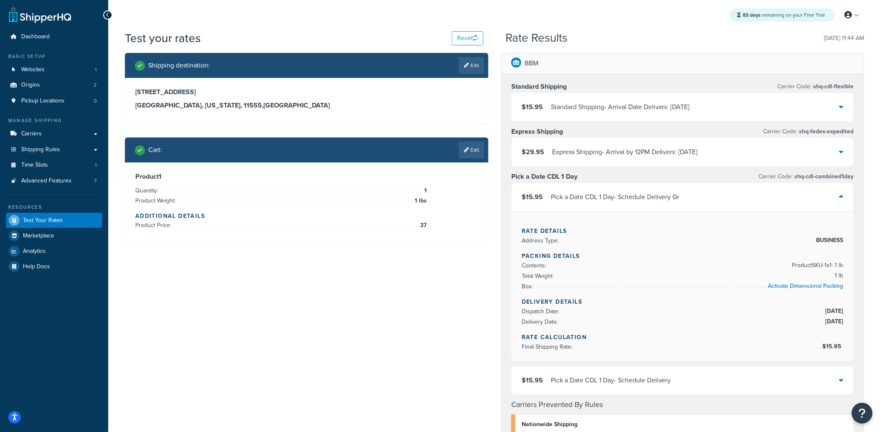
click at [691, 378] on div "$15.95 Pick a Date CDL 1 Day - Schedule Delivery" at bounding box center [683, 380] width 342 height 28
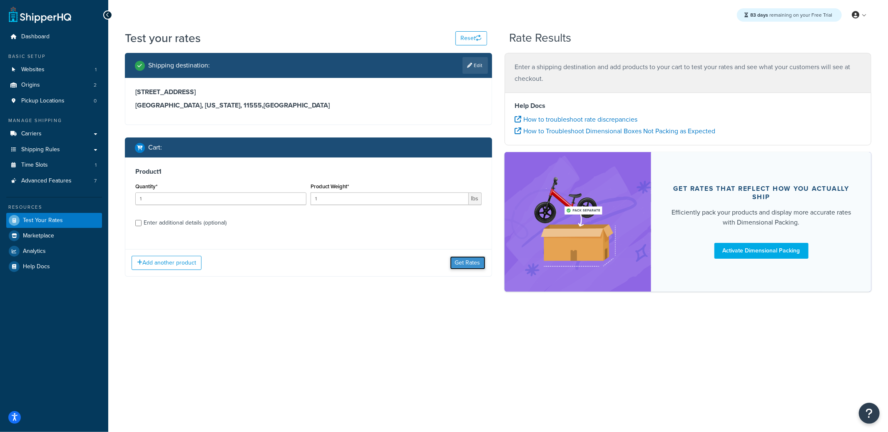
click at [462, 265] on button "Get Rates" at bounding box center [467, 262] width 35 height 13
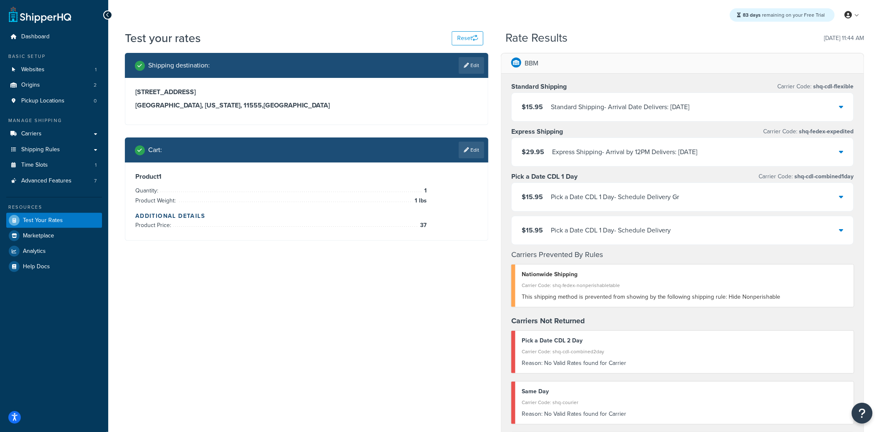
click at [596, 198] on div "Pick a Date CDL 1 Day - Schedule Delivery Gr" at bounding box center [615, 197] width 129 height 12
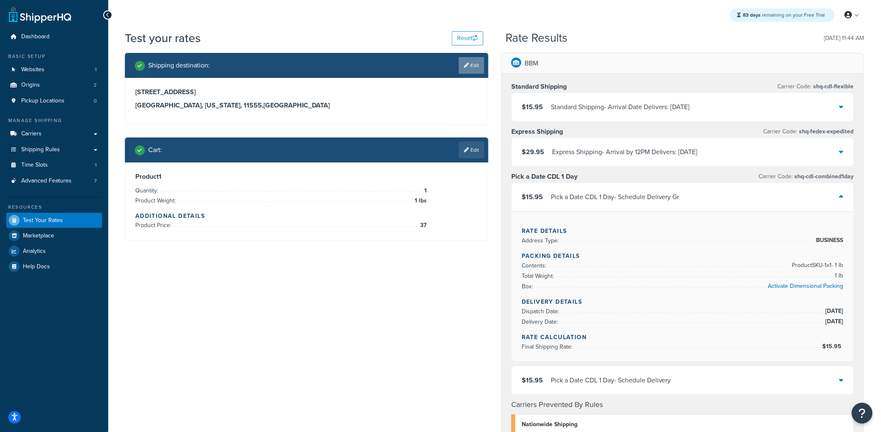
click at [470, 65] on link "Edit" at bounding box center [471, 65] width 25 height 17
select select "NY"
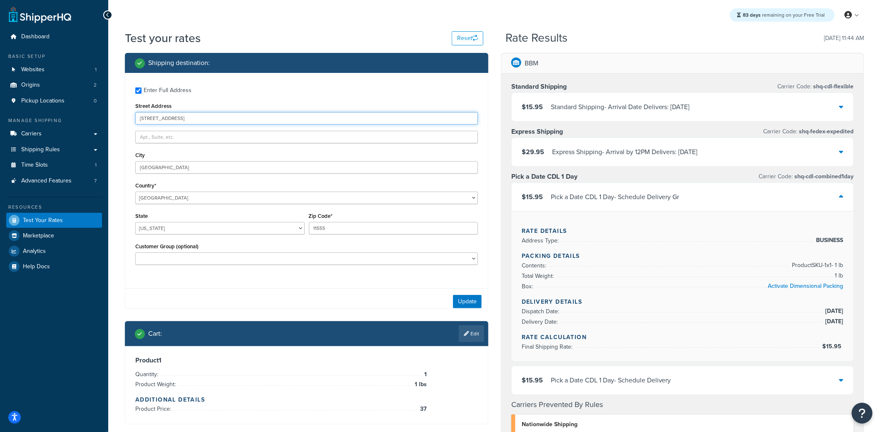
click at [194, 122] on input "123 MaddIvan St" at bounding box center [306, 118] width 343 height 12
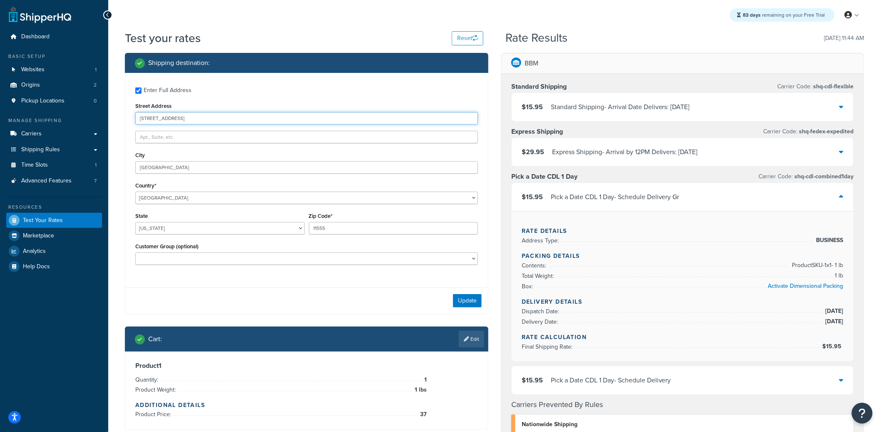
click at [194, 122] on input "123 MaddIvan St" at bounding box center [306, 118] width 343 height 12
click at [468, 299] on button "Update" at bounding box center [467, 300] width 29 height 13
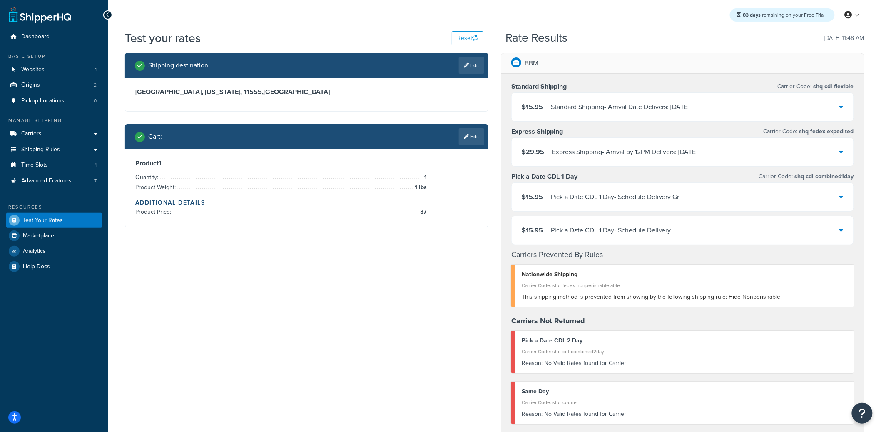
click at [617, 194] on div "Pick a Date CDL 1 Day - Schedule Delivery Gr" at bounding box center [615, 197] width 129 height 12
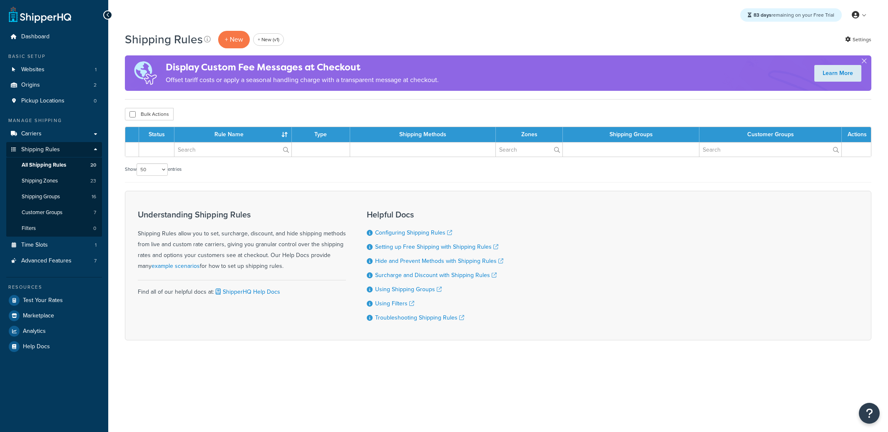
select select "50"
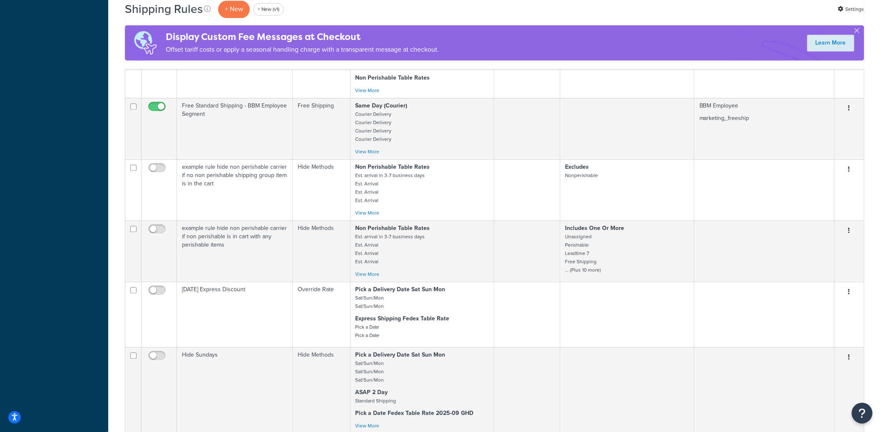
scroll to position [945, 0]
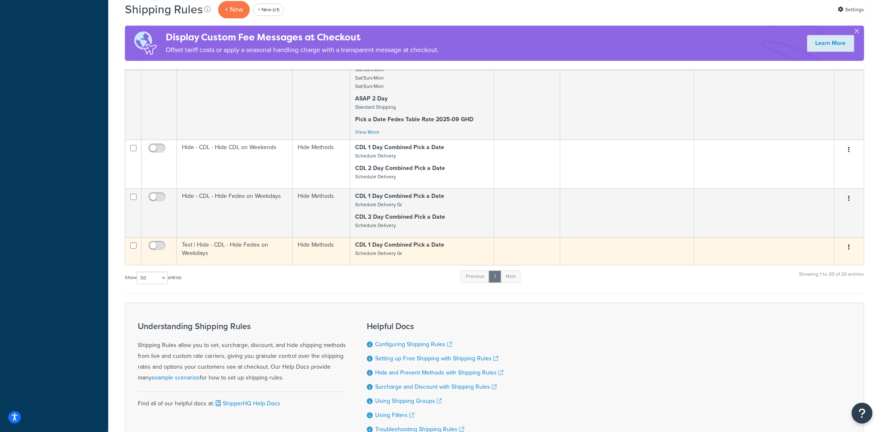
click at [849, 250] on icon "button" at bounding box center [850, 247] width 2 height 6
click at [816, 306] on link "Delete" at bounding box center [822, 297] width 66 height 17
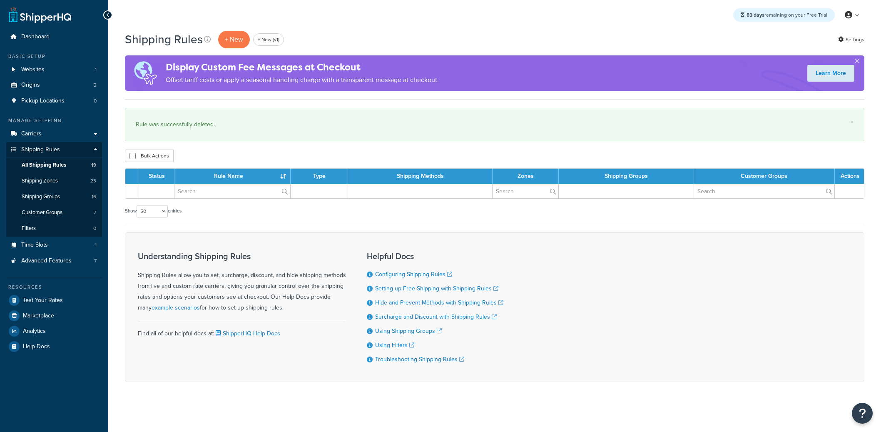
select select "50"
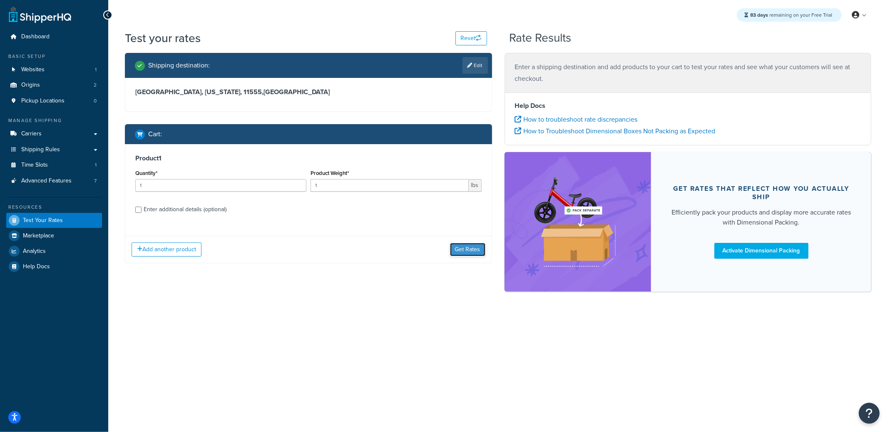
click at [470, 254] on button "Get Rates" at bounding box center [467, 249] width 35 height 13
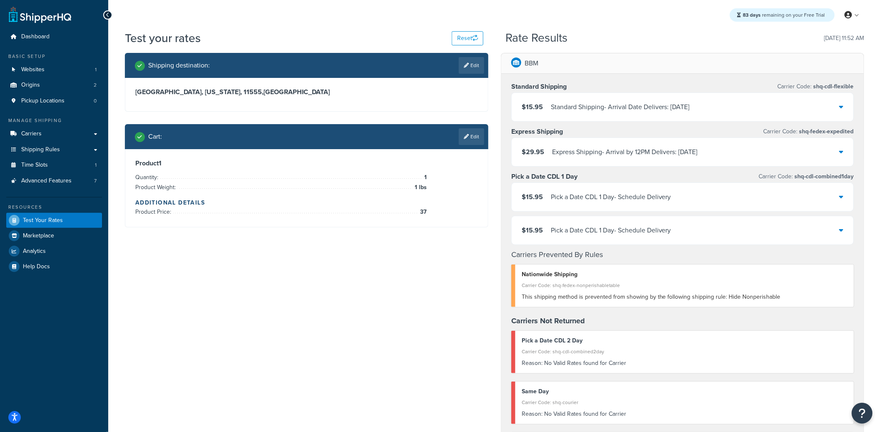
click at [656, 196] on div "Pick a Date CDL 1 Day - Schedule Delivery" at bounding box center [611, 197] width 120 height 12
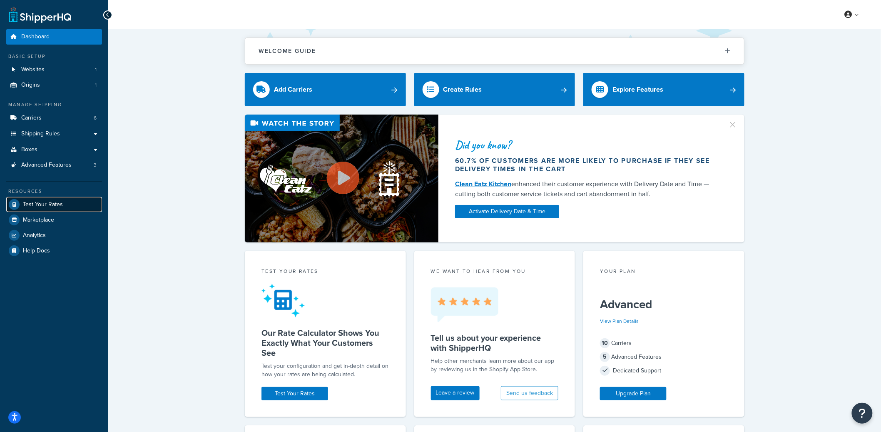
click at [58, 204] on span "Test Your Rates" at bounding box center [43, 204] width 40 height 7
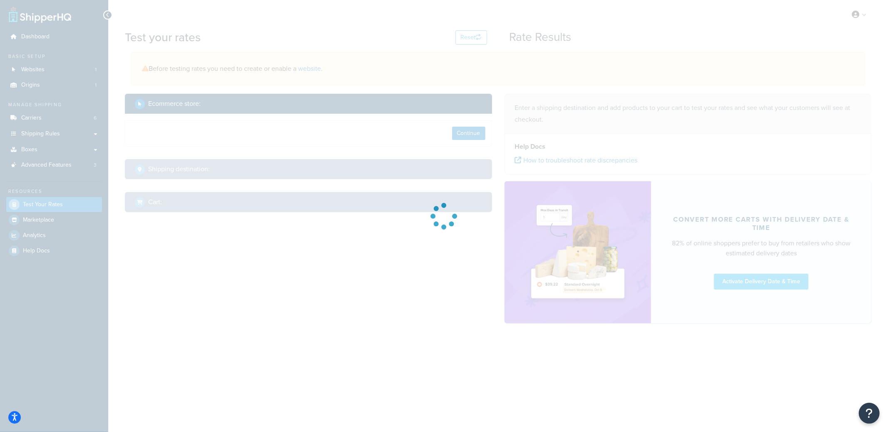
select select "[GEOGRAPHIC_DATA]"
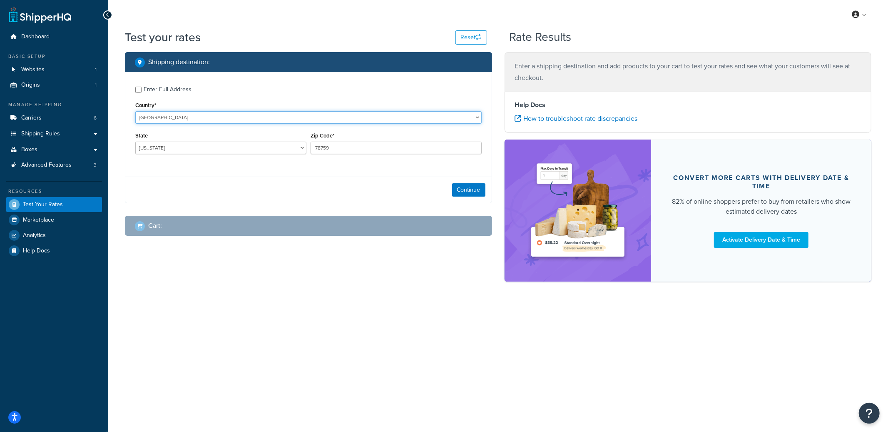
click at [188, 121] on select "[GEOGRAPHIC_DATA] [GEOGRAPHIC_DATA] [GEOGRAPHIC_DATA] [GEOGRAPHIC_DATA] [GEOGRA…" at bounding box center [308, 117] width 346 height 12
click at [135, 111] on select "[GEOGRAPHIC_DATA] [GEOGRAPHIC_DATA] [GEOGRAPHIC_DATA] [GEOGRAPHIC_DATA] [GEOGRA…" at bounding box center [308, 117] width 346 height 12
click at [197, 118] on select "[GEOGRAPHIC_DATA] [GEOGRAPHIC_DATA] [GEOGRAPHIC_DATA] [GEOGRAPHIC_DATA] [GEOGRA…" at bounding box center [308, 117] width 346 height 12
click at [135, 111] on select "[GEOGRAPHIC_DATA] [GEOGRAPHIC_DATA] [GEOGRAPHIC_DATA] [GEOGRAPHIC_DATA] [GEOGRA…" at bounding box center [308, 117] width 346 height 12
select select "KH"
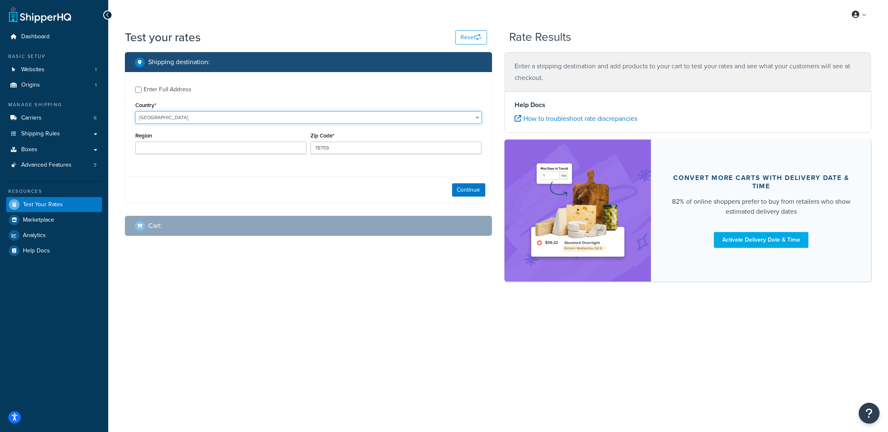
select select "KH"
type input "AB"
select select "CA"
click at [135, 111] on select "[GEOGRAPHIC_DATA] [GEOGRAPHIC_DATA] [GEOGRAPHIC_DATA] [GEOGRAPHIC_DATA] [GEOGRA…" at bounding box center [308, 117] width 346 height 12
click at [240, 149] on select "[GEOGRAPHIC_DATA] [GEOGRAPHIC_DATA] [GEOGRAPHIC_DATA] [GEOGRAPHIC_DATA] [GEOGRA…" at bounding box center [220, 148] width 171 height 12
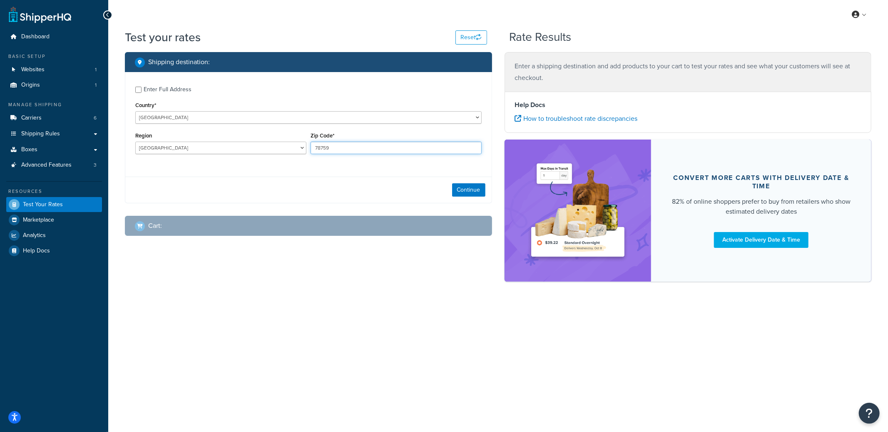
click at [360, 146] on input "78759" at bounding box center [396, 148] width 171 height 12
click at [360, 145] on input "78759" at bounding box center [396, 148] width 171 height 12
paste input "T2V 2X3"
type input "T2V 2X3"
click at [468, 192] on button "Continue" at bounding box center [468, 189] width 33 height 13
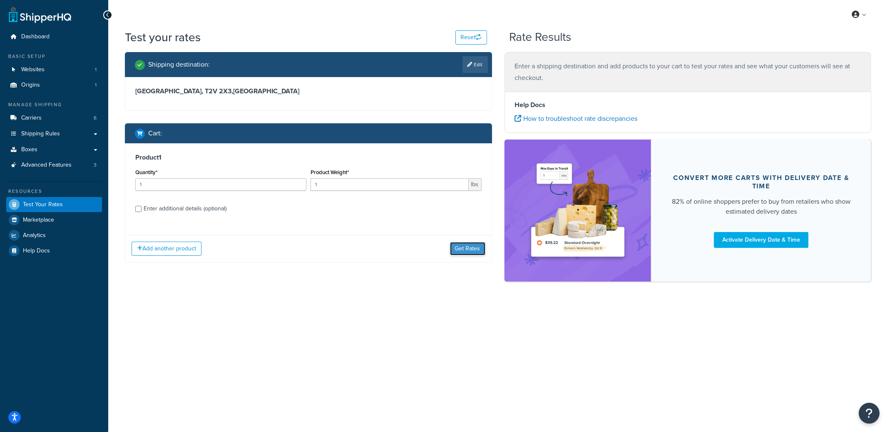
click at [468, 245] on button "Get Rates" at bounding box center [467, 248] width 35 height 13
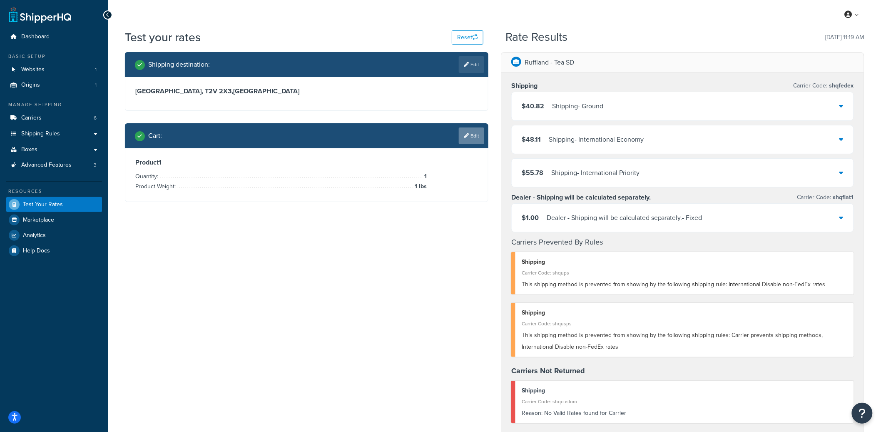
click at [476, 139] on link "Edit" at bounding box center [471, 135] width 25 height 17
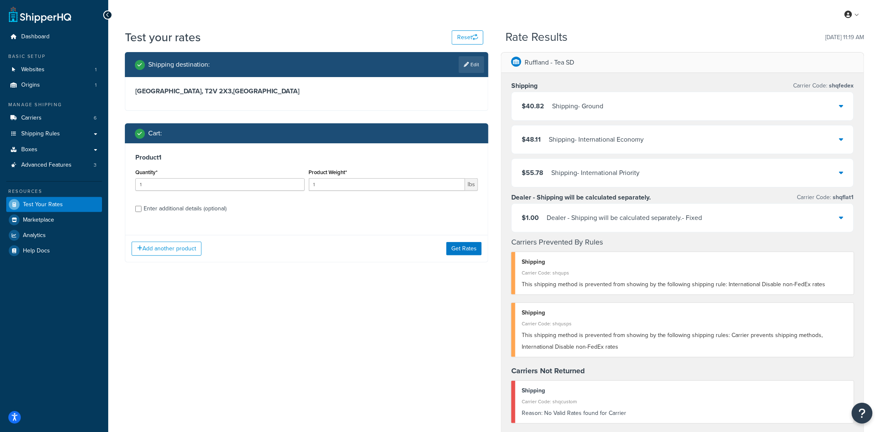
click at [200, 215] on div "Product 1 Quantity* 1 Product Weight* 1 lbs Enter additional details (optional)" at bounding box center [306, 185] width 363 height 85
click at [210, 211] on div "Enter additional details (optional)" at bounding box center [185, 209] width 83 height 12
click at [142, 211] on input "Enter additional details (optional)" at bounding box center [138, 209] width 6 height 6
checkbox input "true"
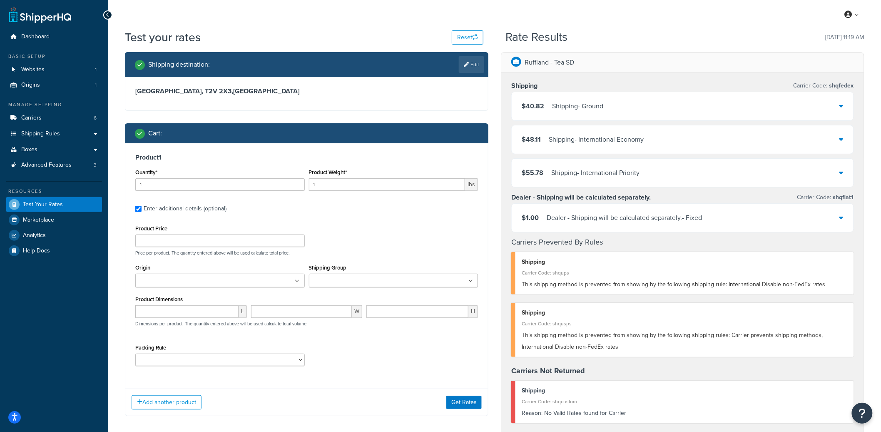
click at [352, 290] on div "Shipping Group Backseat Rider FreeShipping Intermediate Kennel Large Kennel Med…" at bounding box center [394, 278] width 174 height 32
click at [356, 284] on input "Shipping Group" at bounding box center [348, 280] width 74 height 9
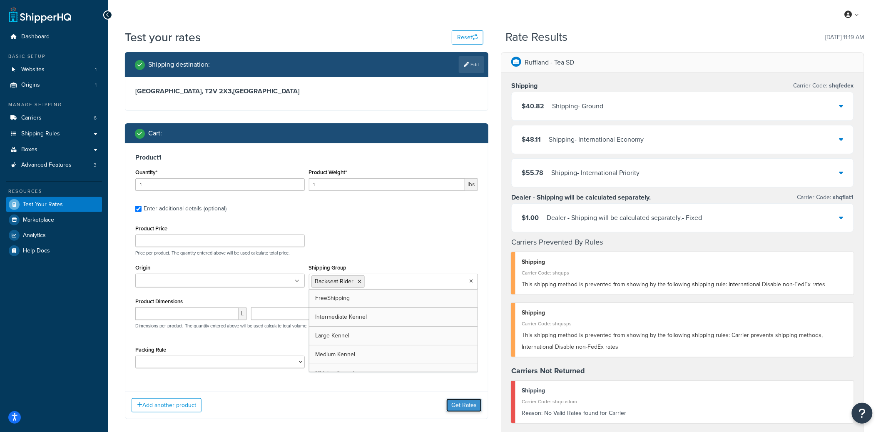
click at [463, 410] on button "Get Rates" at bounding box center [463, 404] width 35 height 13
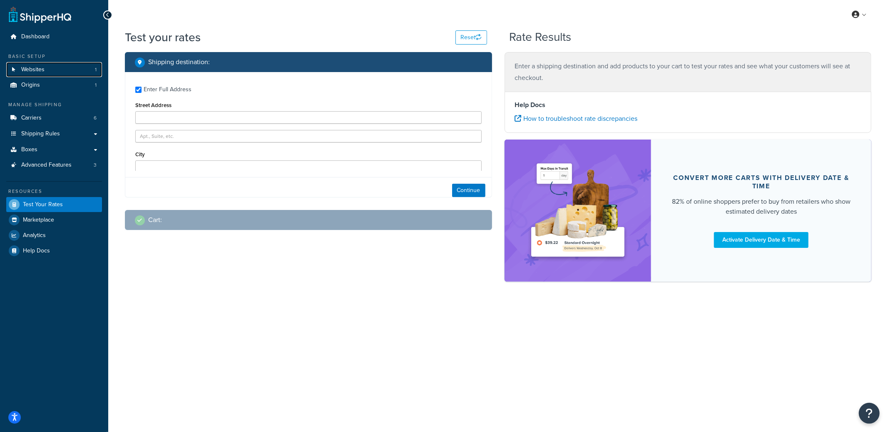
type input "231 MaddIvan ST"
type input "London"
type input "SW7 5BD"
select select "GB"
select select "79569"
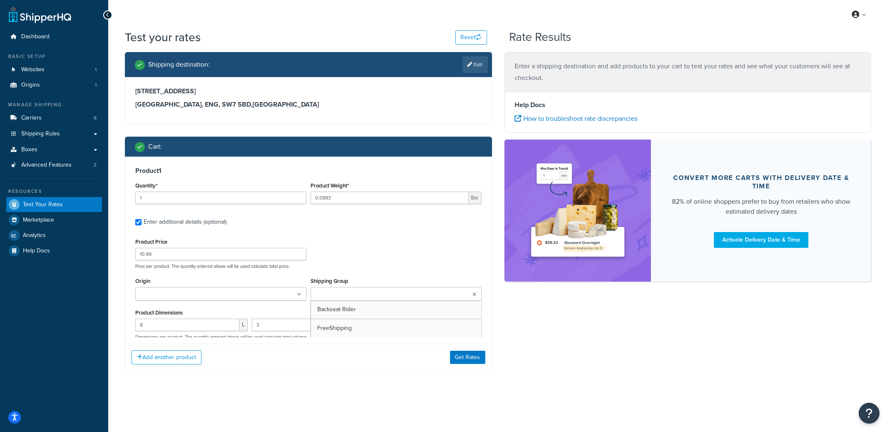
type input "6.9997"
type input "57.99"
type input "28"
type input "18"
type input "2"
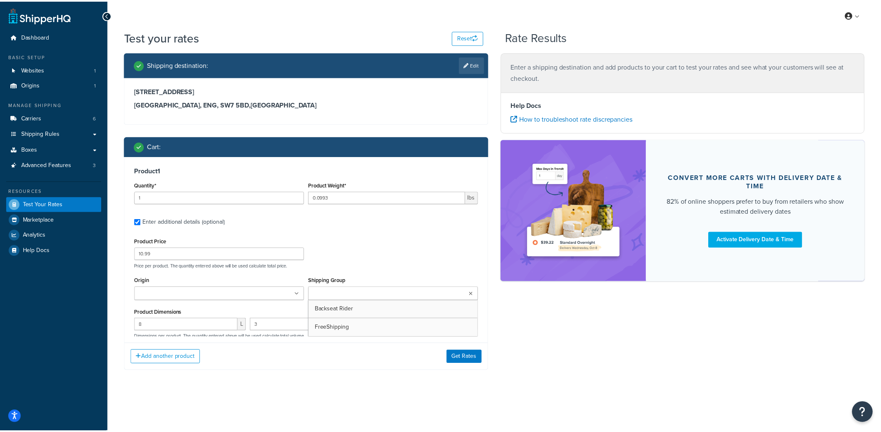
scroll to position [137, 0]
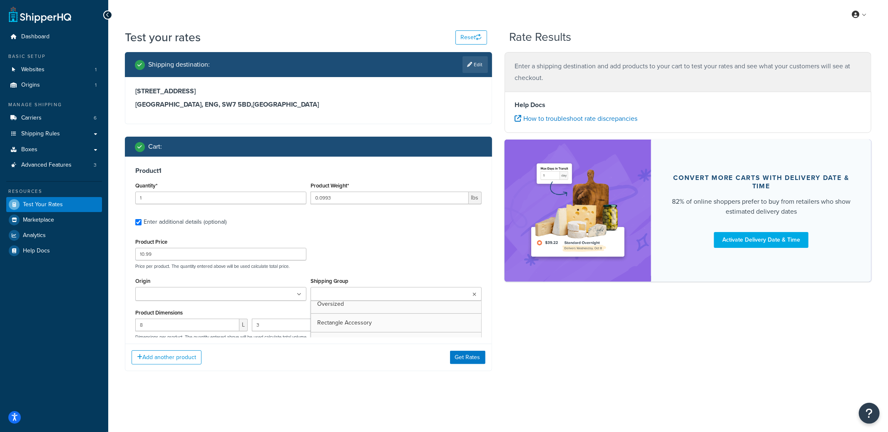
type input "TX"
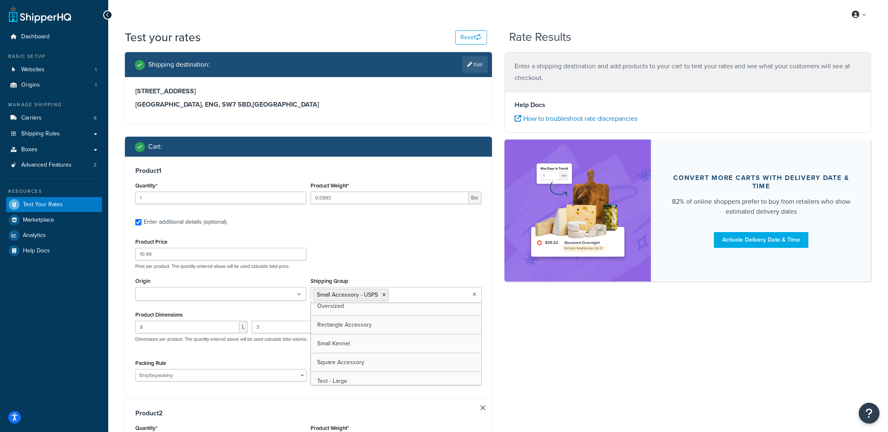
type input "ENG"
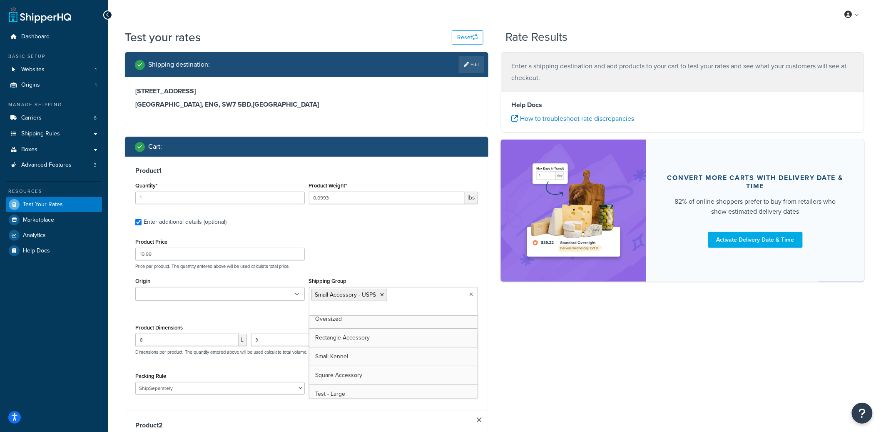
click at [404, 236] on div "Product Price 10.99 Price per product. The quantity entered above will be used …" at bounding box center [306, 252] width 347 height 33
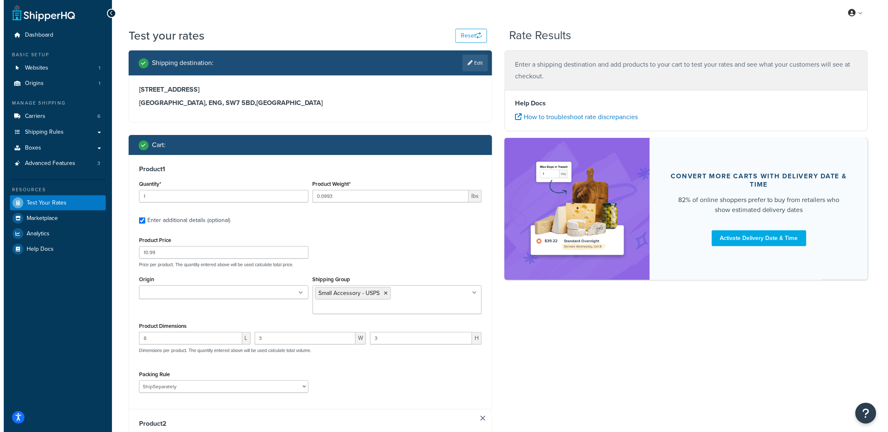
scroll to position [0, 0]
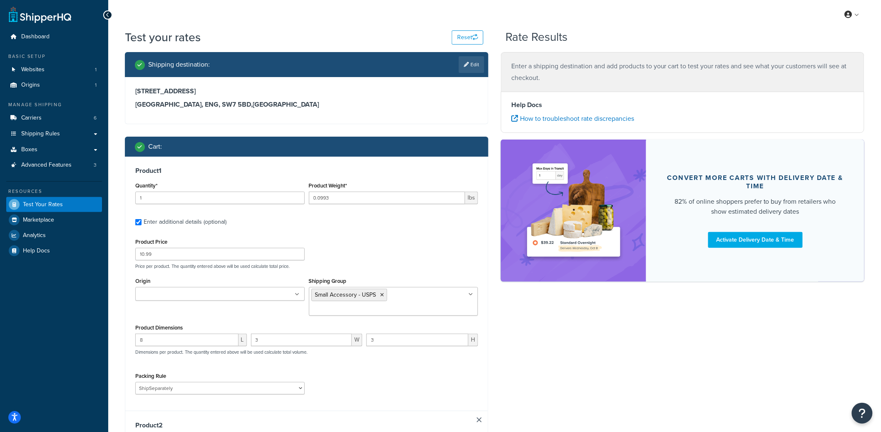
click at [365, 3] on div "My Profile Billing Global Settings Contact Us Logout" at bounding box center [494, 14] width 773 height 29
select select "TX"
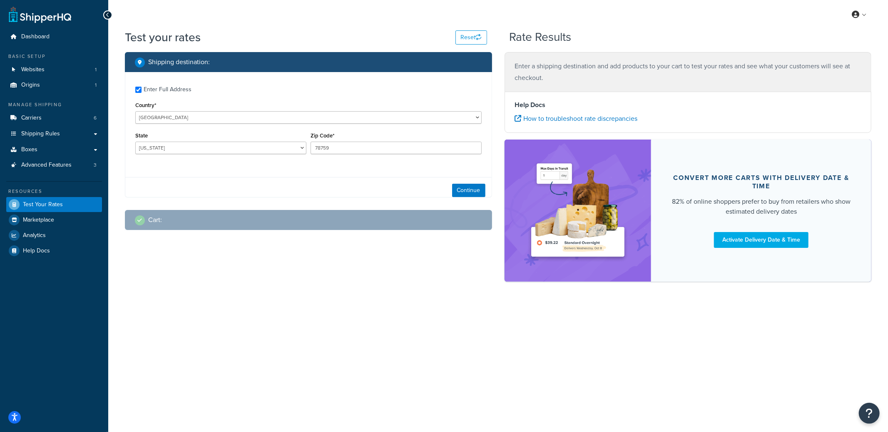
checkbox input "true"
type input "SW7 5BD"
select select "GB"
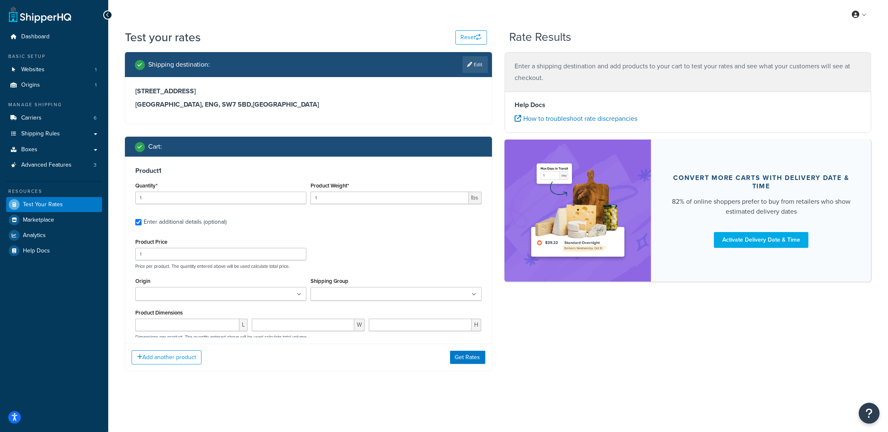
type input "0.0993"
type input "10.99"
type input "8"
type input "3"
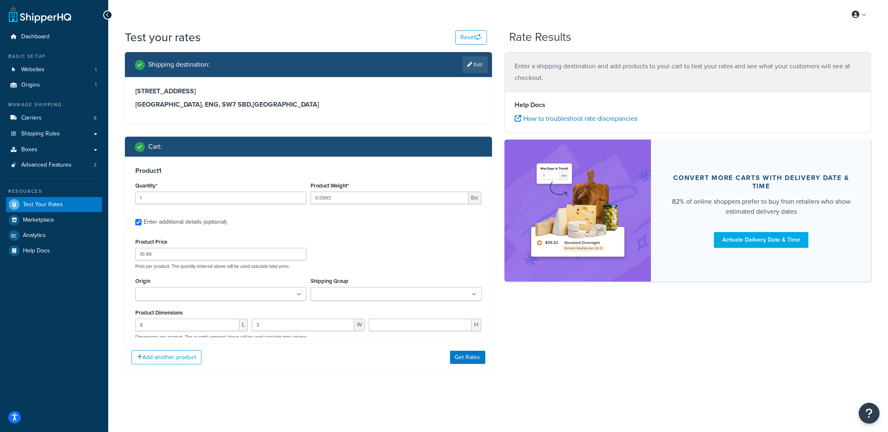
select select "79569"
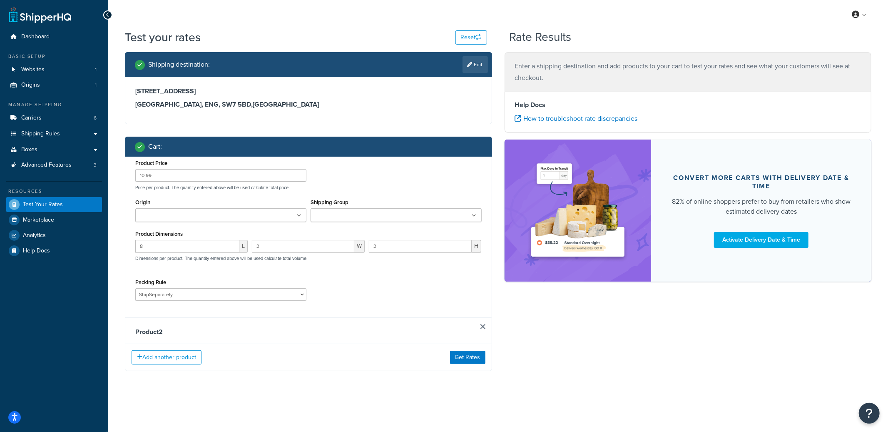
type input "6.9997"
type input "57.99"
type input "28"
type input "18"
type input "2"
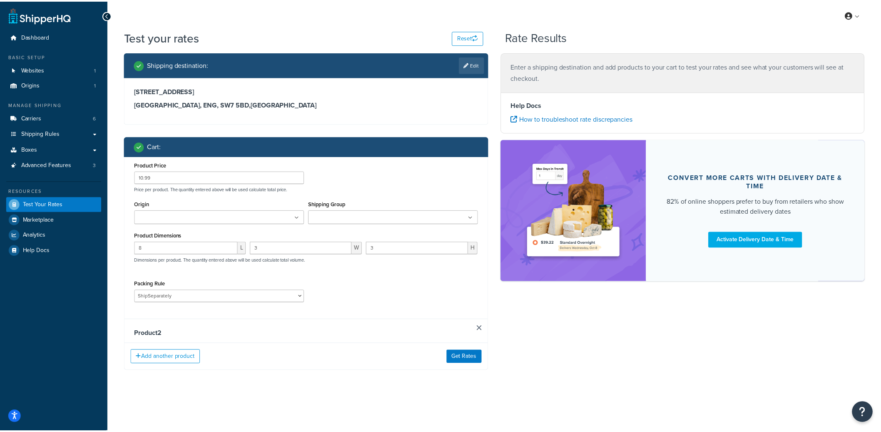
scroll to position [137, 0]
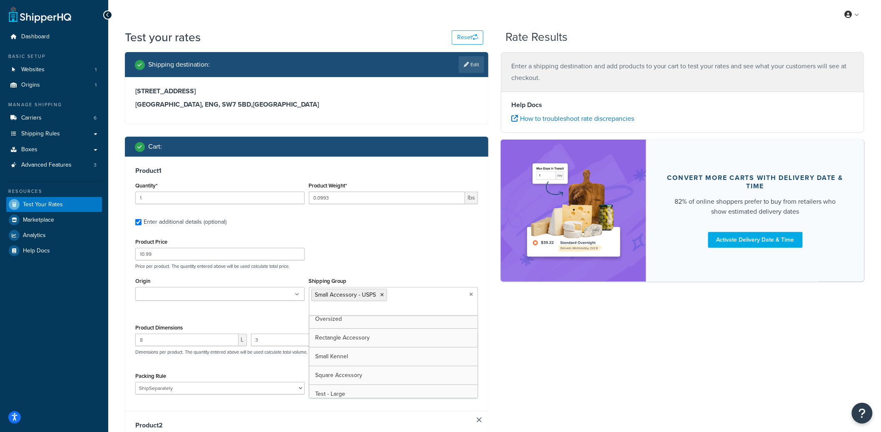
click at [418, 244] on div "Product Price 10.99 Price per product. The quantity entered above will be used …" at bounding box center [306, 252] width 347 height 33
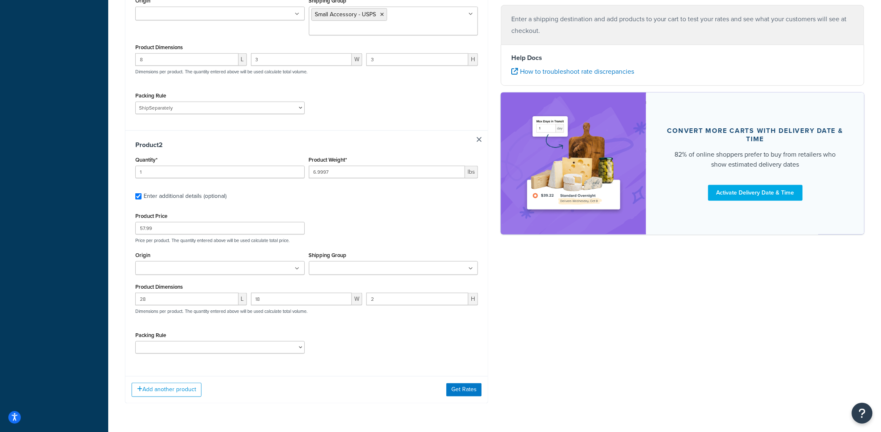
scroll to position [294, 0]
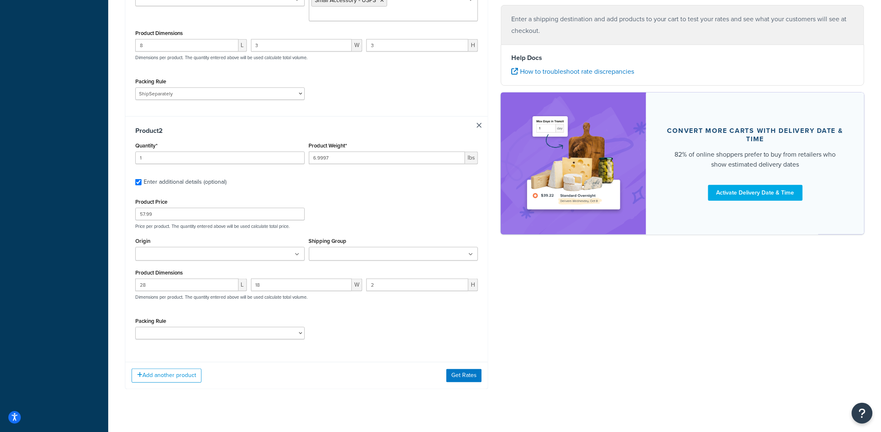
click at [337, 250] on input "Shipping Group" at bounding box center [348, 254] width 74 height 9
type input "rec"
click at [371, 198] on div "Product Price 57.99 Price per product. The quantity entered above will be used …" at bounding box center [306, 212] width 347 height 33
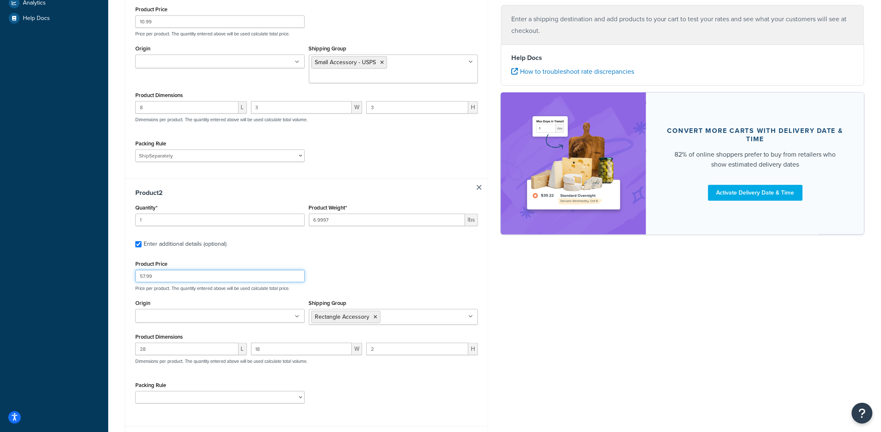
scroll to position [273, 0]
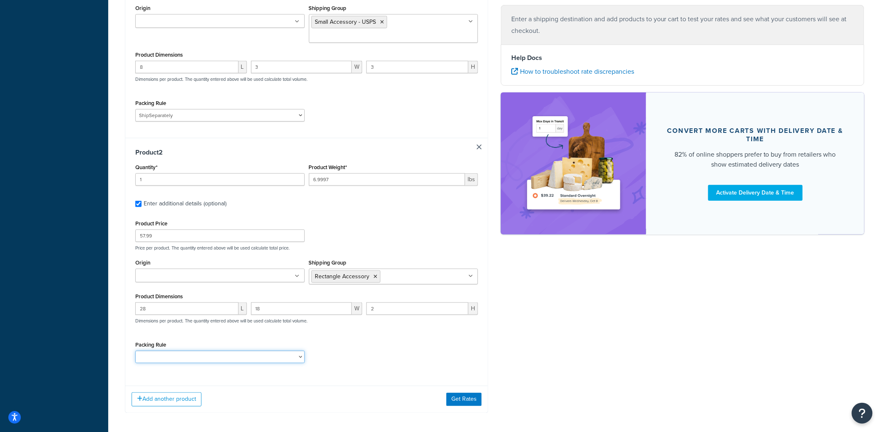
click at [208, 351] on select "Click's Easy Squeeze Default Dimensional Rule DogBowlMedium DogBowlSmall Fillet…" at bounding box center [219, 357] width 169 height 12
click at [473, 393] on button "Get Rates" at bounding box center [463, 399] width 35 height 13
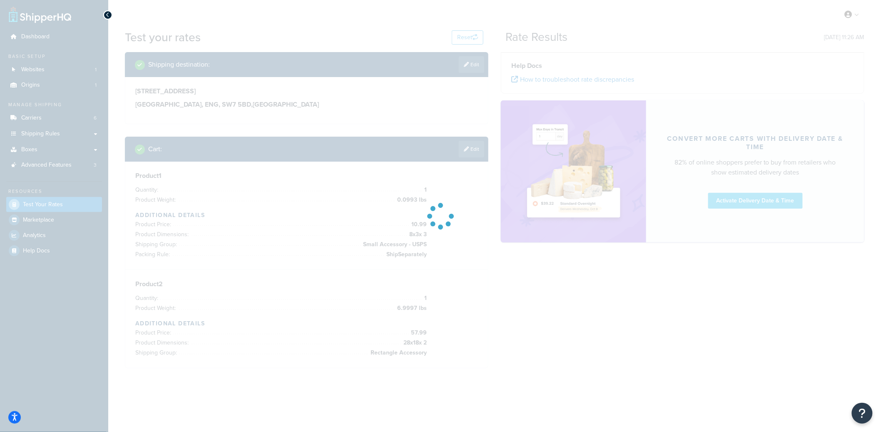
scroll to position [0, 0]
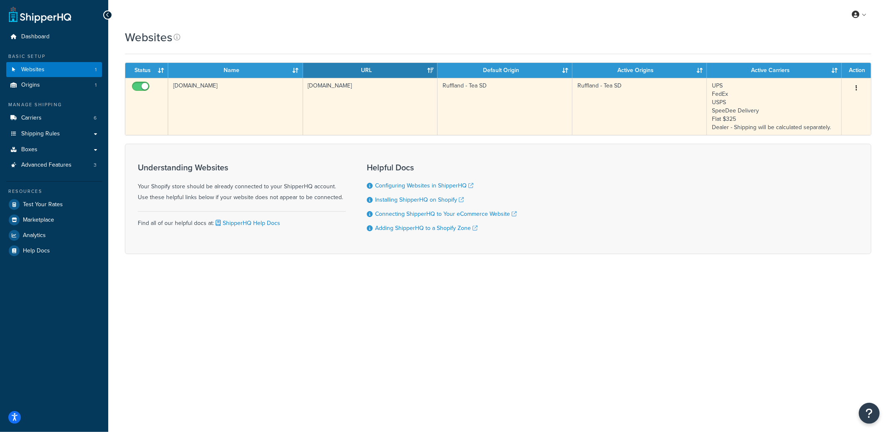
click at [244, 110] on td "[DOMAIN_NAME]" at bounding box center [235, 106] width 135 height 57
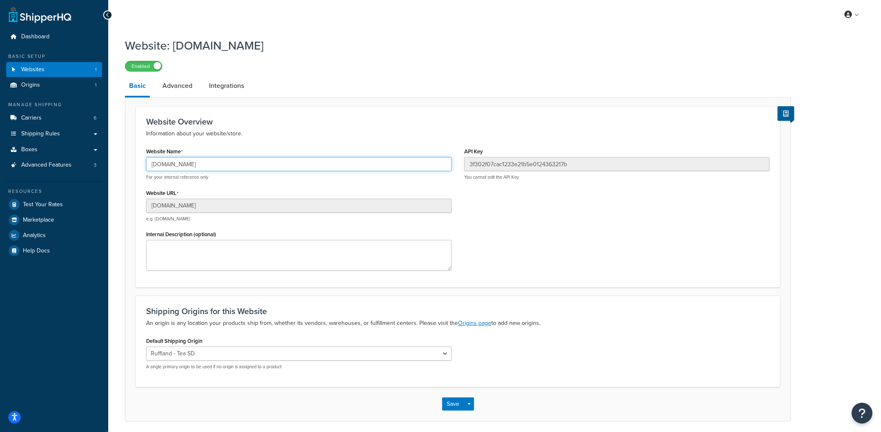
click at [208, 164] on input "[DOMAIN_NAME]" at bounding box center [299, 164] width 306 height 14
click at [215, 159] on input "rufflandperformancekennels.myshopify.com" at bounding box center [299, 164] width 306 height 14
click at [215, 161] on input "rufflandperformancekennels.myshopify.com" at bounding box center [299, 164] width 306 height 14
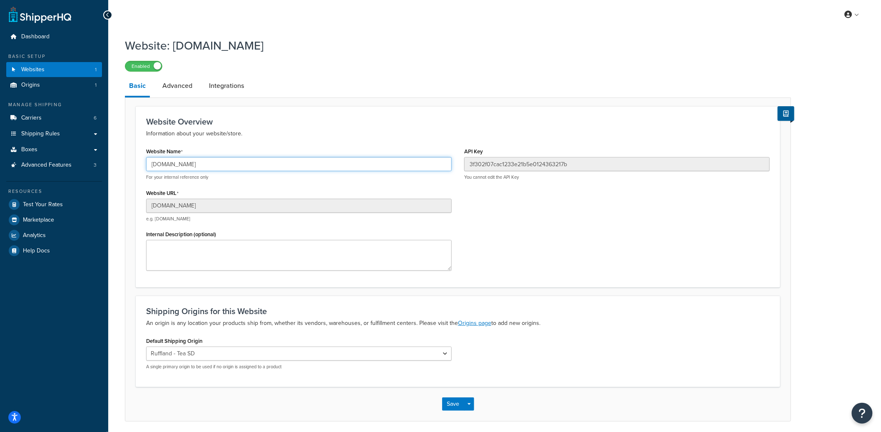
click at [215, 161] on input "rufflandperformancekennels.myshopify.com" at bounding box center [299, 164] width 306 height 14
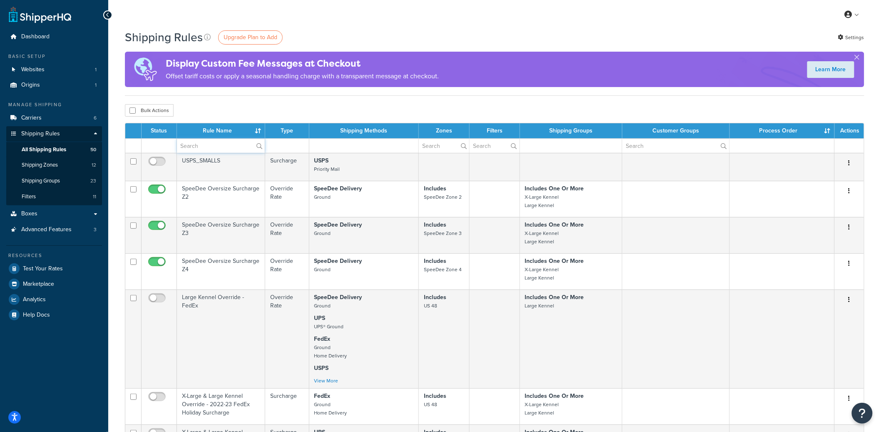
click at [207, 142] on input "text" at bounding box center [221, 146] width 88 height 14
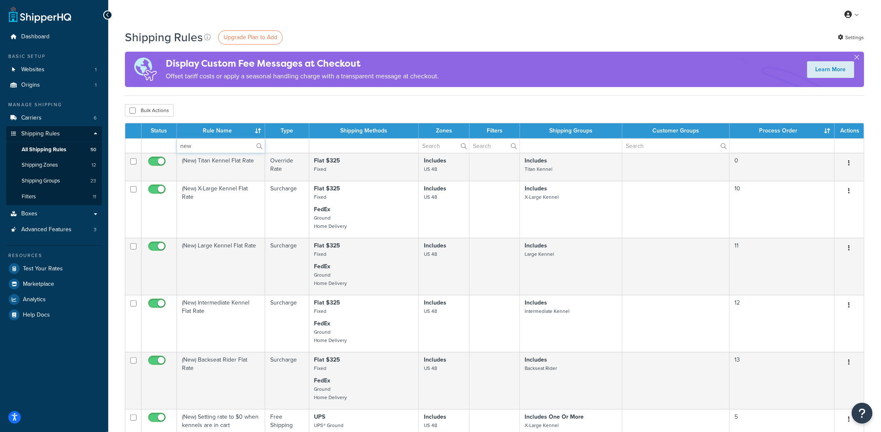
type input "new"
click at [353, 116] on div "Bulk Actions Duplicate [GEOGRAPHIC_DATA]" at bounding box center [494, 110] width 739 height 12
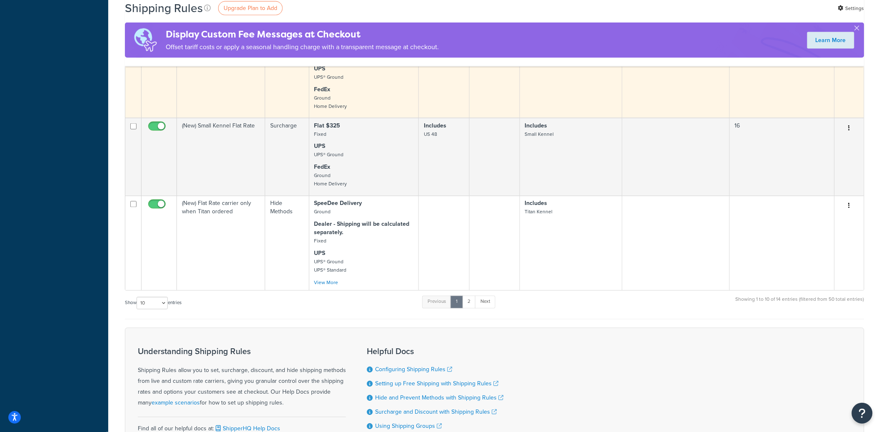
scroll to position [532, 0]
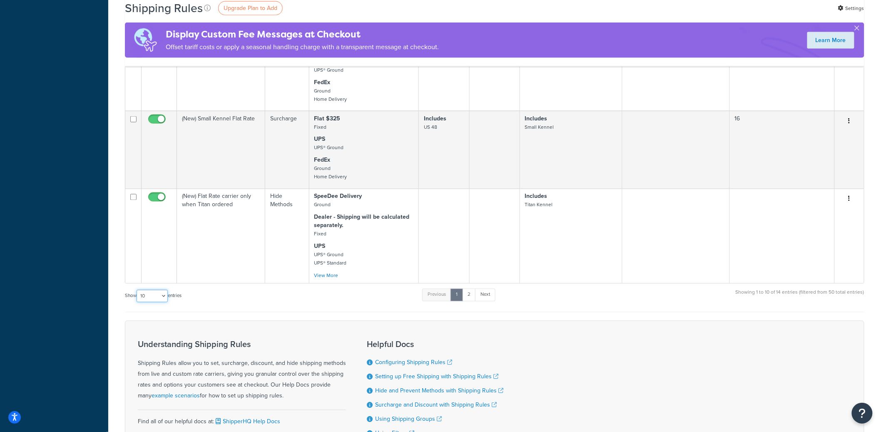
click at [152, 302] on select "10 15 25 50 100 1000" at bounding box center [152, 296] width 31 height 12
select select "50"
click at [137, 301] on select "10 15 25 50 100 1000" at bounding box center [152, 296] width 31 height 12
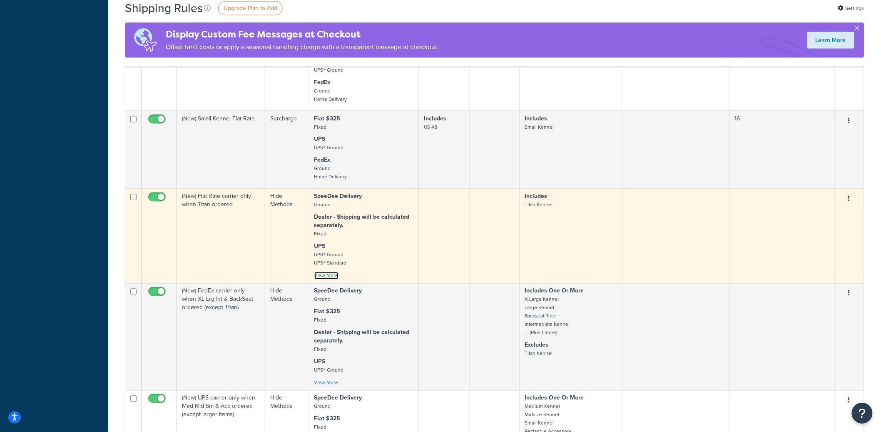
click at [326, 279] on link "View More" at bounding box center [326, 275] width 24 height 7
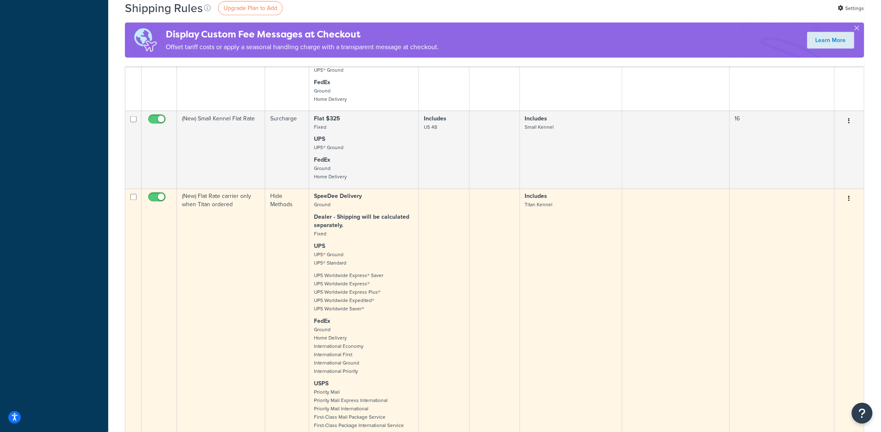
click at [850, 202] on icon "button" at bounding box center [850, 199] width 2 height 6
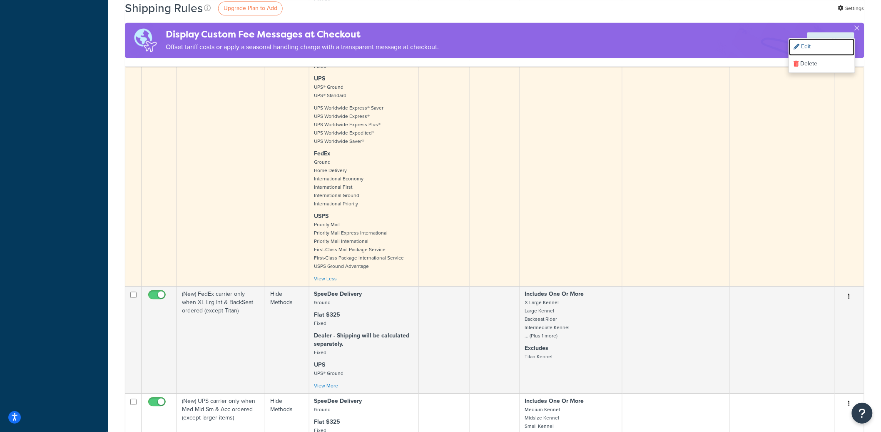
scroll to position [700, 0]
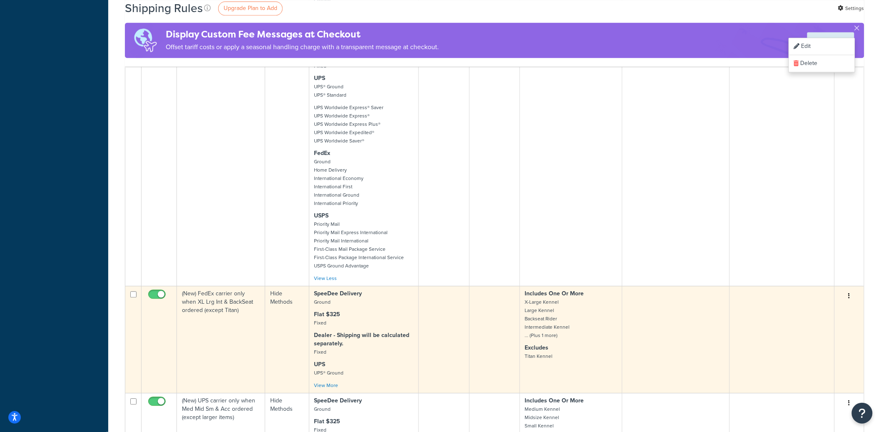
click at [850, 303] on button "button" at bounding box center [850, 295] width 12 height 13
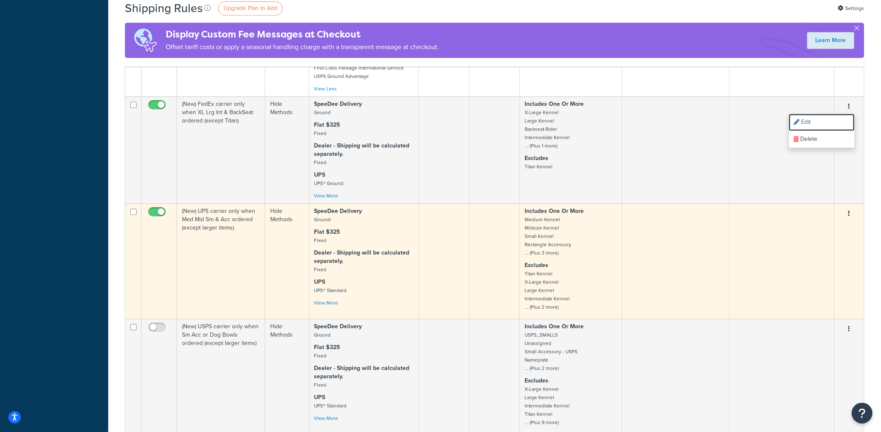
scroll to position [925, 0]
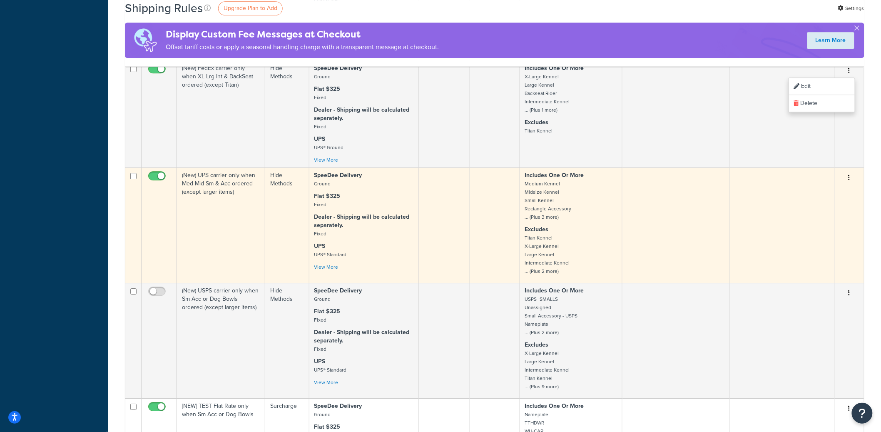
click at [852, 184] on button "button" at bounding box center [850, 177] width 12 height 13
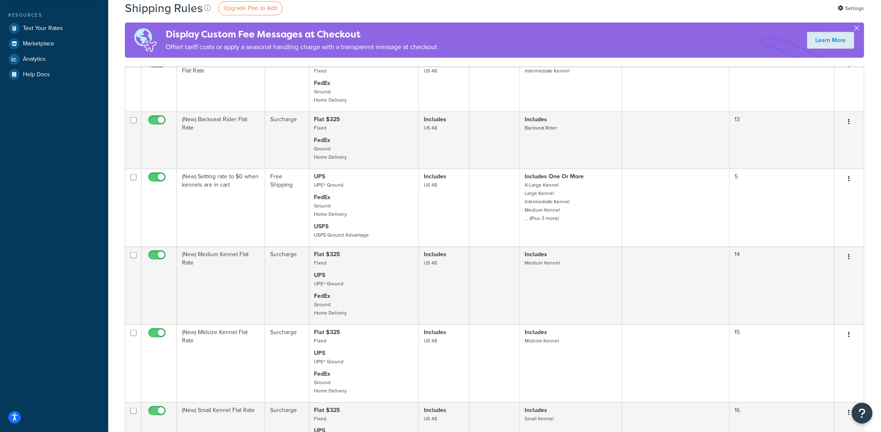
scroll to position [5, 0]
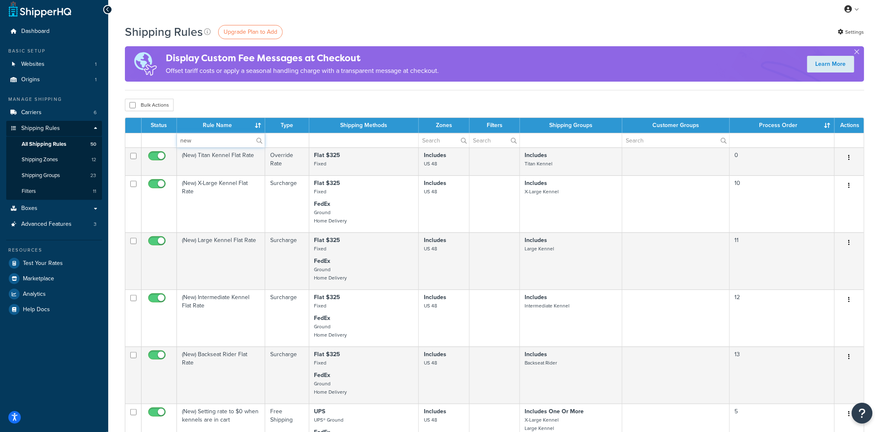
click at [214, 143] on input "new" at bounding box center [221, 140] width 88 height 14
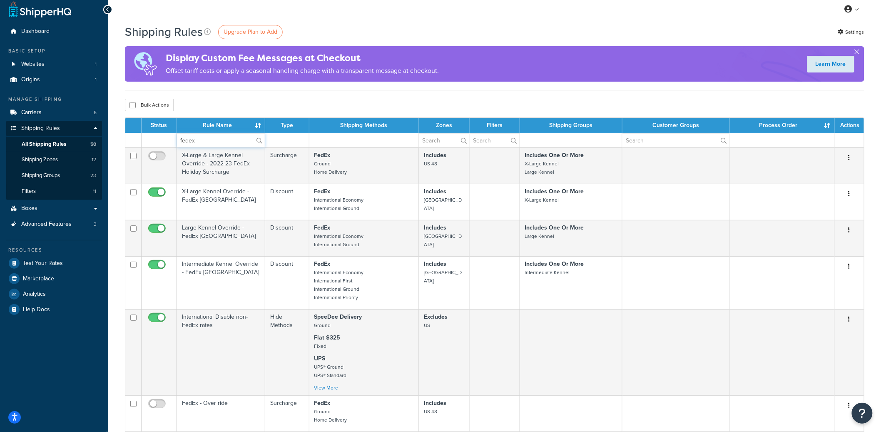
type input "fedex"
click at [388, 103] on div "Bulk Actions Duplicate Delete" at bounding box center [494, 105] width 739 height 12
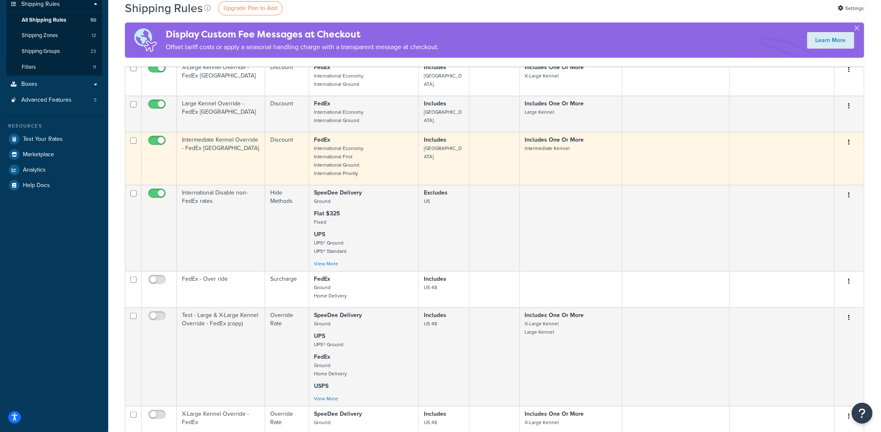
scroll to position [134, 0]
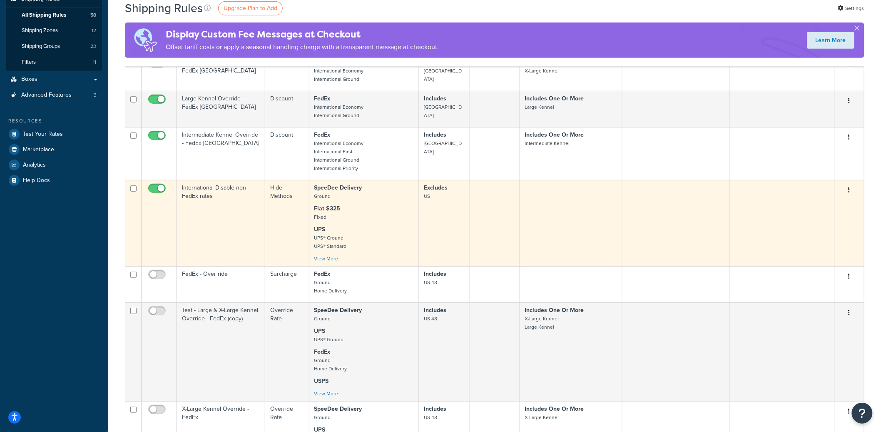
click at [252, 234] on td "International Disable non-FedEx rates" at bounding box center [221, 223] width 88 height 86
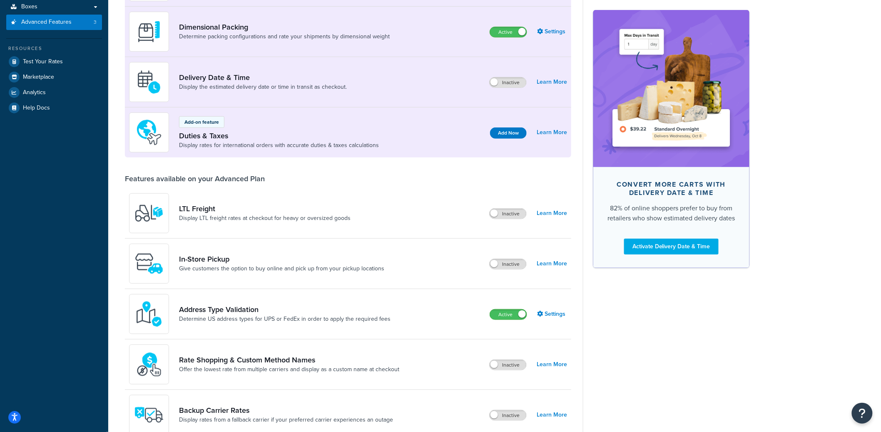
scroll to position [228, 0]
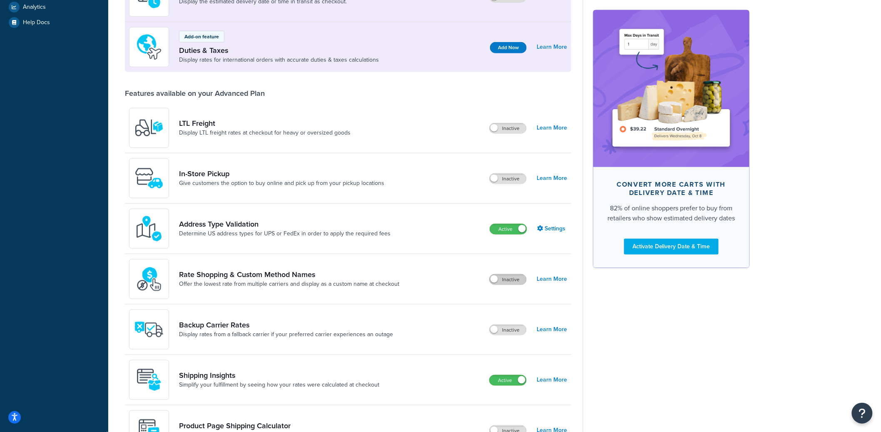
click at [503, 283] on label "Inactive" at bounding box center [508, 279] width 37 height 10
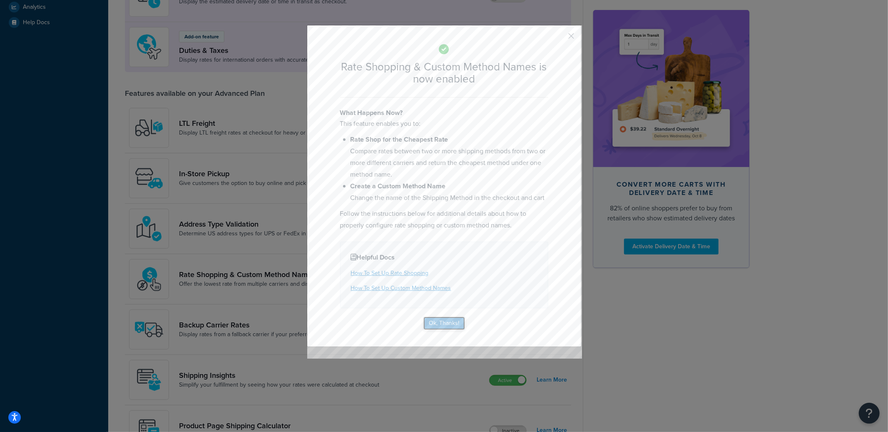
click at [450, 320] on button "Ok, Thanks!" at bounding box center [444, 322] width 42 height 13
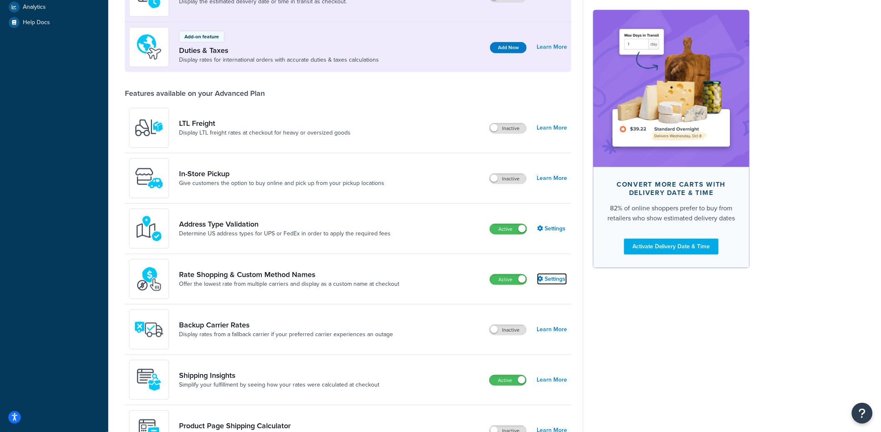
click at [550, 278] on link "Settings" at bounding box center [552, 279] width 30 height 12
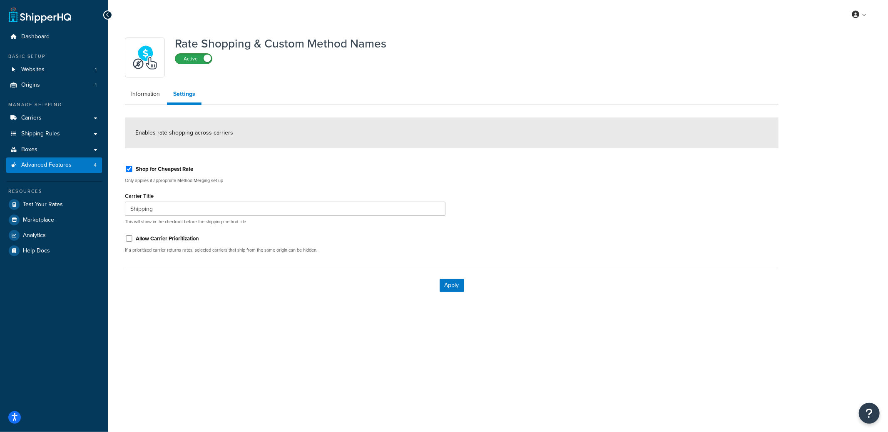
click at [196, 62] on label "Active" at bounding box center [193, 59] width 37 height 10
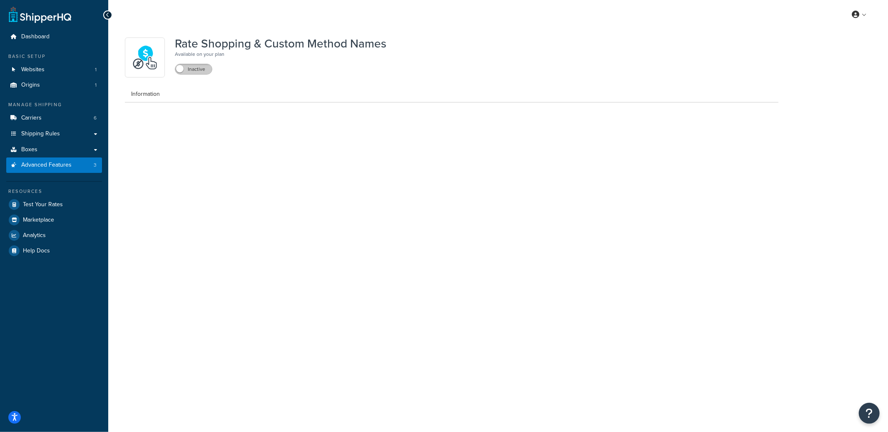
click at [201, 72] on label "Inactive" at bounding box center [193, 69] width 37 height 10
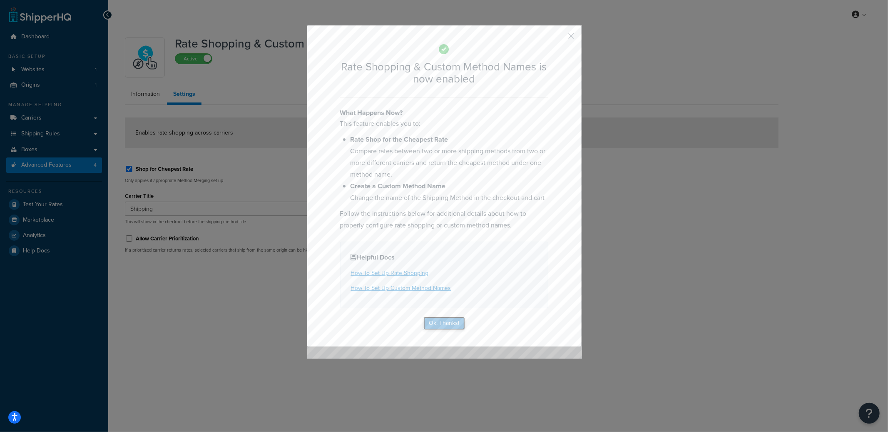
click at [448, 321] on button "Ok, Thanks!" at bounding box center [444, 322] width 42 height 13
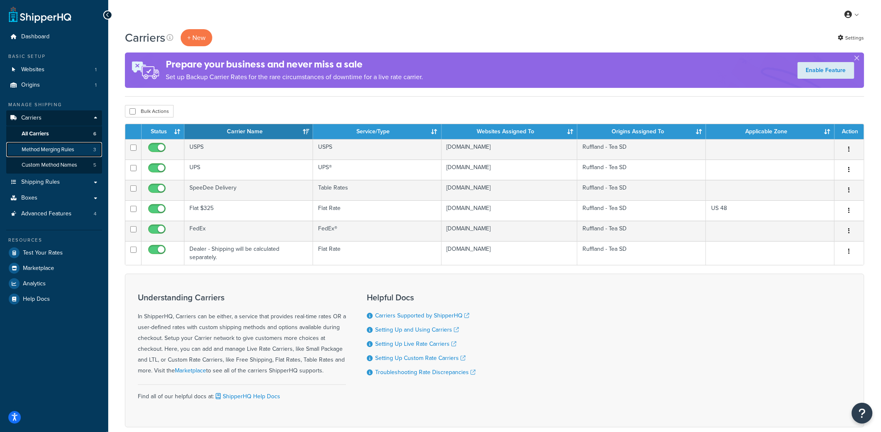
click at [61, 149] on span "Method Merging Rules" at bounding box center [48, 149] width 52 height 7
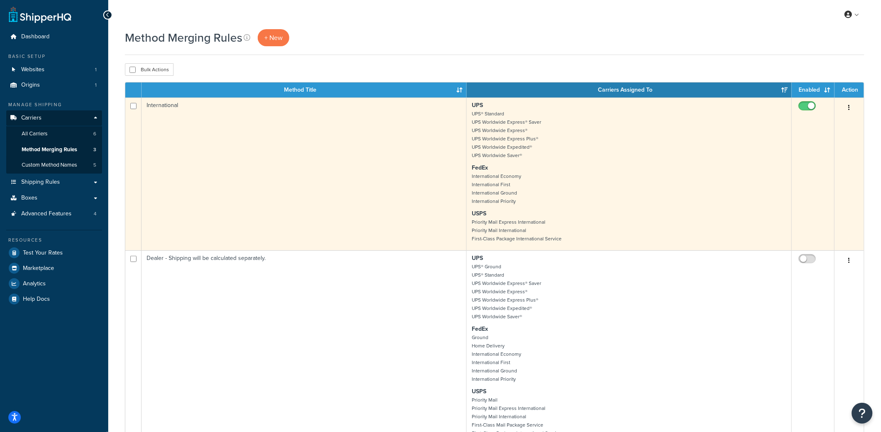
click at [805, 108] on input "checkbox" at bounding box center [808, 108] width 23 height 10
click at [804, 108] on input "checkbox" at bounding box center [808, 108] width 23 height 10
checkbox input "true"
click at [451, 157] on td "International" at bounding box center [304, 173] width 325 height 153
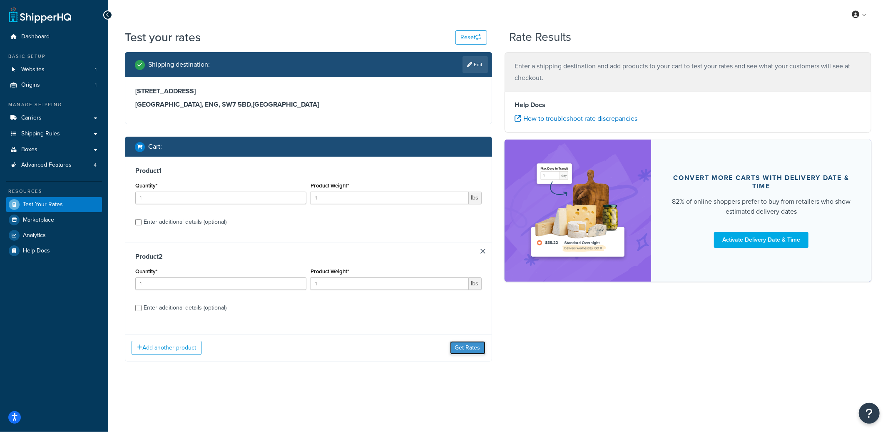
click at [477, 347] on button "Get Rates" at bounding box center [467, 347] width 35 height 13
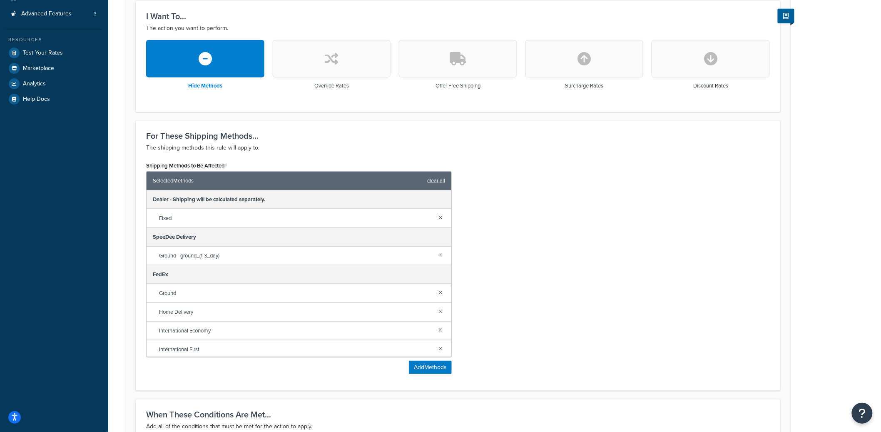
scroll to position [397, 0]
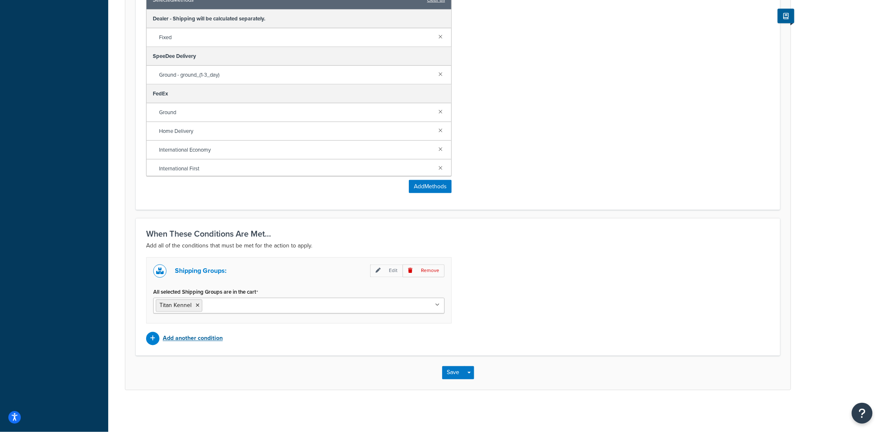
click at [194, 338] on p "Add another condition" at bounding box center [193, 339] width 60 height 12
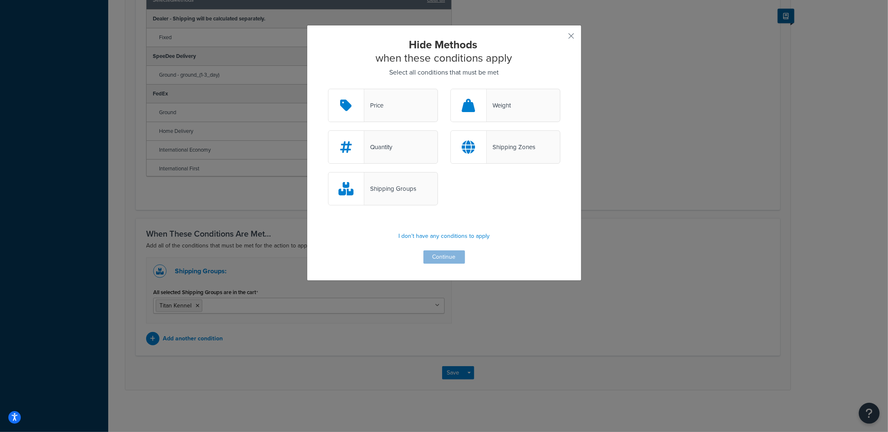
click at [501, 152] on div "Shipping Zones" at bounding box center [511, 147] width 49 height 12
click at [0, 0] on input "Shipping Zones" at bounding box center [0, 0] width 0 height 0
click at [443, 258] on button "Continue" at bounding box center [444, 256] width 42 height 13
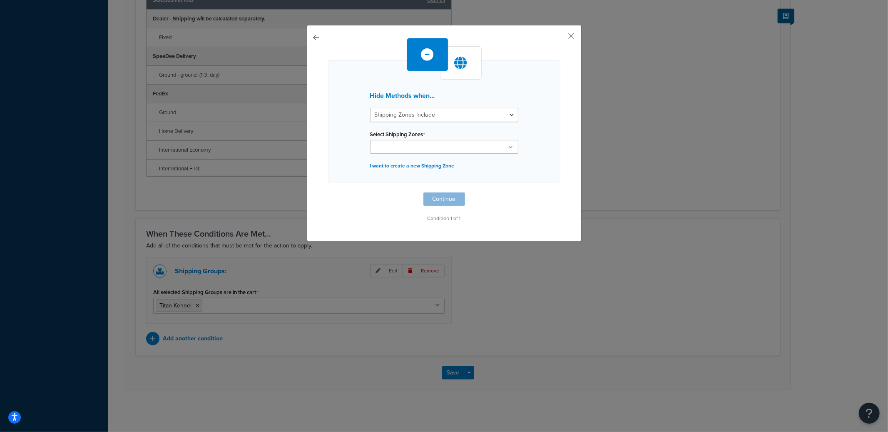
click at [409, 146] on input "Select Shipping Zones" at bounding box center [410, 147] width 74 height 9
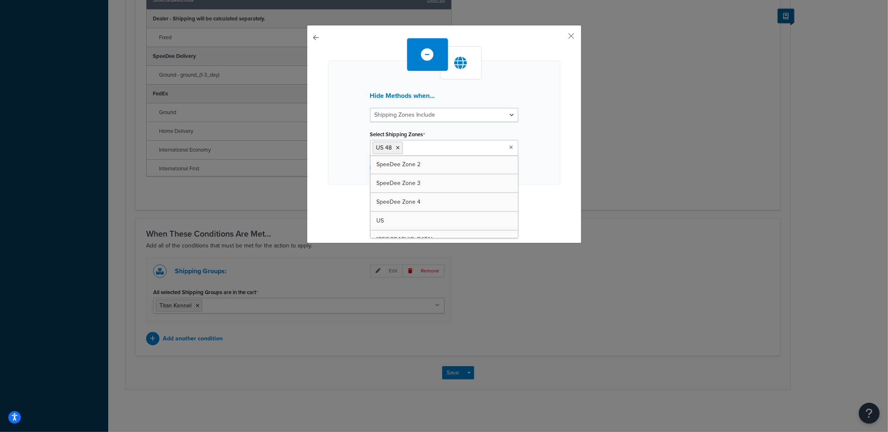
click at [547, 148] on div "Hide Methods when... Shipping Zones Include Shipping Zones Do Not Include Selec…" at bounding box center [444, 122] width 232 height 124
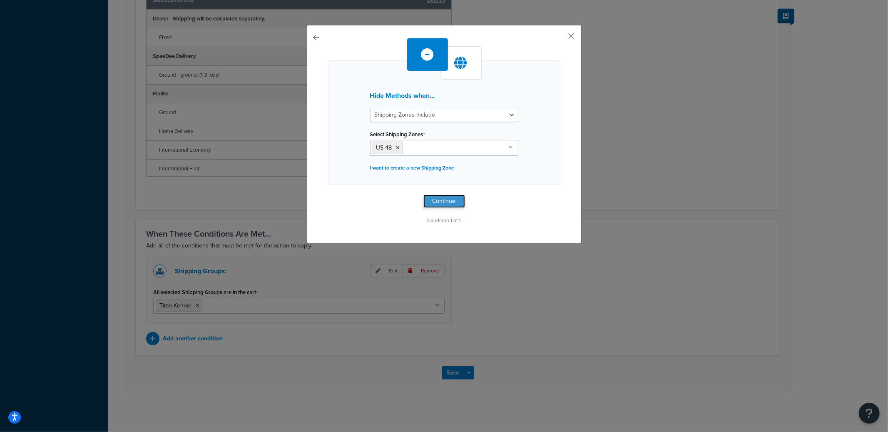
click at [439, 197] on button "Continue" at bounding box center [444, 200] width 42 height 13
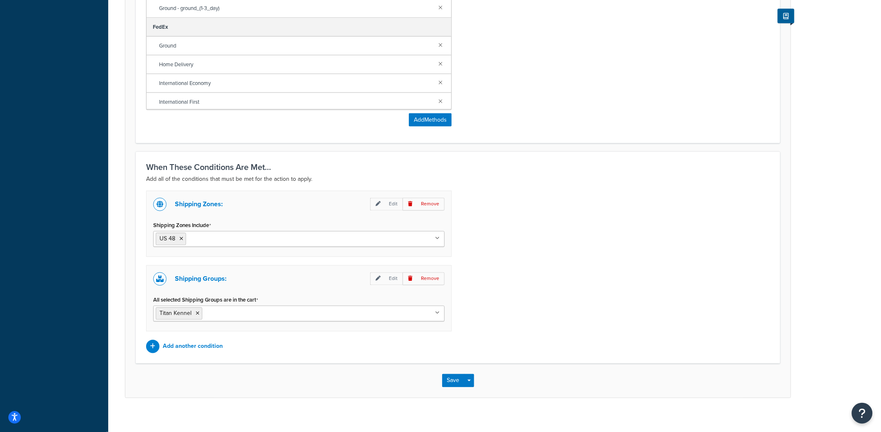
scroll to position [471, 0]
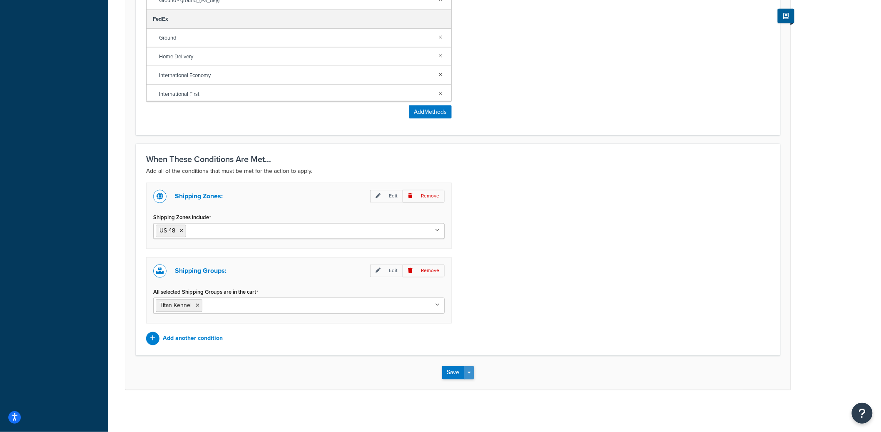
click at [473, 368] on button "Save Dropdown" at bounding box center [469, 372] width 10 height 13
click at [473, 383] on button "Save and Edit" at bounding box center [482, 387] width 80 height 17
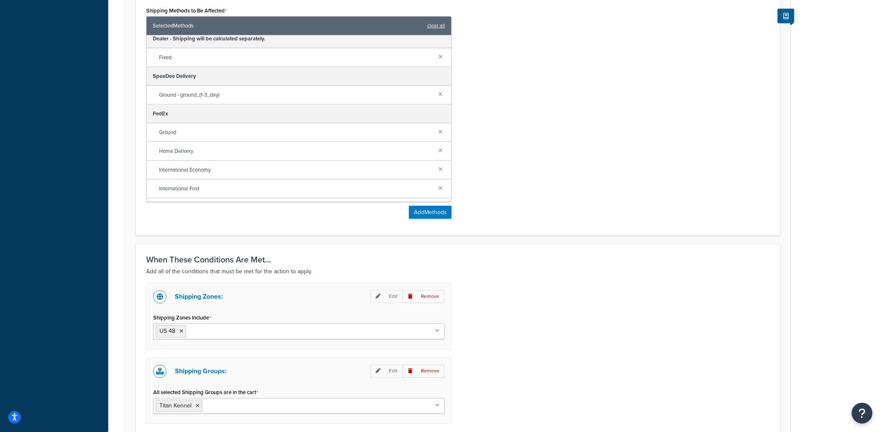
scroll to position [0, 0]
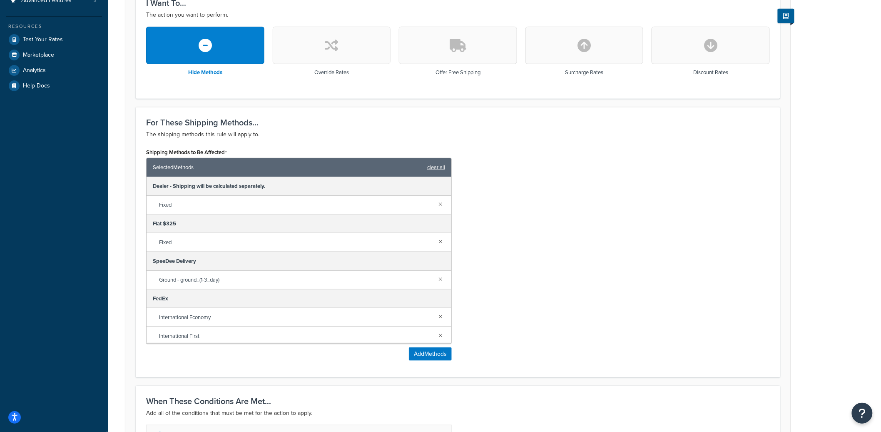
scroll to position [424, 0]
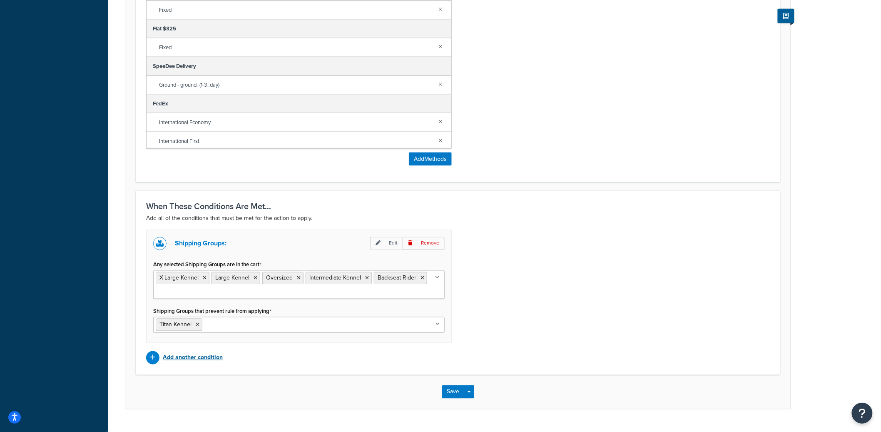
click at [194, 355] on p "Add another condition" at bounding box center [193, 358] width 60 height 12
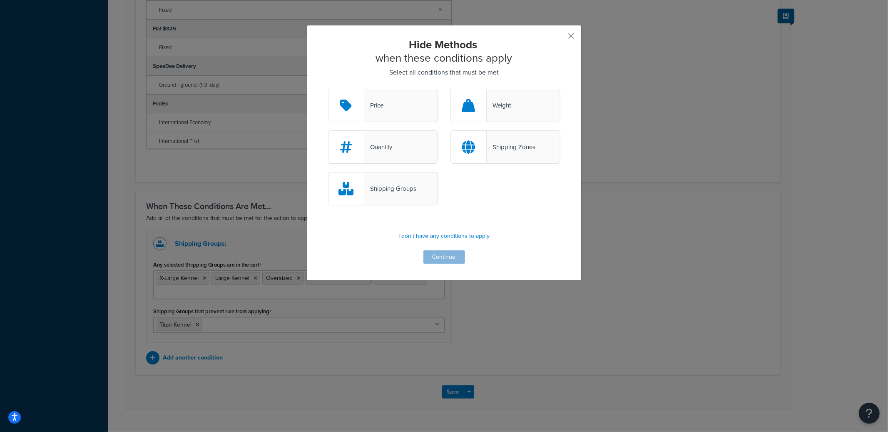
click at [491, 149] on div "Shipping Zones" at bounding box center [511, 147] width 49 height 12
click at [0, 0] on input "Shipping Zones" at bounding box center [0, 0] width 0 height 0
click at [451, 259] on button "Continue" at bounding box center [444, 256] width 42 height 13
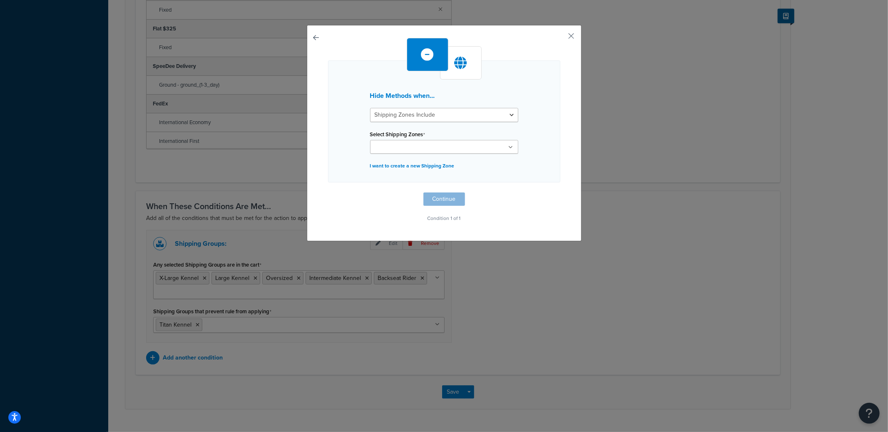
click at [408, 146] on input "Select Shipping Zones" at bounding box center [410, 147] width 74 height 9
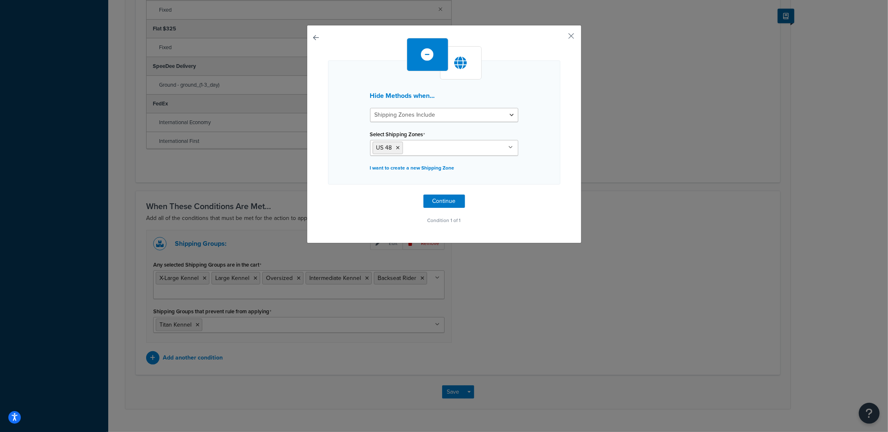
click at [543, 155] on div "Hide Methods when... Shipping Zones Include Shipping Zones Do Not Include Selec…" at bounding box center [444, 122] width 232 height 124
click at [445, 195] on button "Continue" at bounding box center [444, 200] width 42 height 13
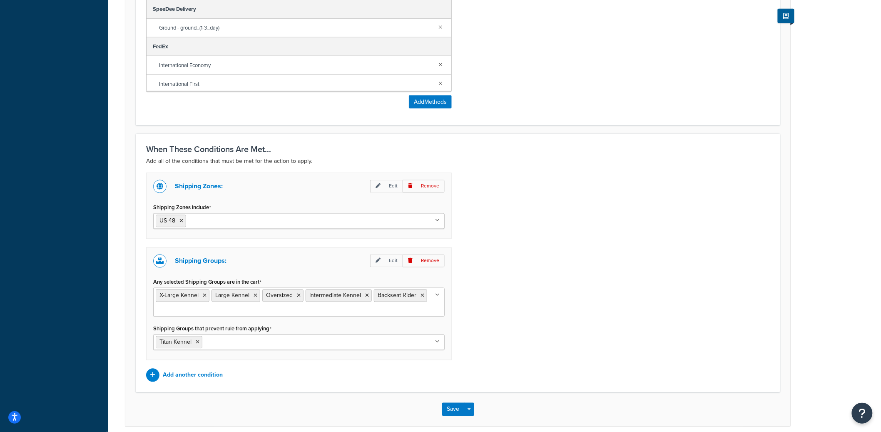
scroll to position [518, 0]
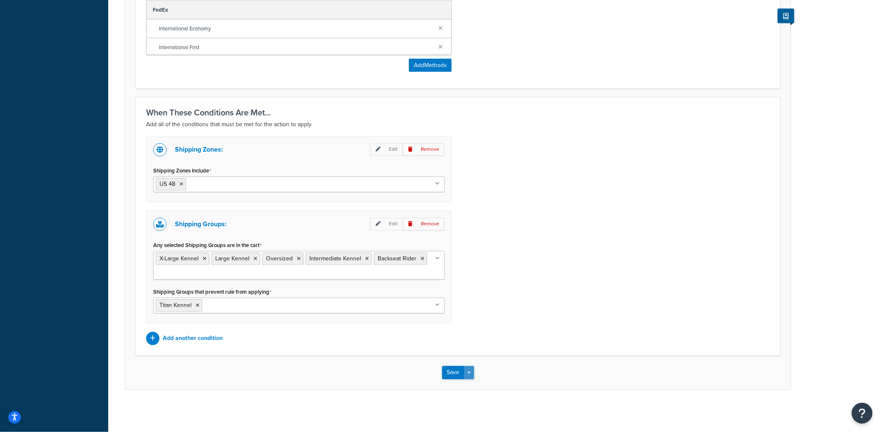
click at [470, 371] on button "Save Dropdown" at bounding box center [469, 372] width 10 height 13
click at [473, 382] on button "Save and Edit" at bounding box center [482, 387] width 80 height 17
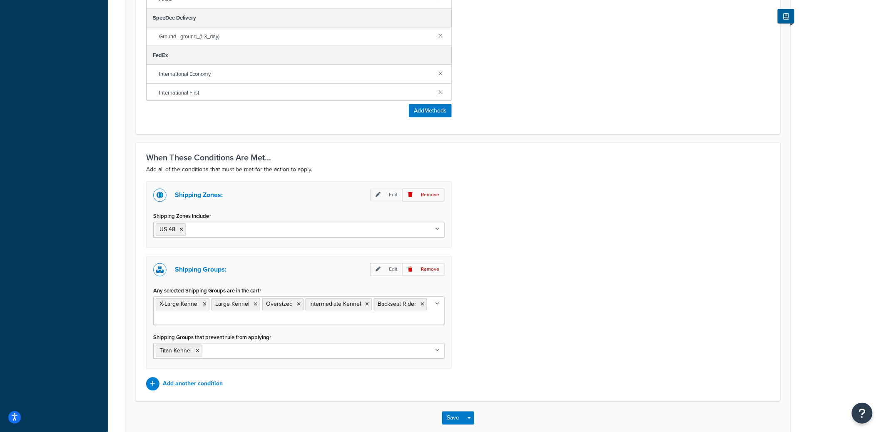
scroll to position [0, 0]
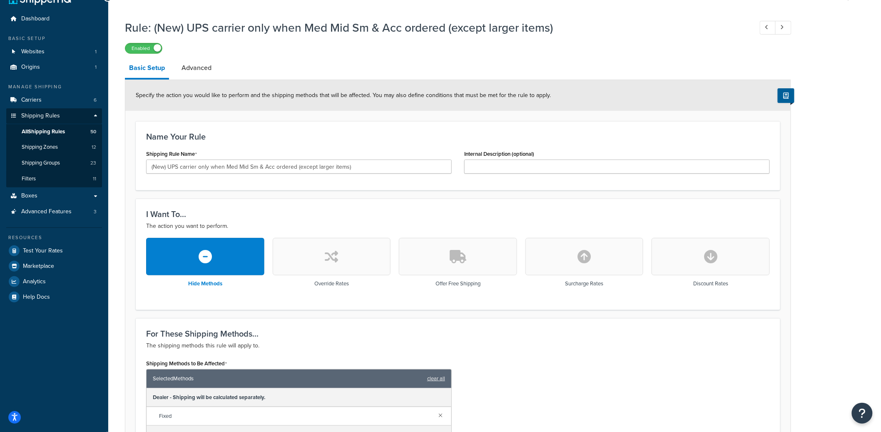
scroll to position [460, 0]
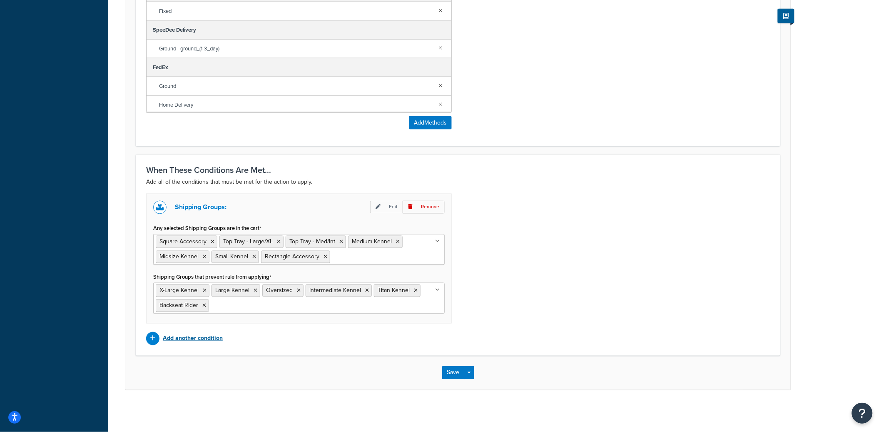
click at [215, 337] on p "Add another condition" at bounding box center [193, 339] width 60 height 12
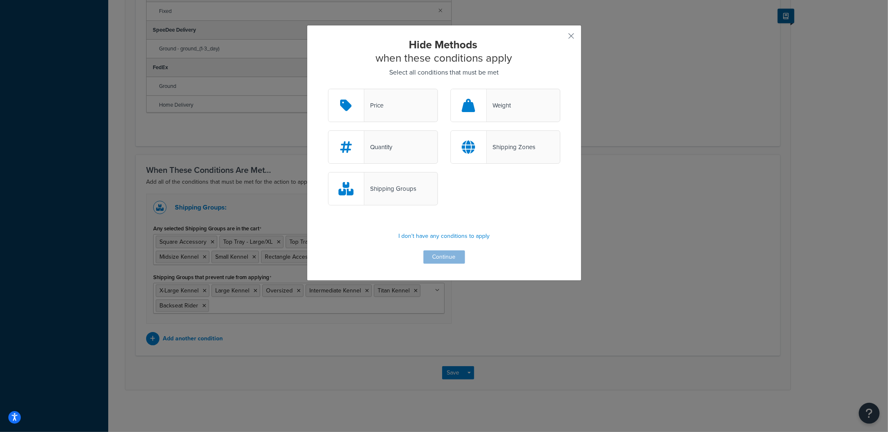
click at [497, 139] on div "Shipping Zones" at bounding box center [505, 146] width 110 height 33
click at [0, 0] on input "Shipping Zones" at bounding box center [0, 0] width 0 height 0
click at [433, 258] on button "Continue" at bounding box center [444, 256] width 42 height 13
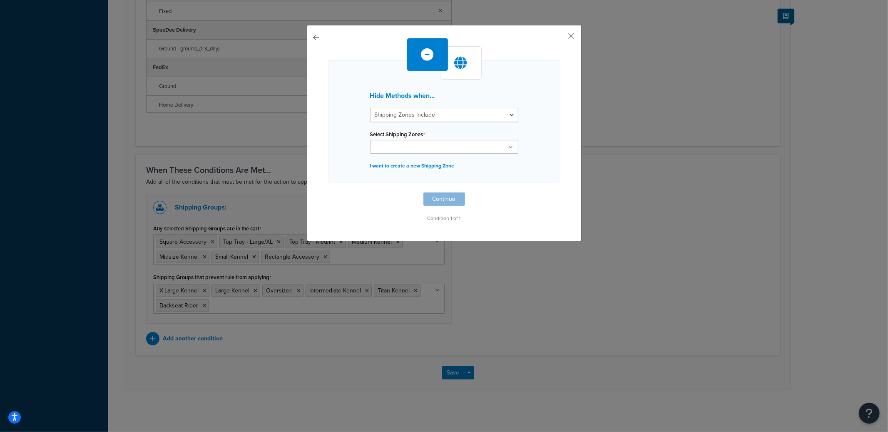
click at [410, 143] on input "Select Shipping Zones" at bounding box center [410, 147] width 74 height 9
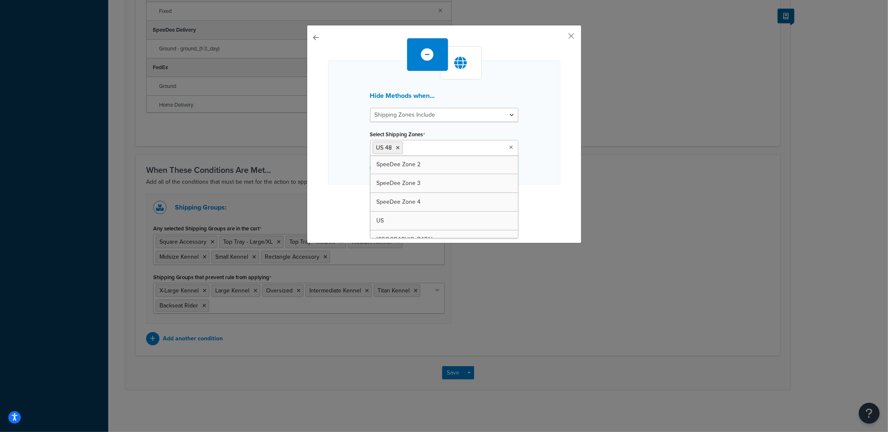
click at [525, 144] on div "Hide Methods when... Shipping Zones Include Shipping Zones Do Not Include Selec…" at bounding box center [444, 122] width 232 height 124
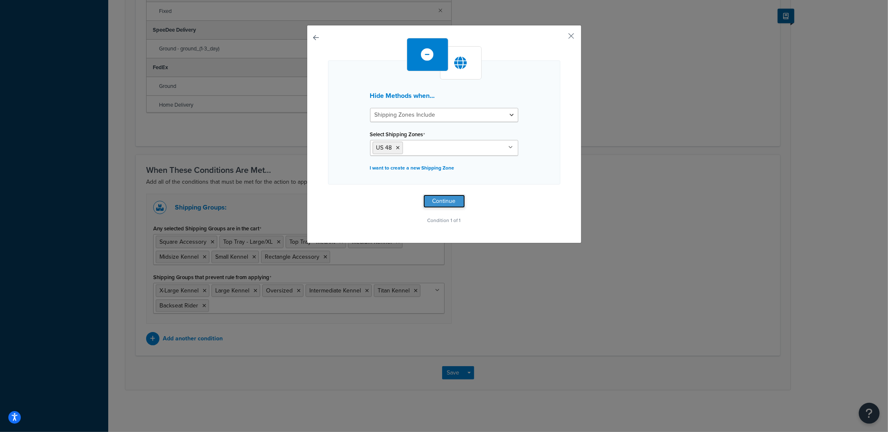
click at [442, 197] on button "Continue" at bounding box center [444, 200] width 42 height 13
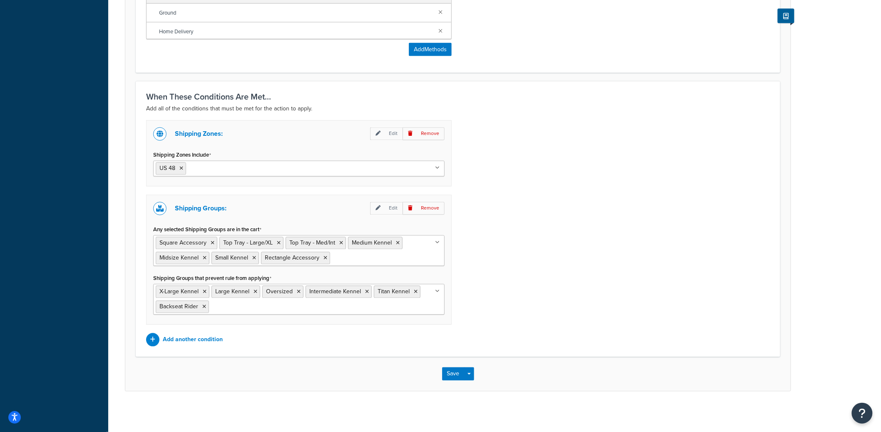
scroll to position [535, 0]
click at [469, 368] on button "Save Dropdown" at bounding box center [469, 372] width 10 height 13
click at [473, 380] on button "Save and Edit" at bounding box center [482, 387] width 80 height 17
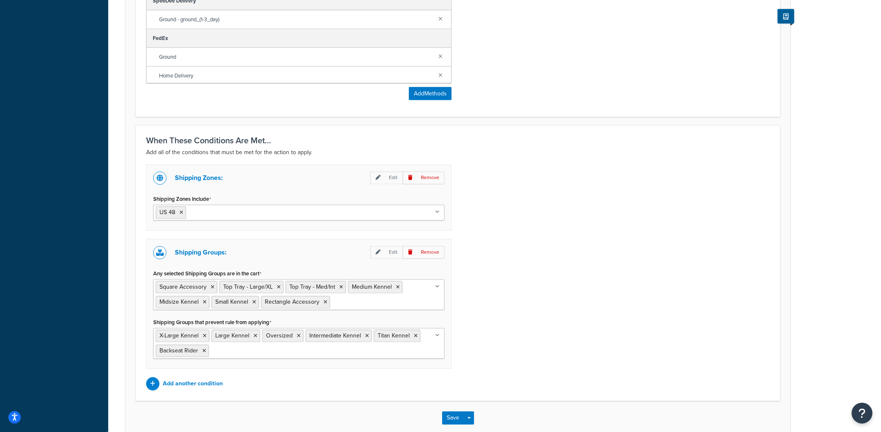
scroll to position [0, 0]
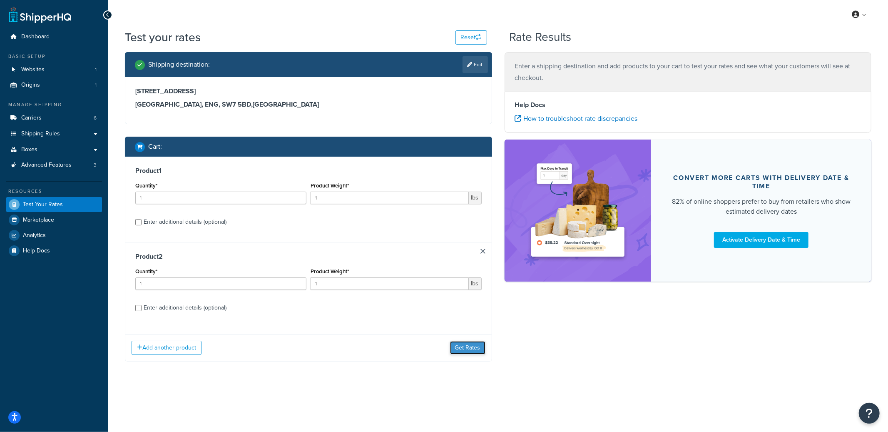
click at [469, 350] on button "Get Rates" at bounding box center [467, 347] width 35 height 13
click at [478, 344] on button "Get Rates" at bounding box center [467, 347] width 35 height 13
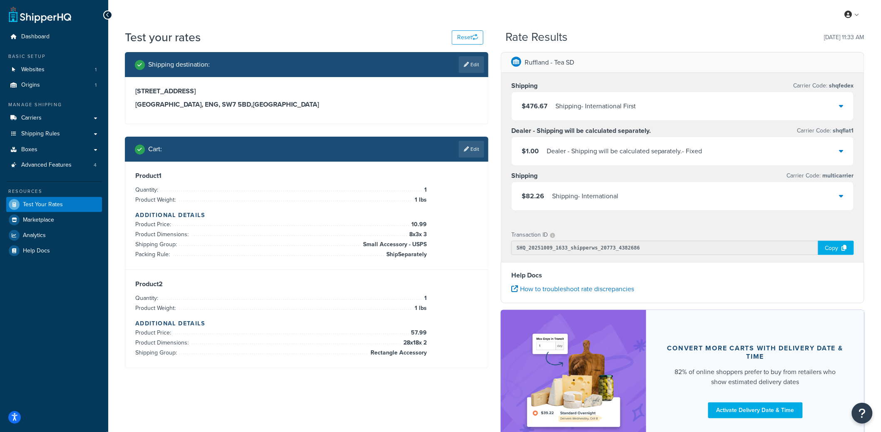
click at [700, 155] on div "Dealer - Shipping will be calculated separately. - Fixed" at bounding box center [625, 151] width 156 height 12
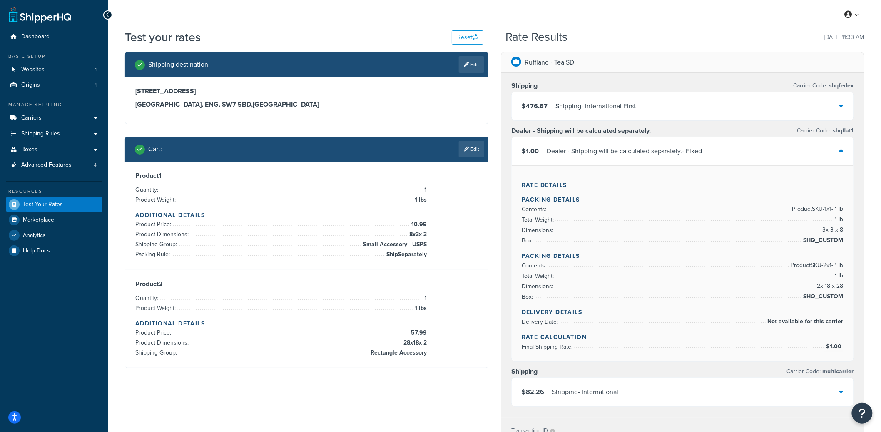
click at [700, 155] on div "Dealer - Shipping will be calculated separately. - Fixed" at bounding box center [625, 151] width 156 height 12
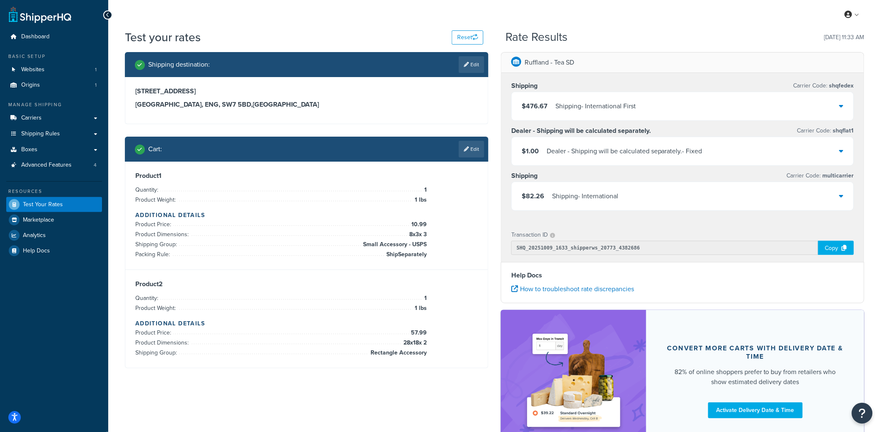
click at [700, 155] on div "Dealer - Shipping will be calculated separately. - Fixed" at bounding box center [625, 151] width 156 height 12
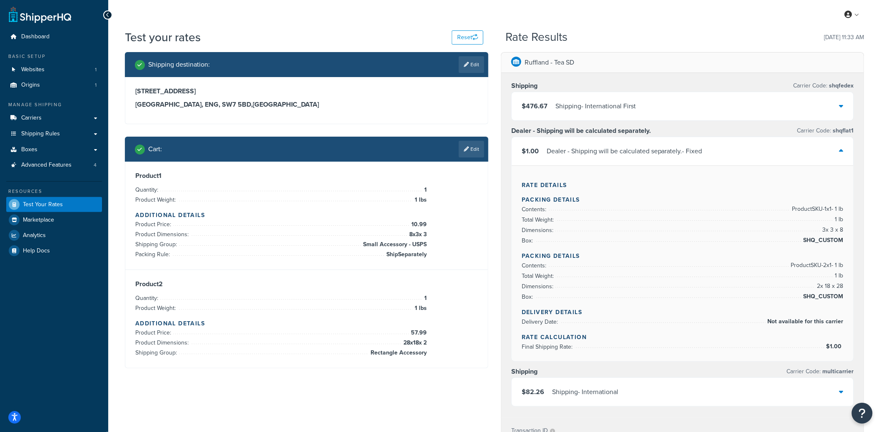
click at [700, 155] on div "Dealer - Shipping will be calculated separately. - Fixed" at bounding box center [625, 151] width 156 height 12
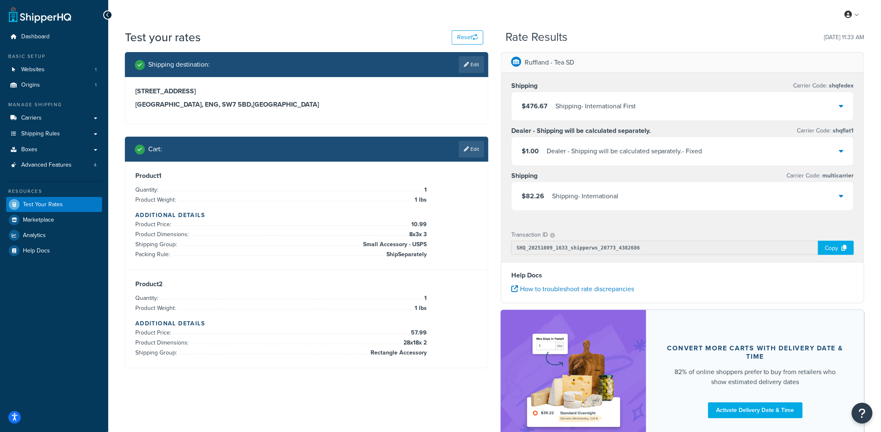
click at [698, 107] on div "$476.67 Shipping - International First" at bounding box center [683, 106] width 342 height 28
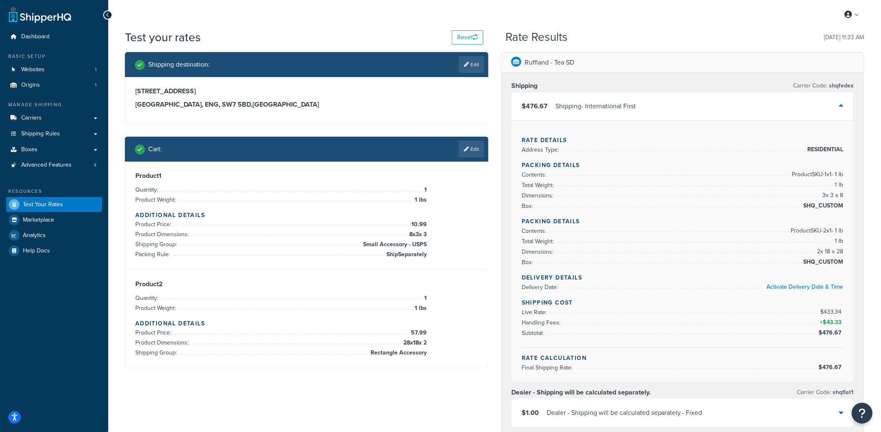
click at [698, 107] on div "$476.67 Shipping - International First" at bounding box center [683, 106] width 342 height 28
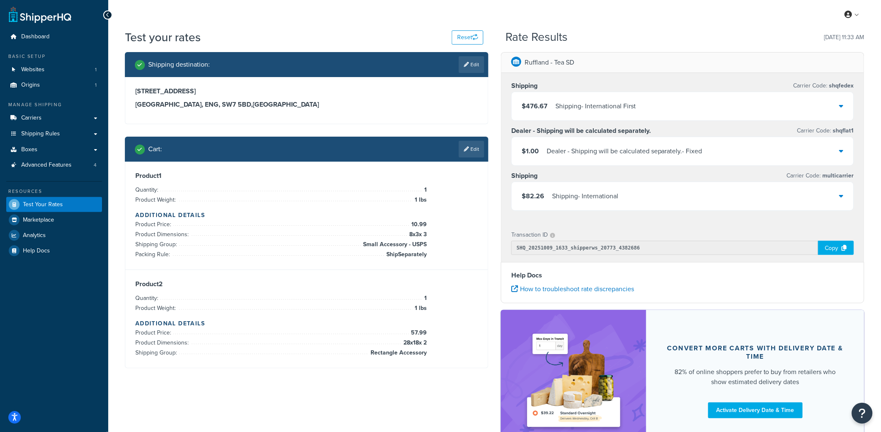
click at [686, 186] on div "$82.26 Shipping - International" at bounding box center [683, 196] width 342 height 28
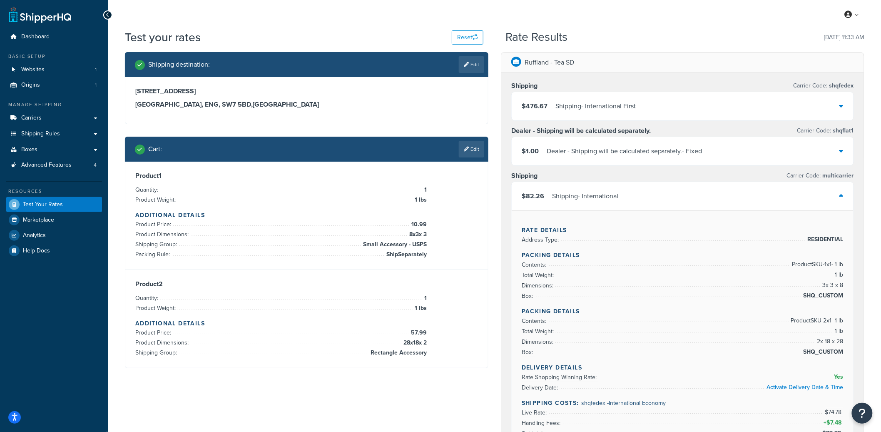
click at [618, 114] on div "$476.67 Shipping - International First" at bounding box center [683, 106] width 342 height 28
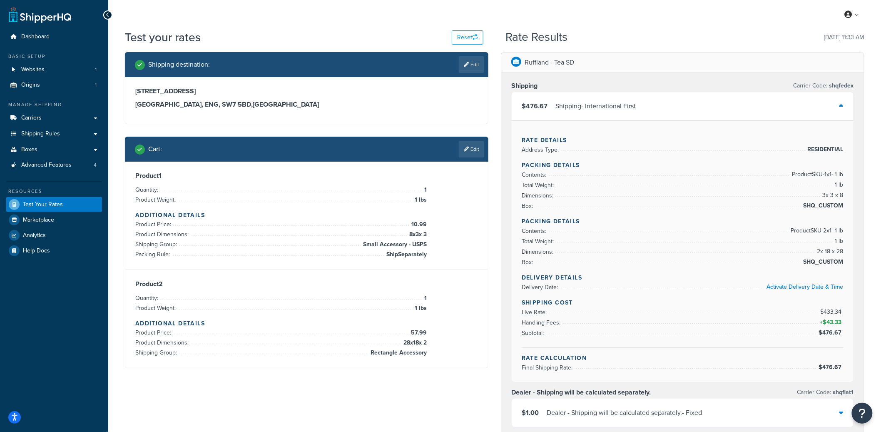
click at [618, 114] on div "$476.67 Shipping - International First" at bounding box center [683, 106] width 342 height 28
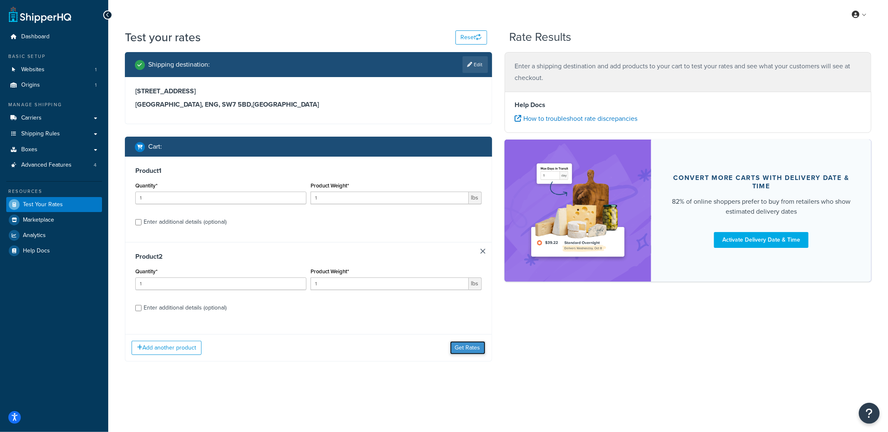
click at [465, 352] on button "Get Rates" at bounding box center [467, 347] width 35 height 13
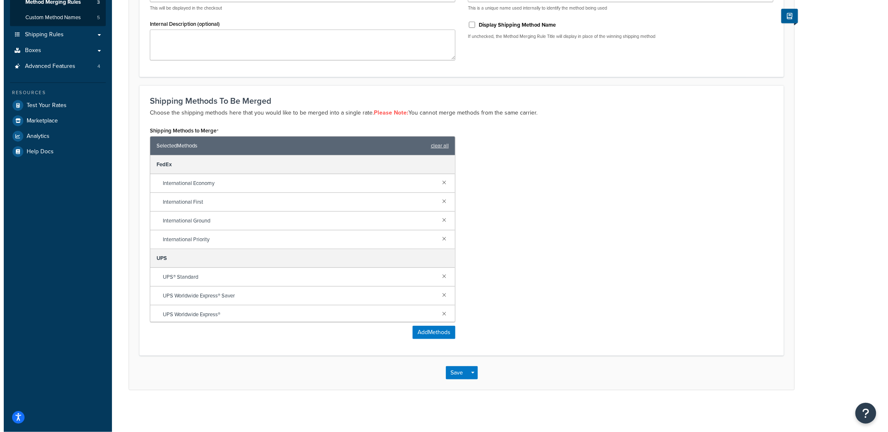
scroll to position [133, 0]
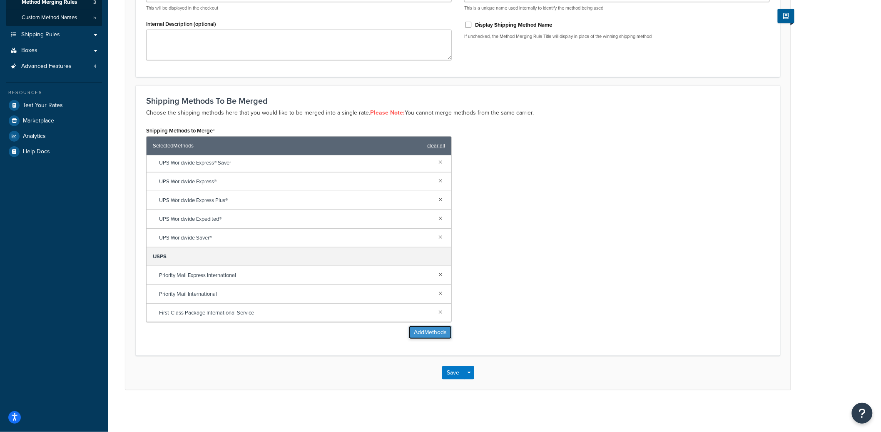
click at [430, 332] on button "Add Methods" at bounding box center [430, 332] width 43 height 13
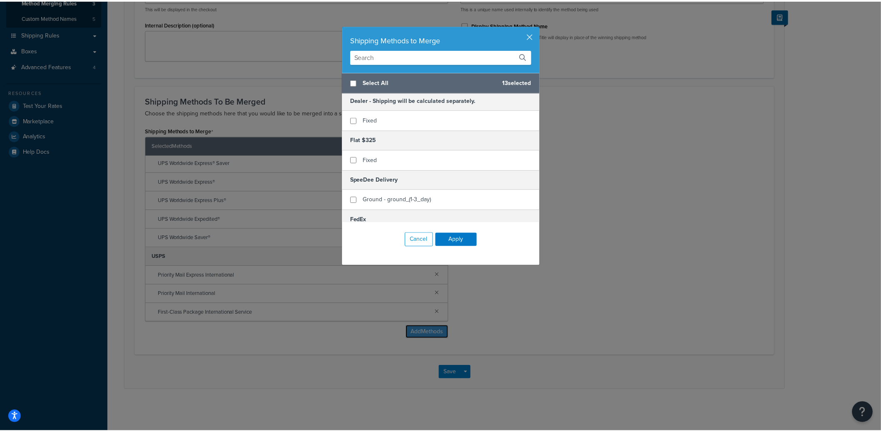
scroll to position [0, 0]
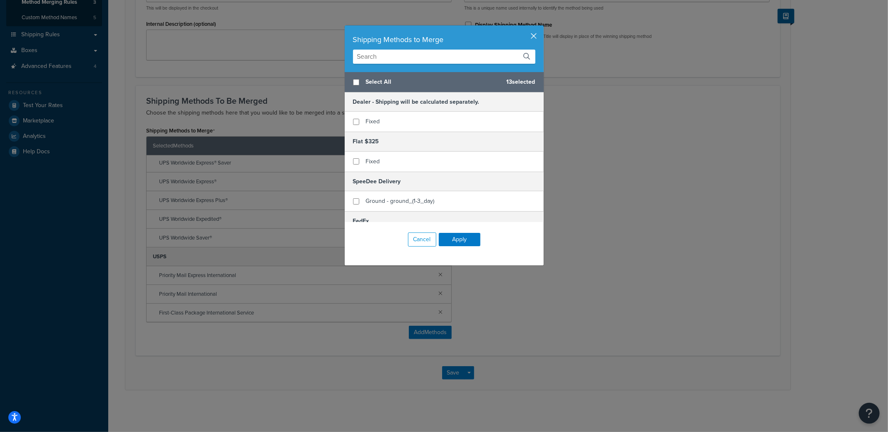
click at [542, 27] on button "button" at bounding box center [543, 26] width 2 height 2
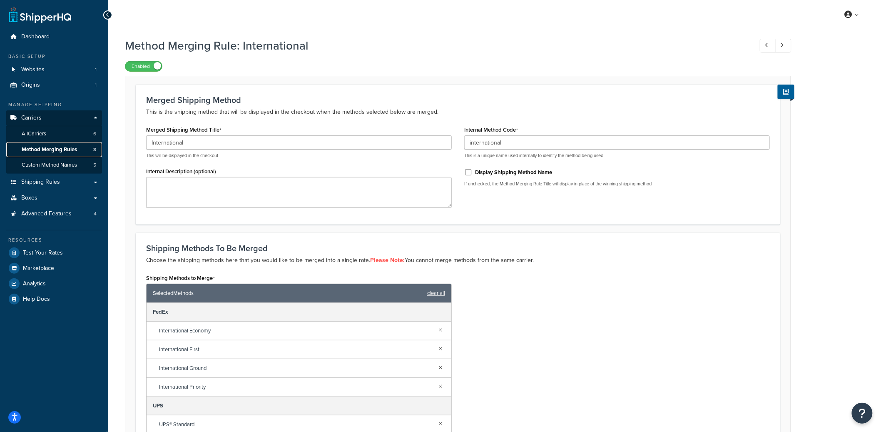
click at [76, 152] on span "Method Merging Rules" at bounding box center [49, 149] width 55 height 7
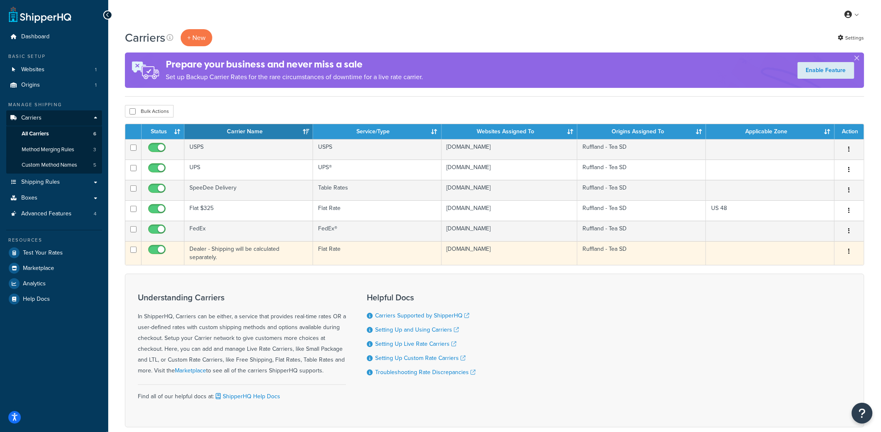
click at [265, 252] on td "Dealer - Shipping will be calculated separately." at bounding box center [248, 253] width 129 height 24
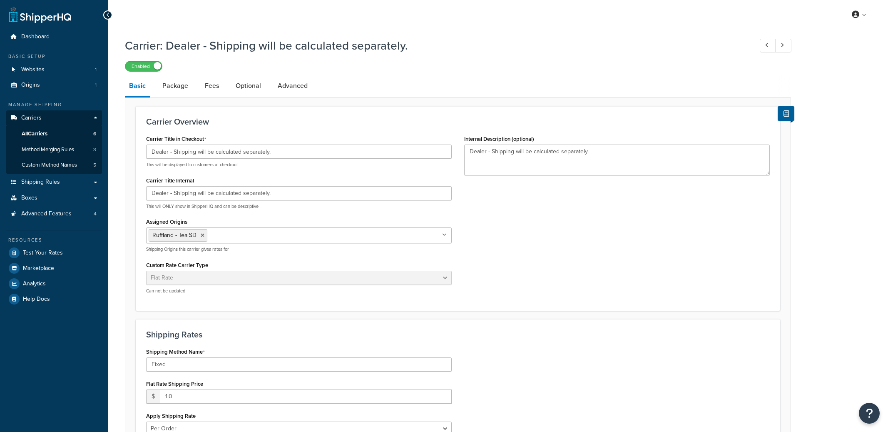
select select "flat"
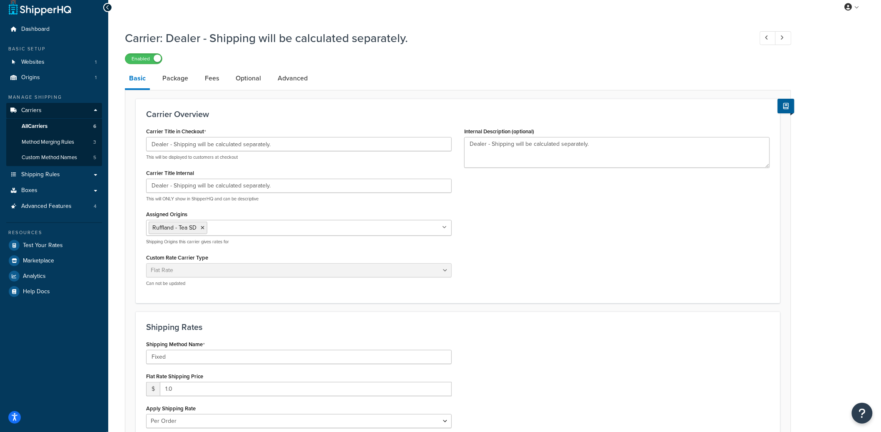
scroll to position [8, 0]
click at [47, 128] on span "All Carriers" at bounding box center [35, 125] width 26 height 7
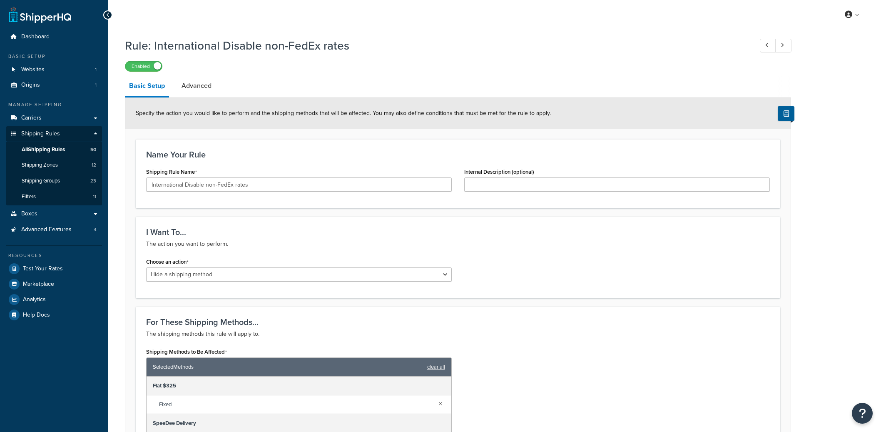
select select "HIDE"
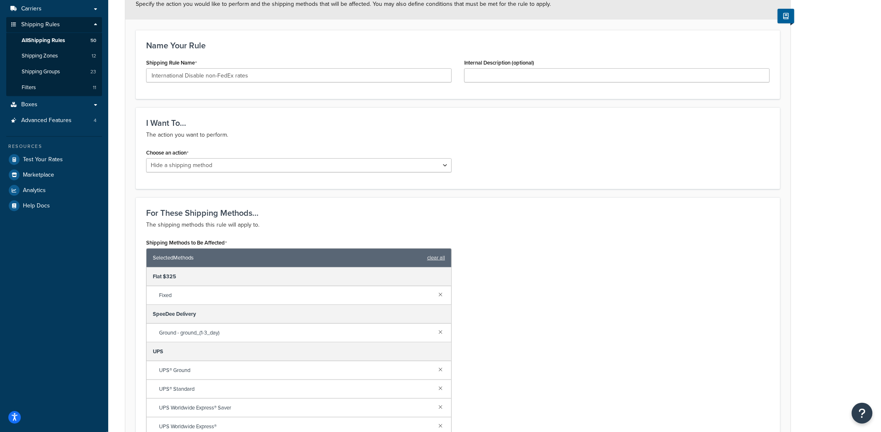
scroll to position [223, 0]
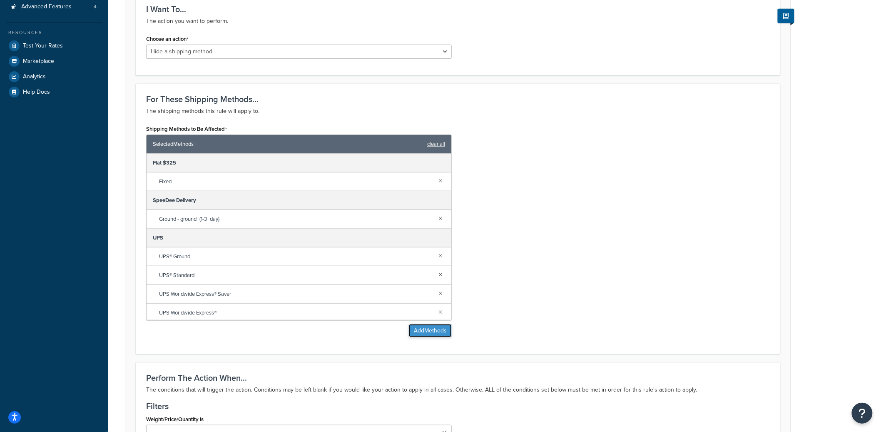
click at [423, 331] on button "Add Methods" at bounding box center [430, 330] width 43 height 13
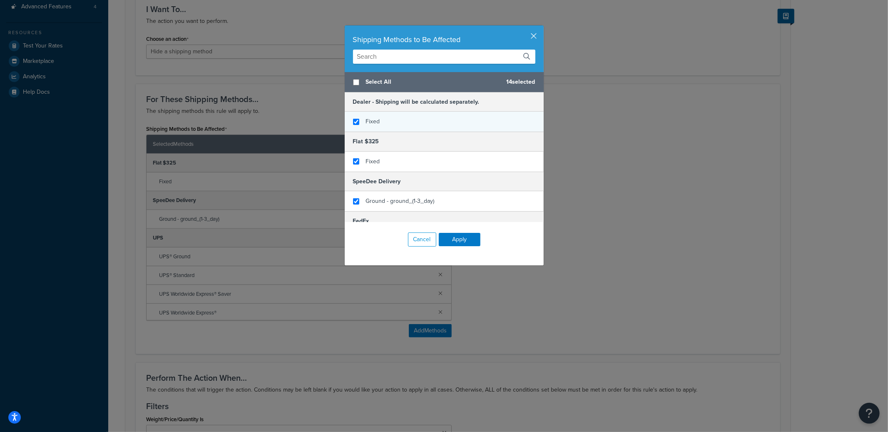
checkbox input "true"
click at [401, 129] on div "Fixed" at bounding box center [444, 122] width 199 height 20
click at [445, 236] on button "Apply" at bounding box center [460, 239] width 42 height 13
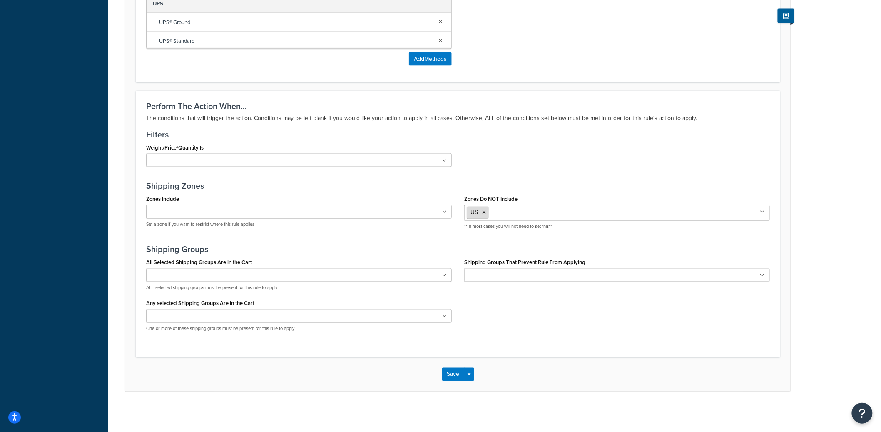
scroll to position [496, 0]
click at [473, 376] on button "Save Dropdown" at bounding box center [469, 372] width 10 height 13
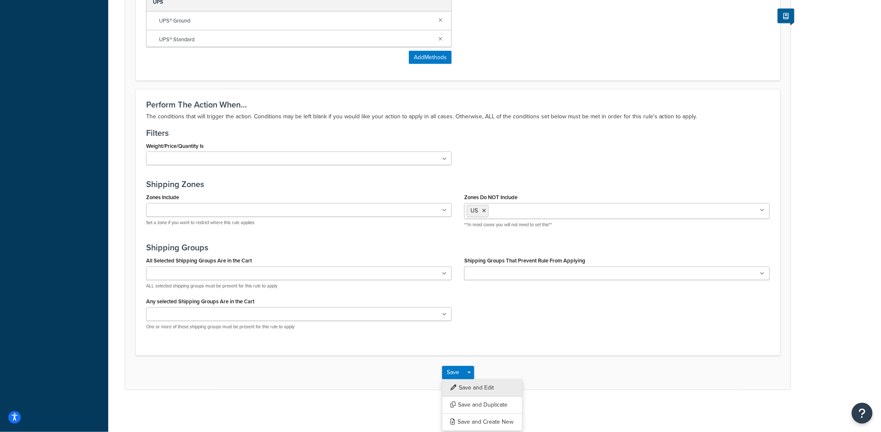
click at [474, 383] on button "Save and Edit" at bounding box center [482, 387] width 80 height 17
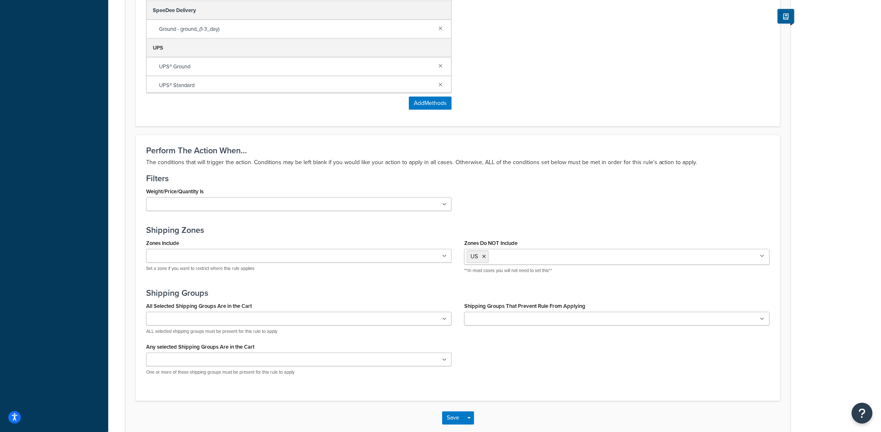
scroll to position [0, 0]
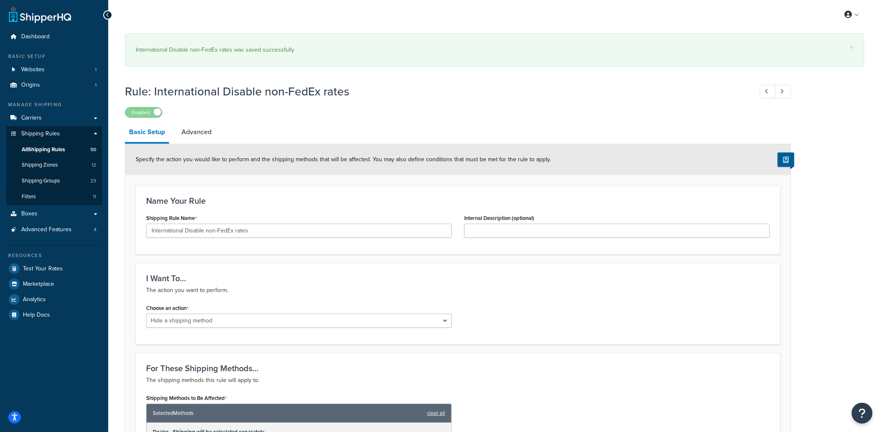
select select "HIDE"
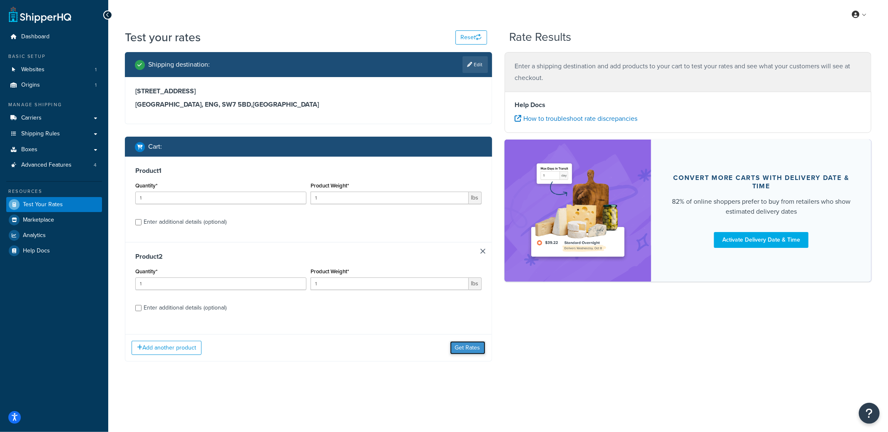
click at [472, 345] on button "Get Rates" at bounding box center [467, 347] width 35 height 13
click at [472, 346] on button "Get Rates" at bounding box center [467, 347] width 35 height 13
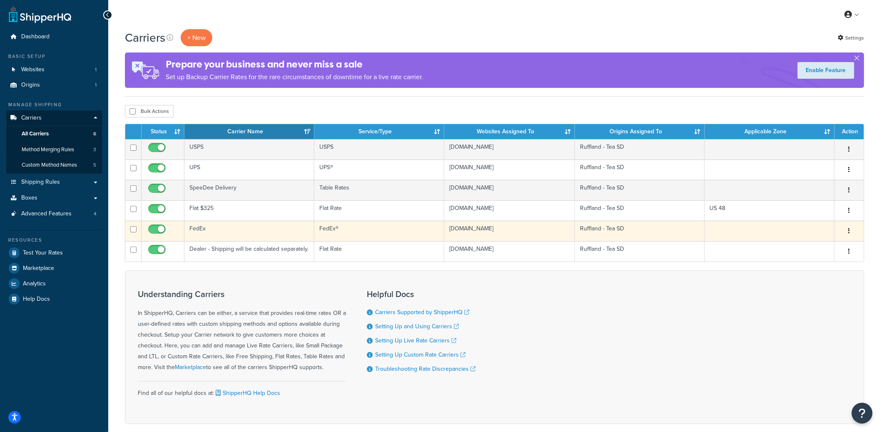
click at [279, 235] on td "FedEx" at bounding box center [249, 231] width 130 height 20
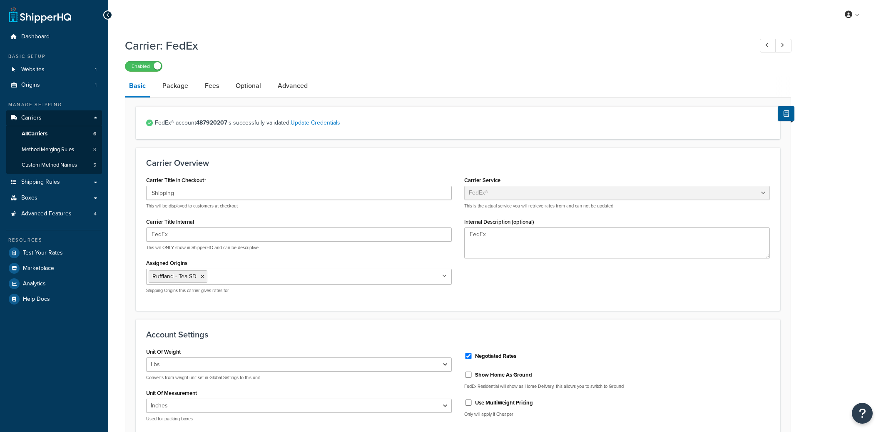
select select "fedEx"
select select "REGULAR_PICKUP"
select select "YOUR_PACKAGING"
click at [176, 84] on link "Package" at bounding box center [175, 86] width 34 height 20
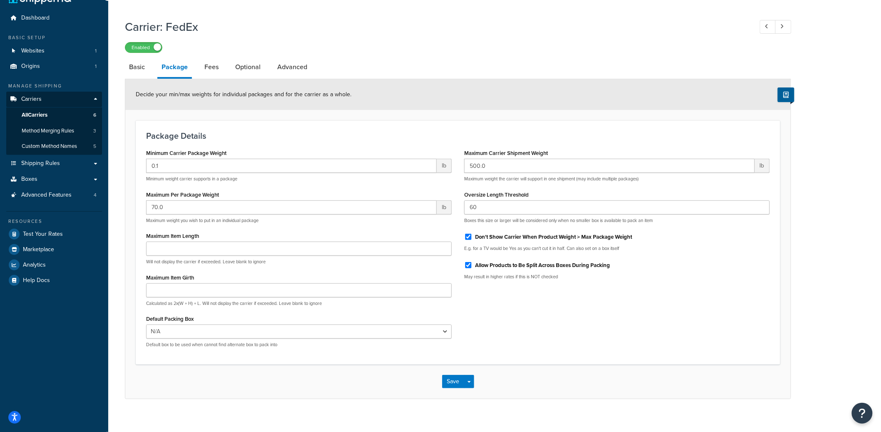
scroll to position [27, 0]
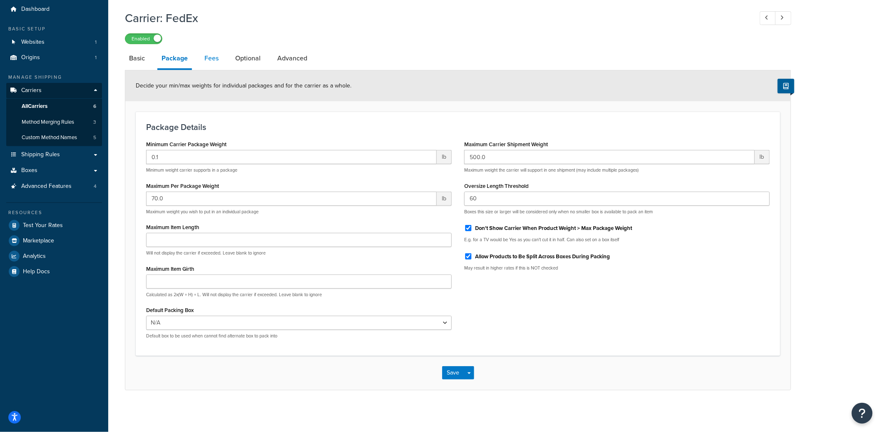
click at [216, 61] on link "Fees" at bounding box center [211, 58] width 22 height 20
select select "package"
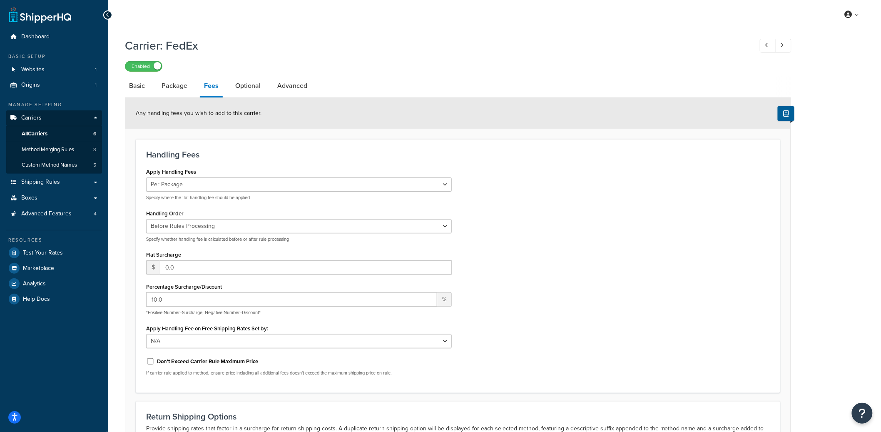
click at [253, 99] on div "Any handling fees you wish to add to this carrier." at bounding box center [457, 113] width 665 height 31
click at [254, 93] on link "Optional" at bounding box center [248, 86] width 34 height 20
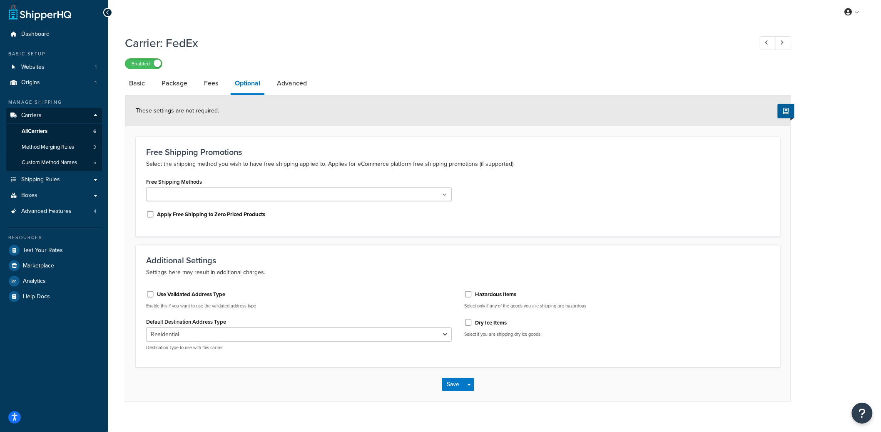
scroll to position [9, 0]
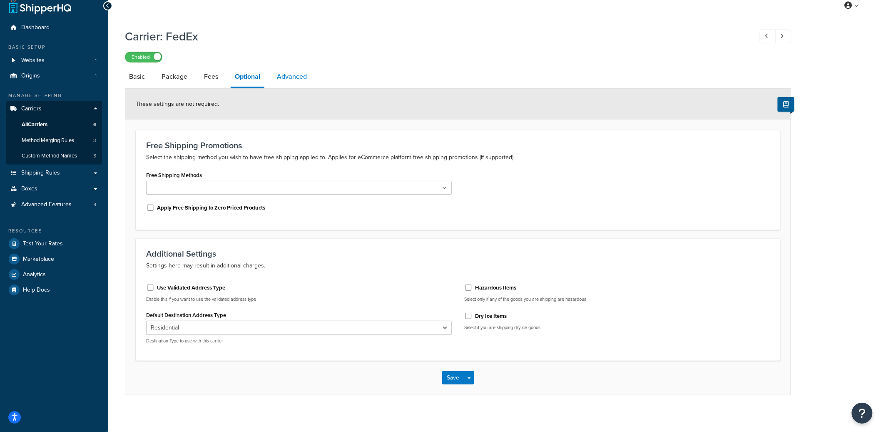
click at [291, 77] on link "Advanced" at bounding box center [292, 77] width 38 height 20
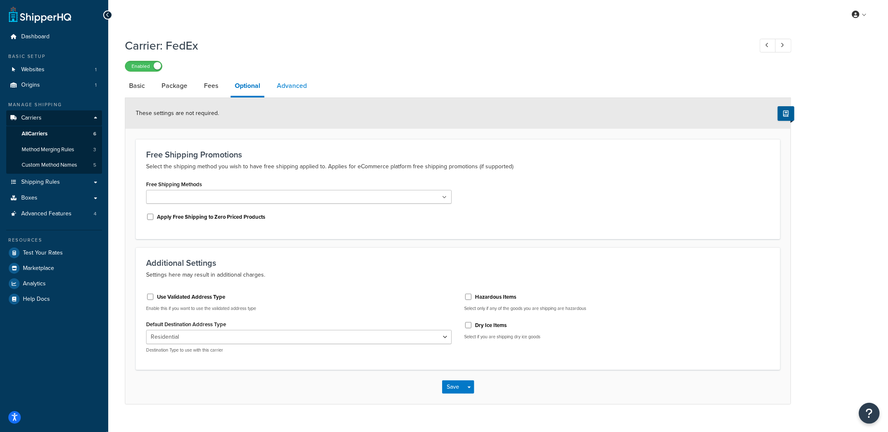
select select "false"
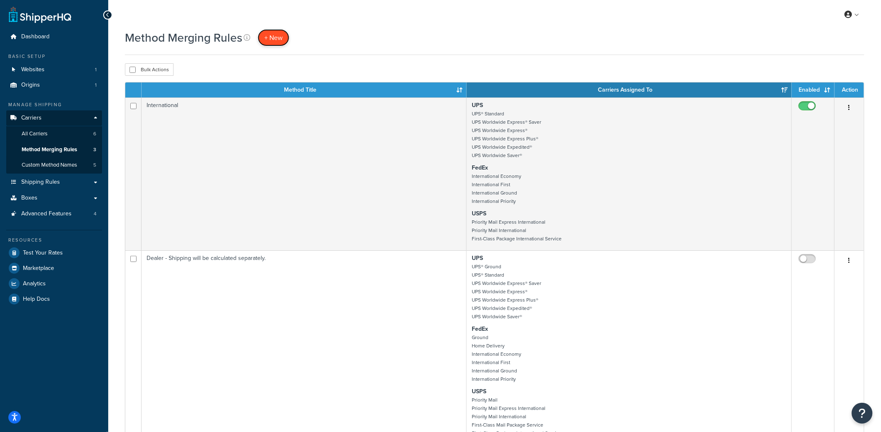
click at [277, 34] on span "+ New" at bounding box center [273, 38] width 18 height 10
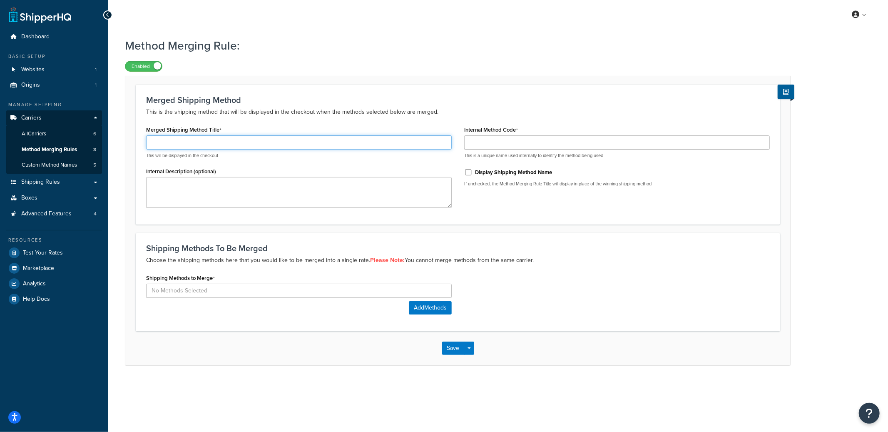
click at [231, 142] on input "Merged Shipping Method Title" at bounding box center [299, 142] width 306 height 14
type input "Test - Int'l Orders (FedEx)"
click at [246, 286] on input at bounding box center [299, 291] width 306 height 14
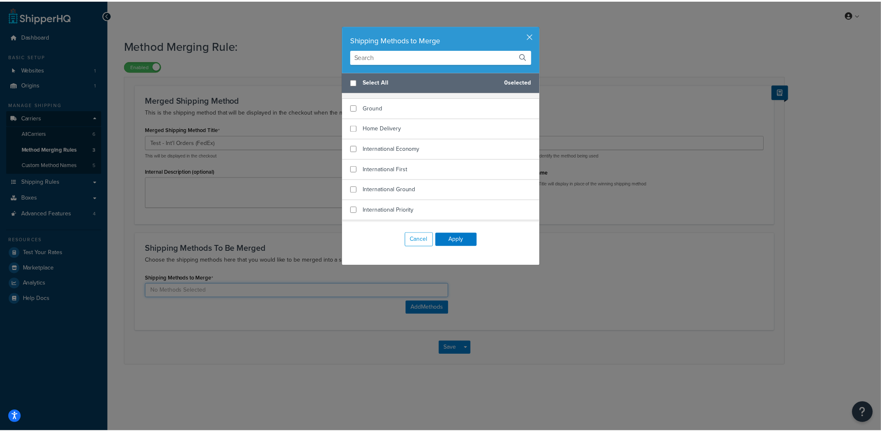
scroll to position [148, 0]
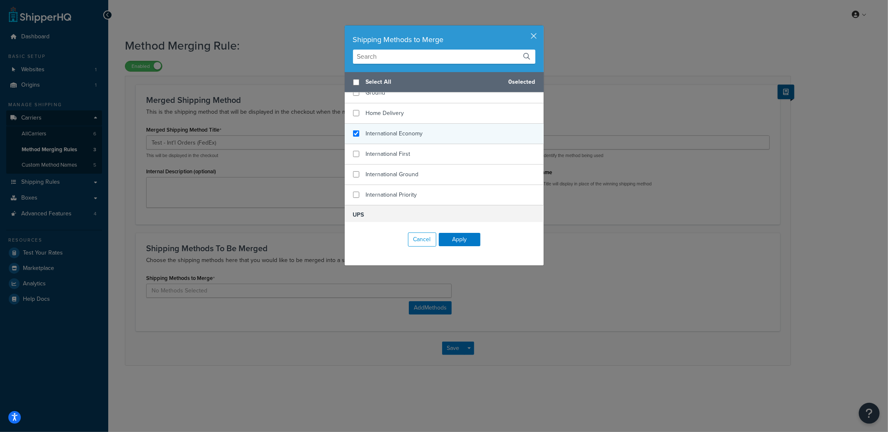
checkbox input "true"
click at [408, 132] on span "International Economy" at bounding box center [394, 133] width 57 height 9
checkbox input "true"
click at [408, 149] on div "International First" at bounding box center [444, 154] width 199 height 20
checkbox input "true"
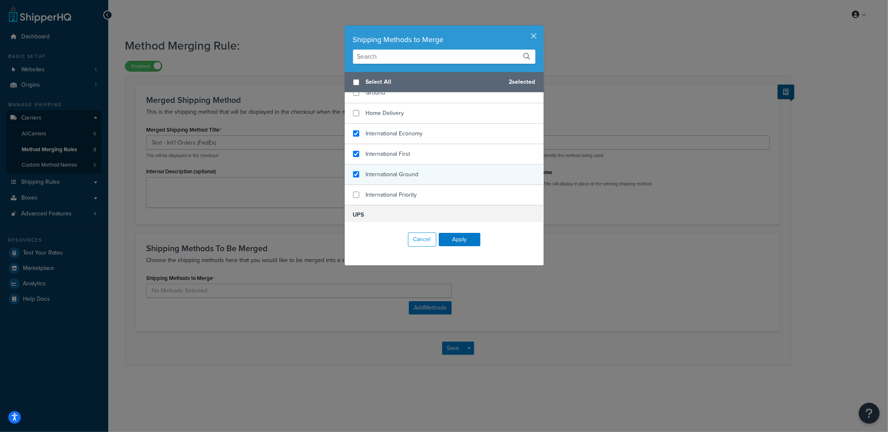
click at [408, 175] on span "International Ground" at bounding box center [392, 174] width 53 height 9
checkbox input "true"
click at [410, 192] on span "International Priority" at bounding box center [391, 194] width 51 height 9
click at [458, 239] on button "Apply" at bounding box center [460, 239] width 42 height 13
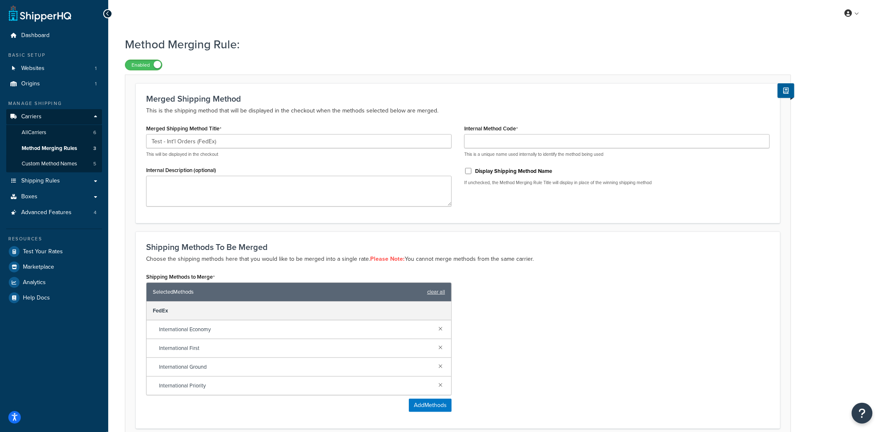
scroll to position [74, 0]
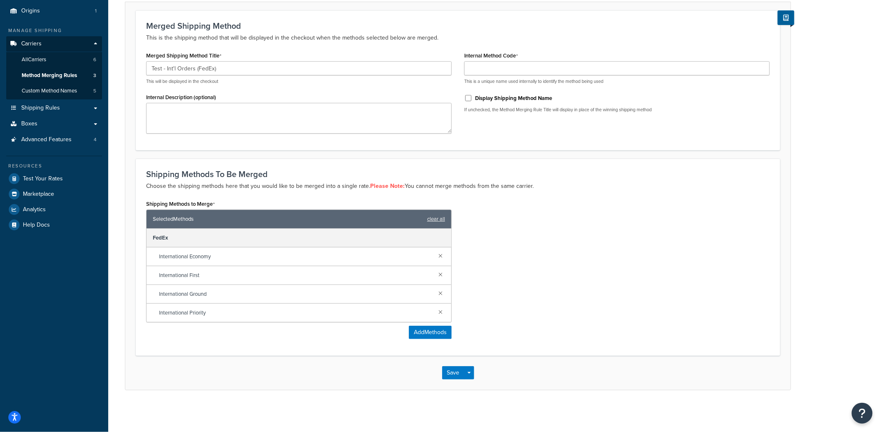
click at [475, 369] on div "Save Save Dropdown Save and Edit Save and Duplicate Save and Create New" at bounding box center [457, 373] width 665 height 34
click at [473, 372] on button "Save Dropdown" at bounding box center [469, 372] width 10 height 13
click at [471, 383] on button "Save and Edit" at bounding box center [482, 387] width 80 height 17
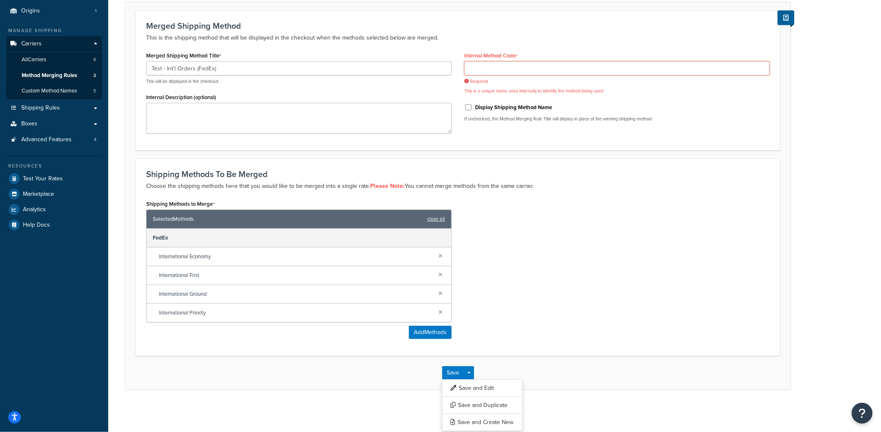
click at [503, 71] on input "Internal Method Code" at bounding box center [617, 68] width 306 height 14
click at [491, 64] on input "Internal Method Code" at bounding box center [617, 68] width 306 height 14
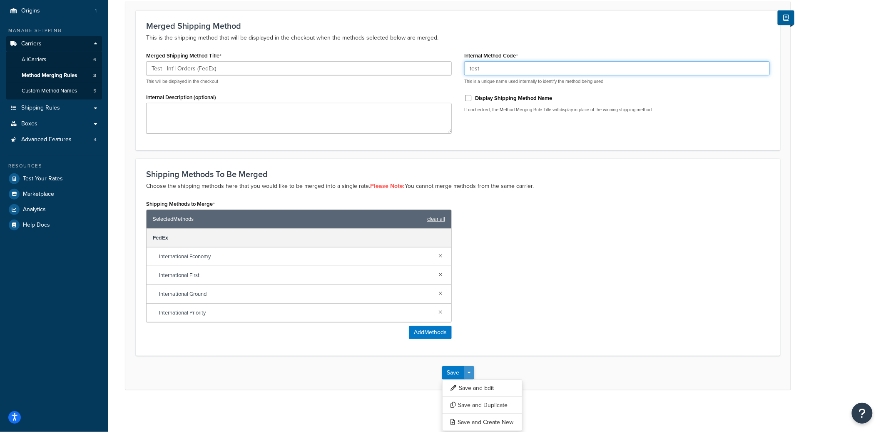
type input "test"
click at [468, 375] on button "Save Dropdown" at bounding box center [469, 372] width 10 height 13
click at [469, 375] on button "Save Dropdown" at bounding box center [469, 372] width 10 height 13
click at [470, 384] on button "Save and Edit" at bounding box center [482, 387] width 80 height 17
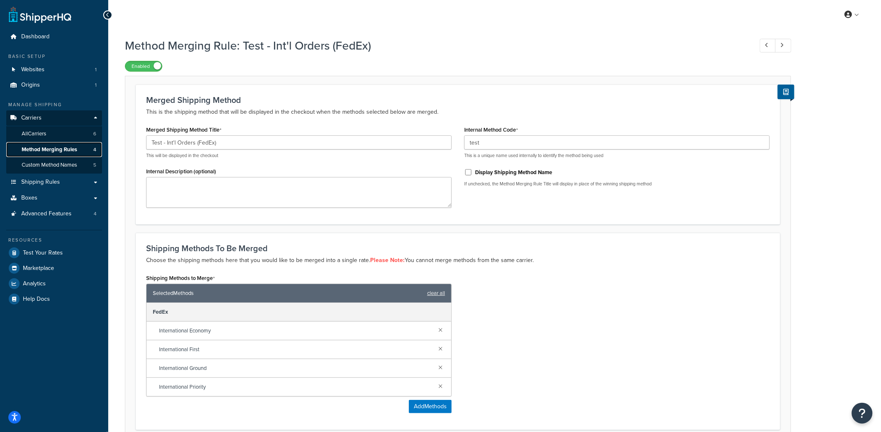
click at [65, 147] on span "Method Merging Rules" at bounding box center [49, 149] width 55 height 7
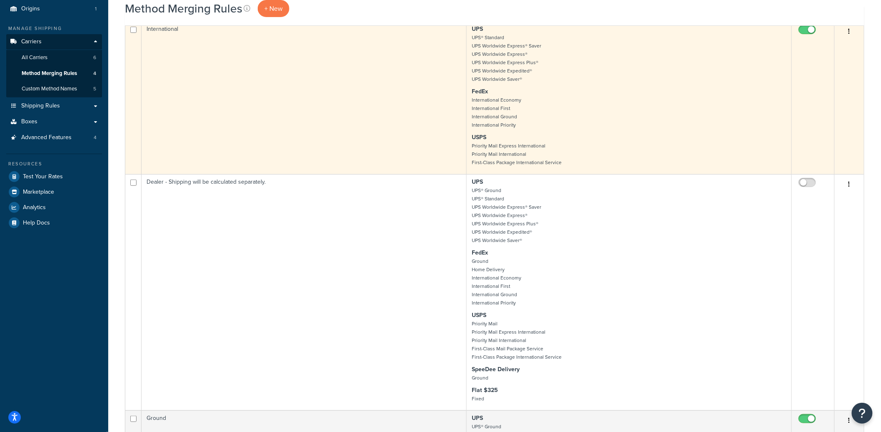
scroll to position [19, 0]
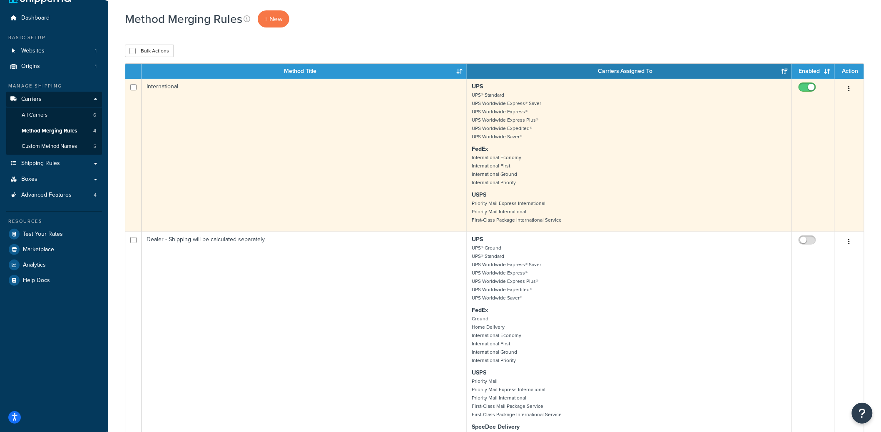
click at [808, 89] on input "checkbox" at bounding box center [808, 89] width 23 height 10
checkbox input "false"
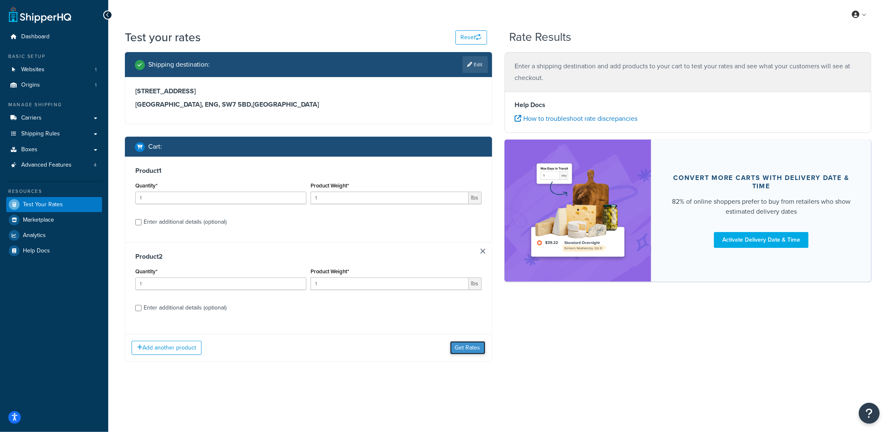
click at [467, 351] on button "Get Rates" at bounding box center [467, 347] width 35 height 13
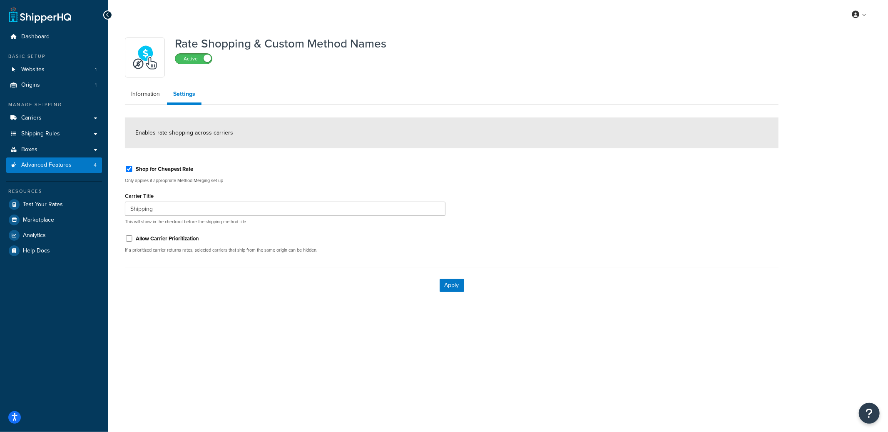
click at [207, 58] on span at bounding box center [207, 58] width 7 height 7
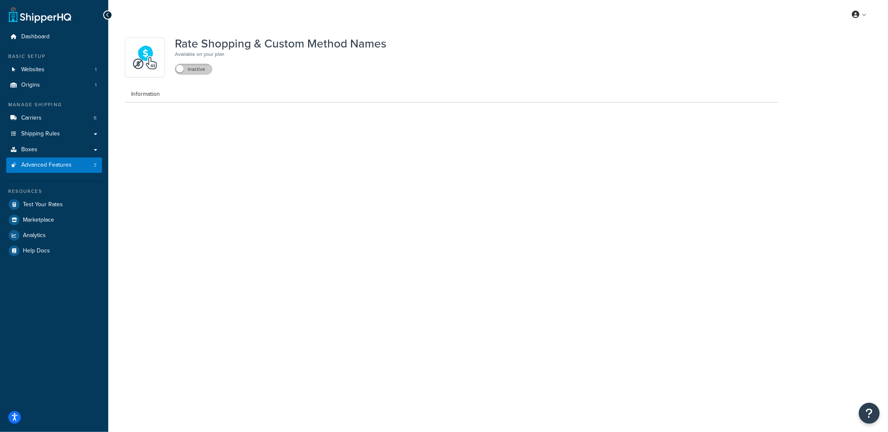
click at [203, 71] on label "Inactive" at bounding box center [193, 69] width 37 height 10
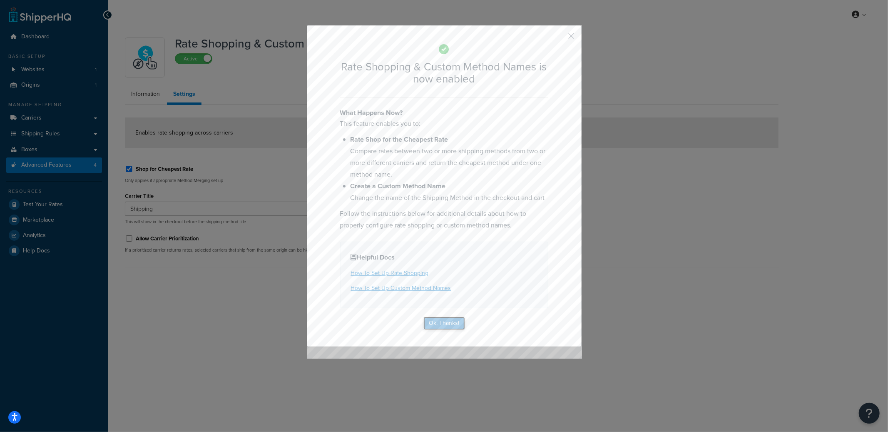
click at [452, 325] on button "Ok, Thanks!" at bounding box center [444, 322] width 42 height 13
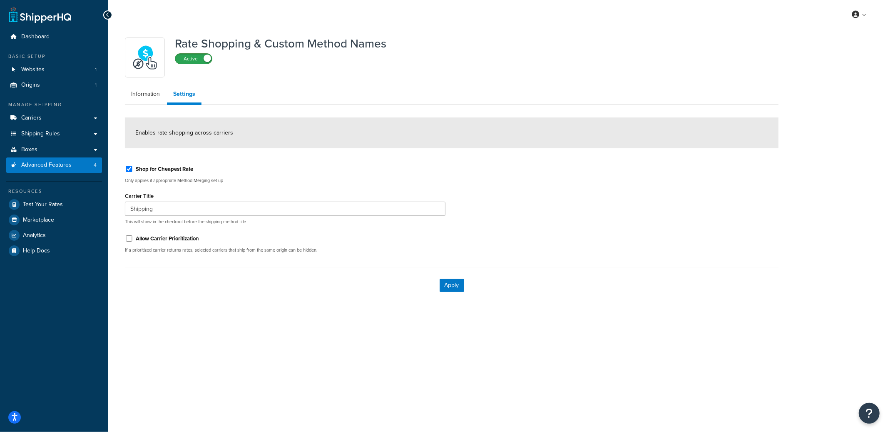
click at [202, 58] on label "Active" at bounding box center [193, 59] width 37 height 10
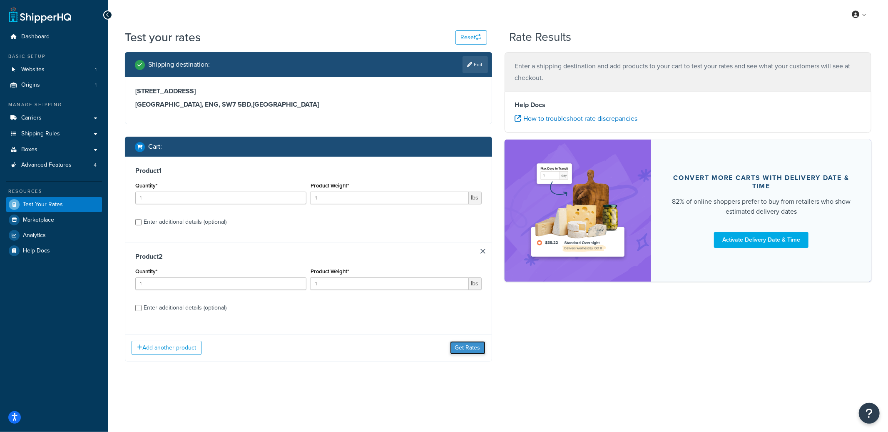
click at [478, 351] on button "Get Rates" at bounding box center [467, 347] width 35 height 13
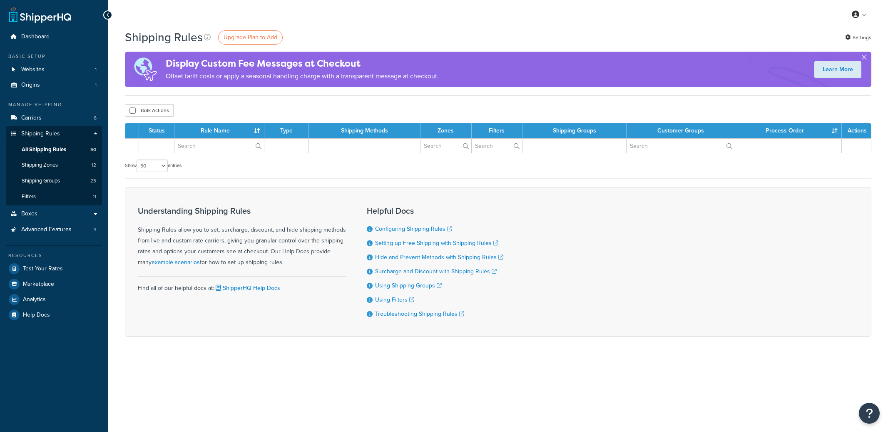
select select "50"
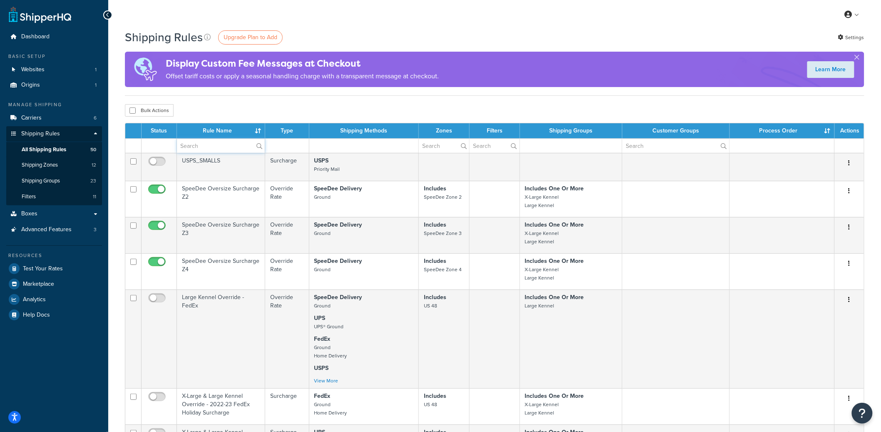
click at [228, 149] on input "text" at bounding box center [221, 146] width 88 height 14
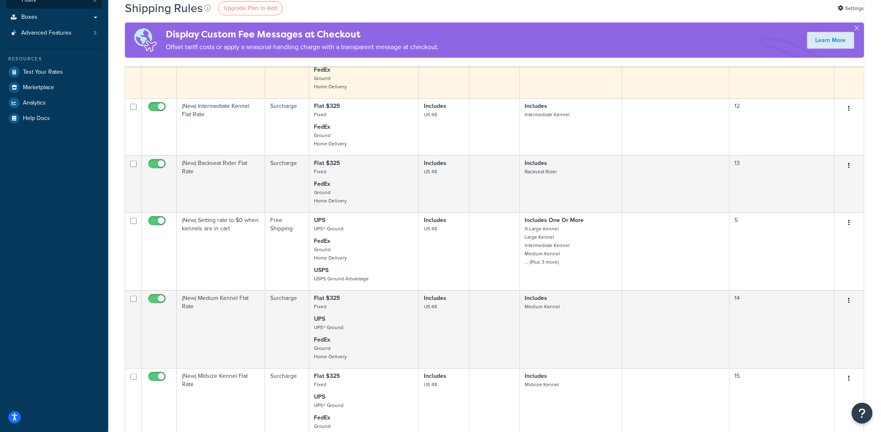
scroll to position [251, 0]
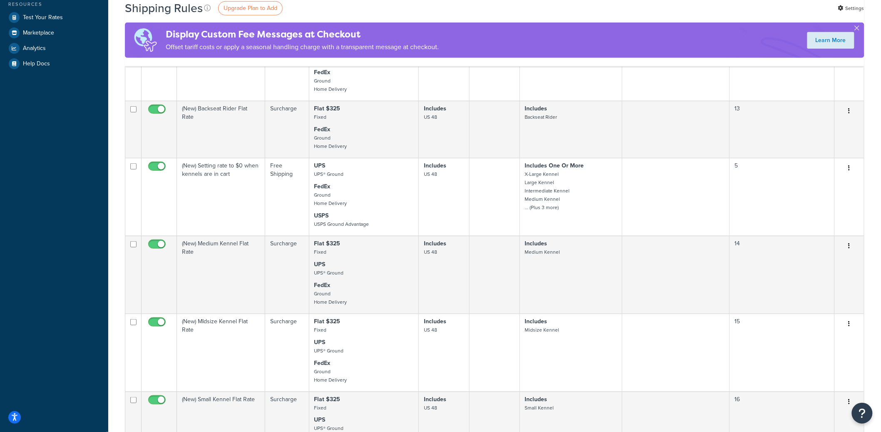
type input "new"
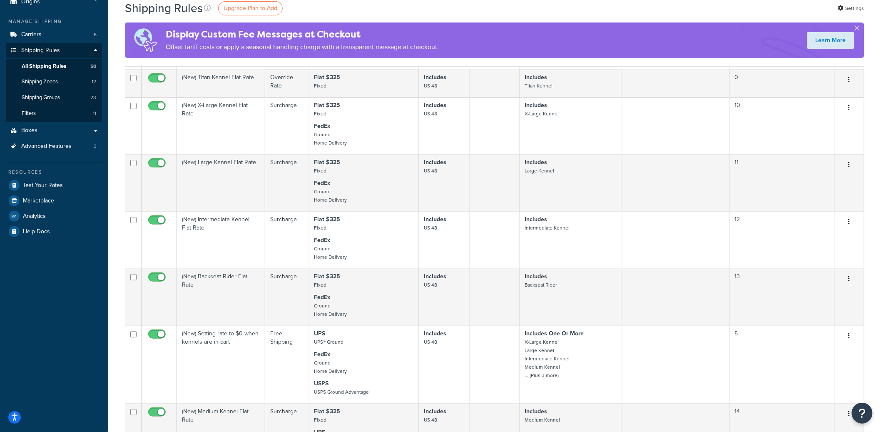
scroll to position [0, 0]
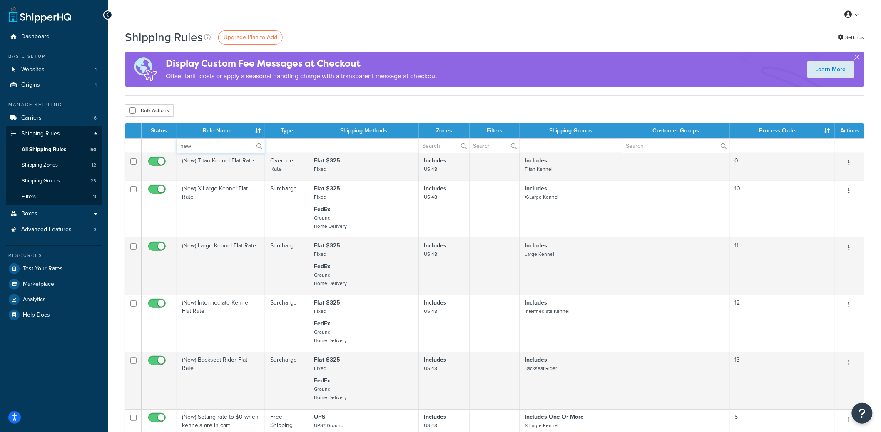
click at [209, 149] on input "new" at bounding box center [221, 146] width 88 height 14
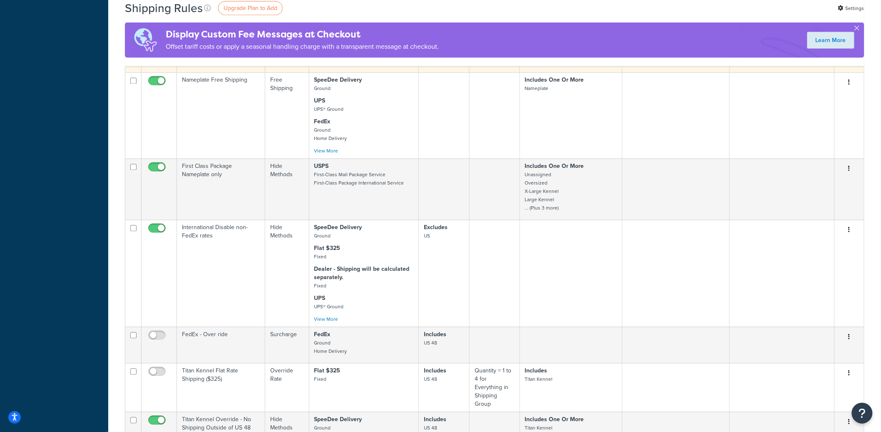
scroll to position [622, 0]
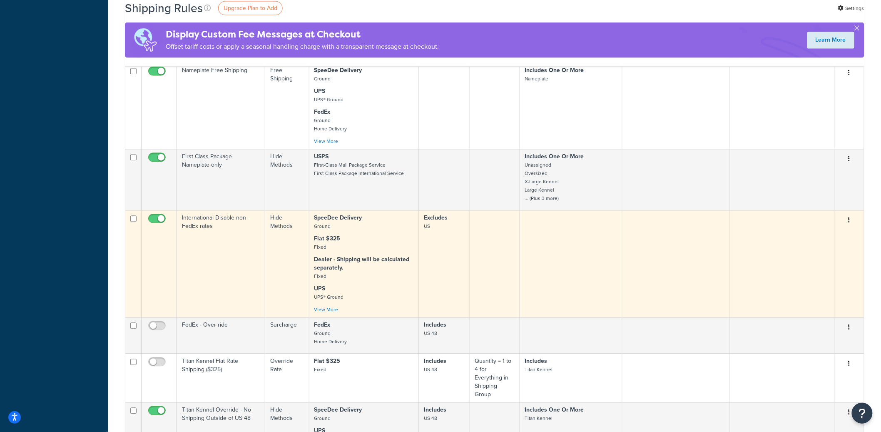
click at [217, 248] on td "International Disable non-FedEx rates" at bounding box center [221, 263] width 88 height 107
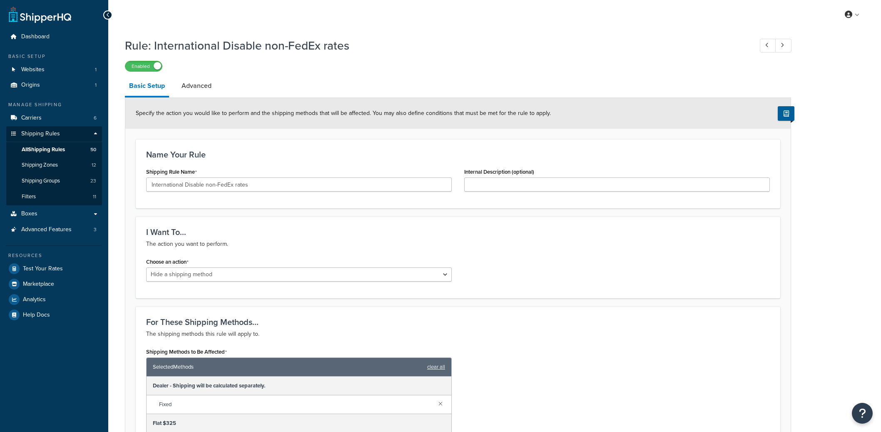
select select "HIDE"
click at [222, 184] on input "International Disable non-FedEx rates" at bounding box center [299, 184] width 306 height 14
